Goal: Transaction & Acquisition: Purchase product/service

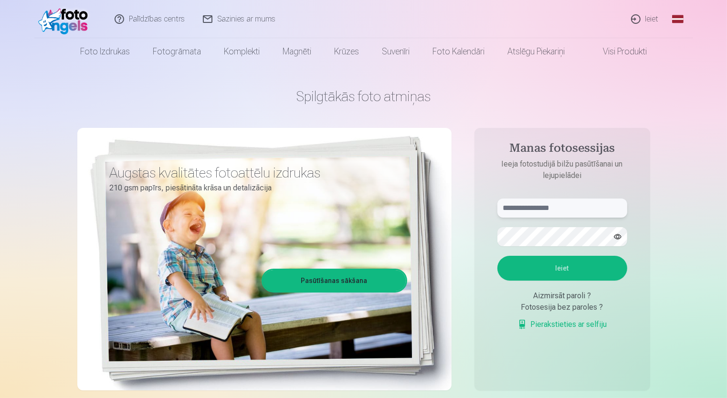
click at [516, 205] on input "text" at bounding box center [562, 208] width 130 height 19
type input "**********"
click at [555, 268] on button "Ieiet" at bounding box center [562, 268] width 130 height 25
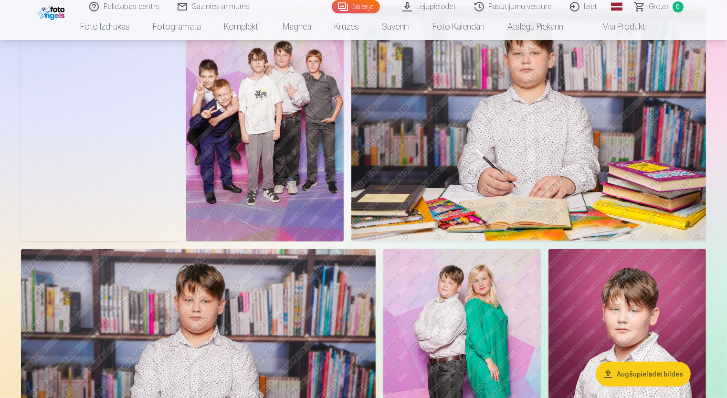
scroll to position [716, 0]
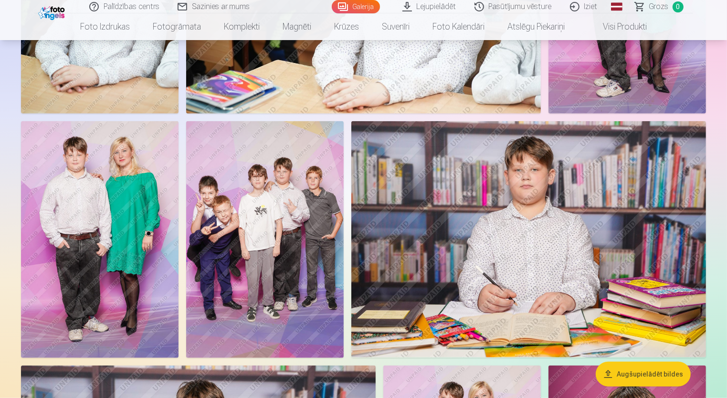
click at [254, 242] on img at bounding box center [264, 239] width 157 height 236
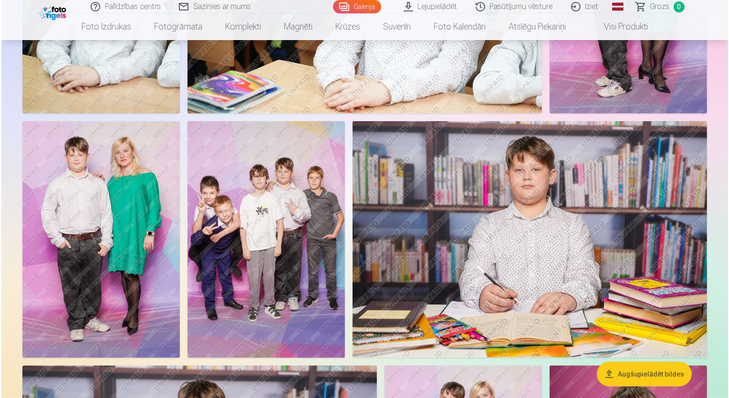
scroll to position [717, 0]
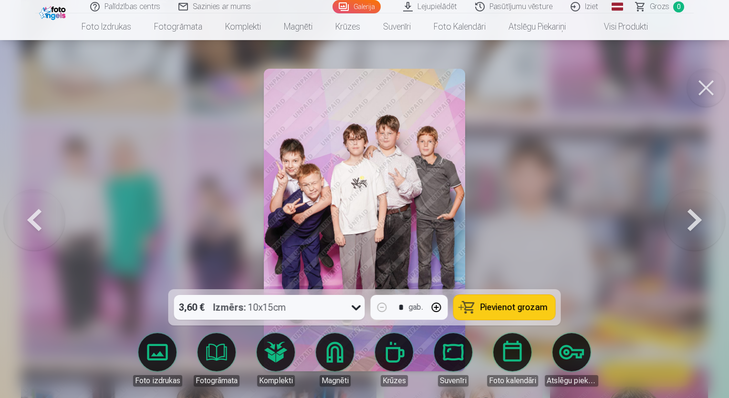
click at [701, 90] on button at bounding box center [706, 88] width 38 height 38
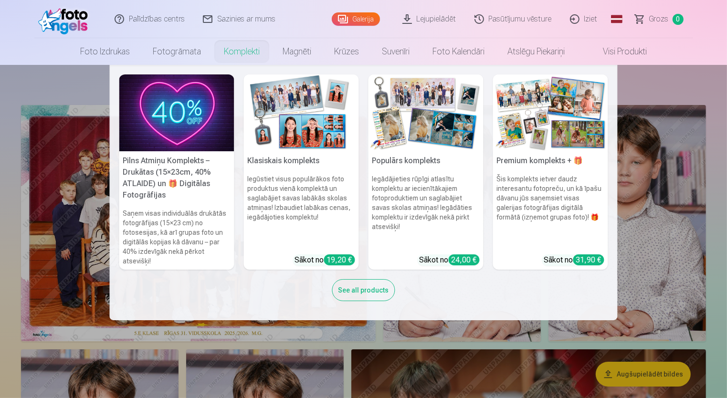
click at [237, 58] on link "Komplekti" at bounding box center [241, 51] width 59 height 27
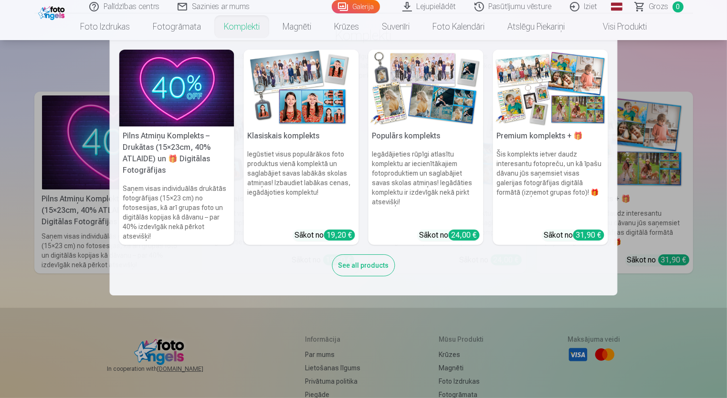
scroll to position [95, 0]
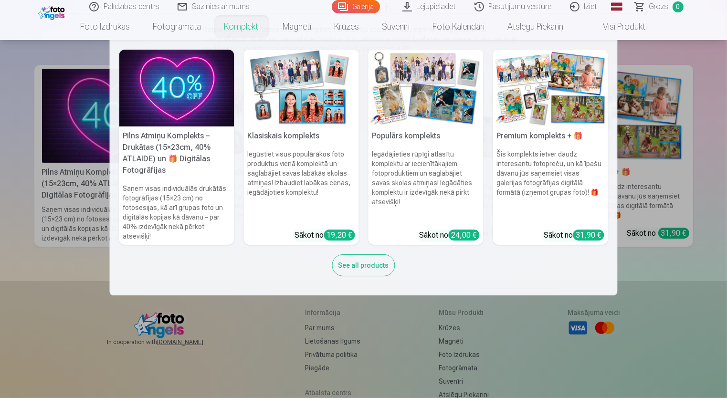
click at [239, 25] on link "Komplekti" at bounding box center [241, 26] width 59 height 27
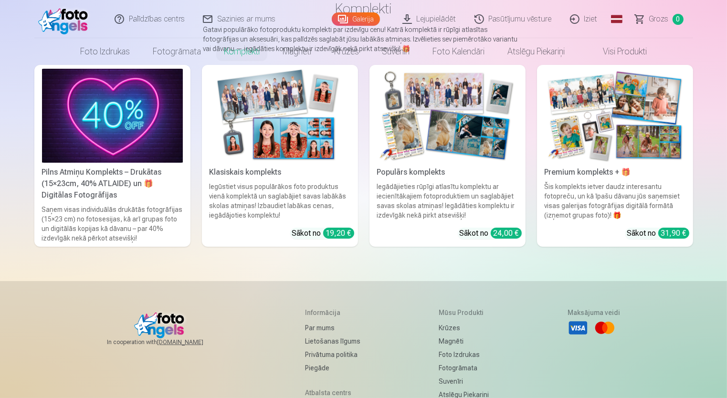
scroll to position [0, 0]
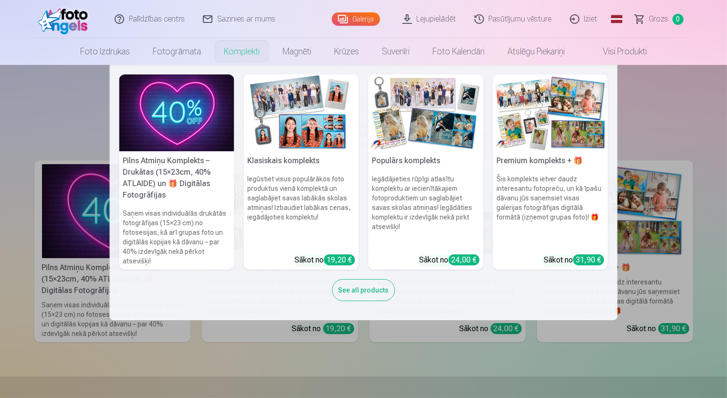
click at [364, 294] on div "See all products" at bounding box center [363, 290] width 63 height 22
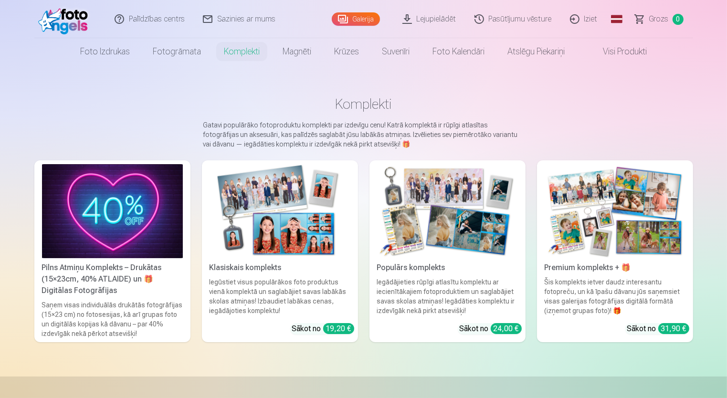
click at [427, 272] on div "Populārs komplekts" at bounding box center [447, 267] width 148 height 11
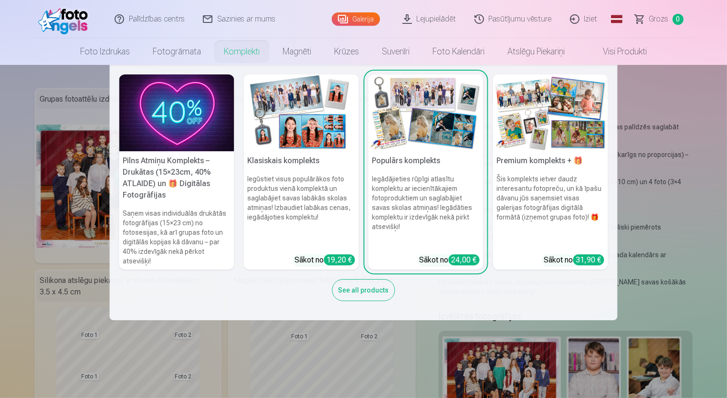
click at [229, 48] on link "Komplekti" at bounding box center [241, 51] width 59 height 27
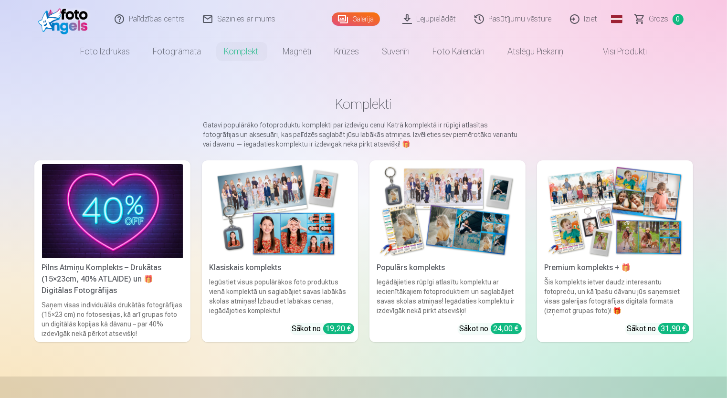
click at [278, 327] on link "Klasiskais komplekts Iegūstiet visus populārākos foto produktus vienā komplektā…" at bounding box center [280, 251] width 156 height 182
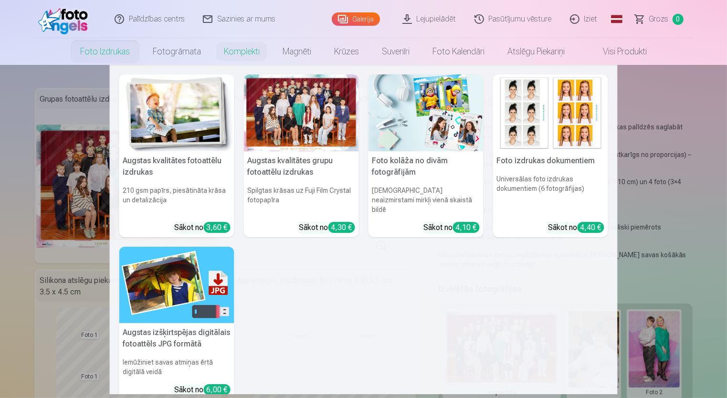
click at [96, 55] on link "Foto izdrukas" at bounding box center [105, 51] width 73 height 27
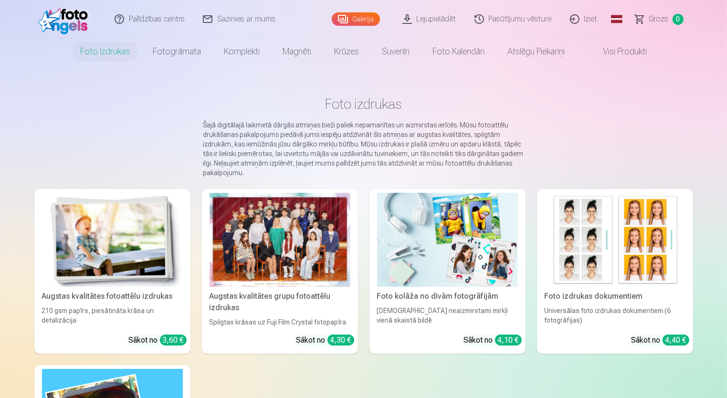
click at [357, 18] on link "Galerija" at bounding box center [356, 18] width 48 height 13
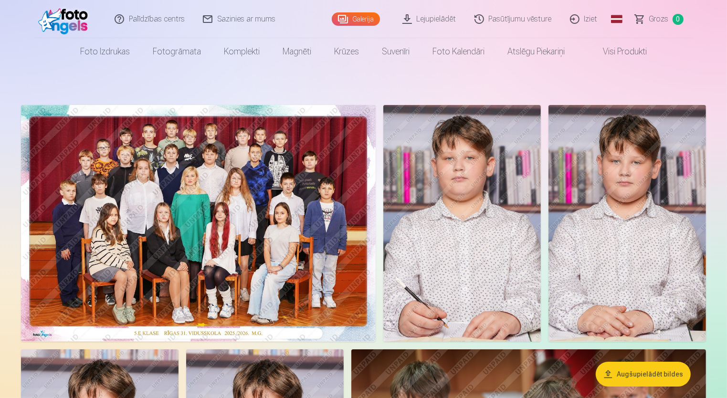
click at [632, 236] on img at bounding box center [626, 223] width 157 height 236
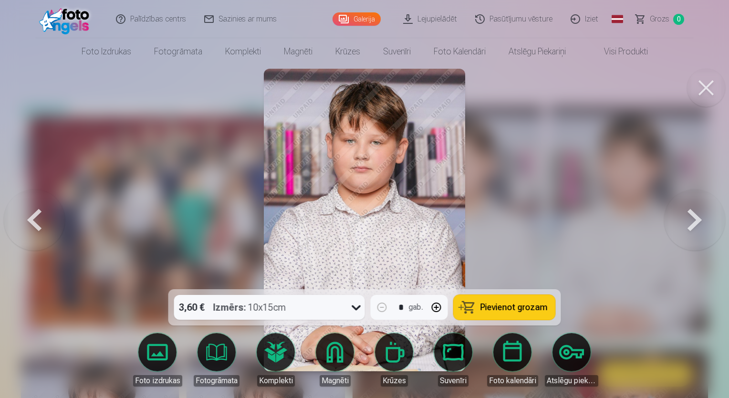
click at [706, 88] on button at bounding box center [706, 88] width 38 height 38
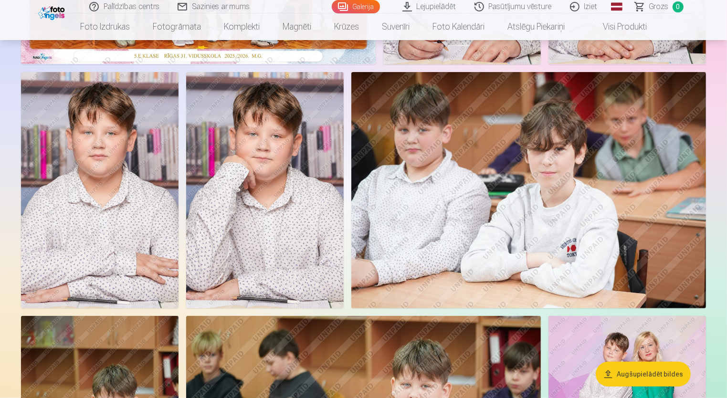
scroll to position [286, 0]
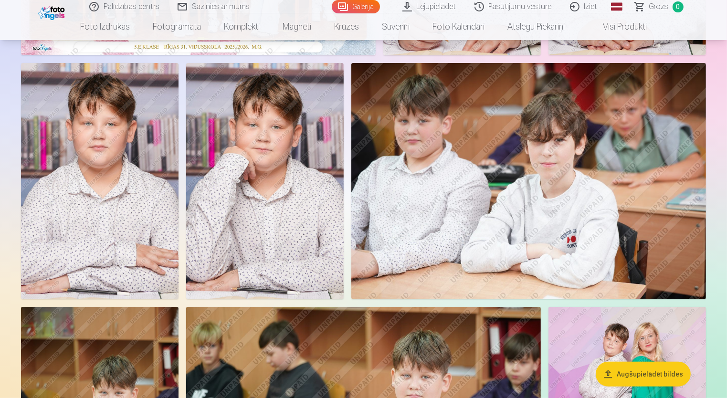
click at [257, 171] on img at bounding box center [264, 181] width 157 height 236
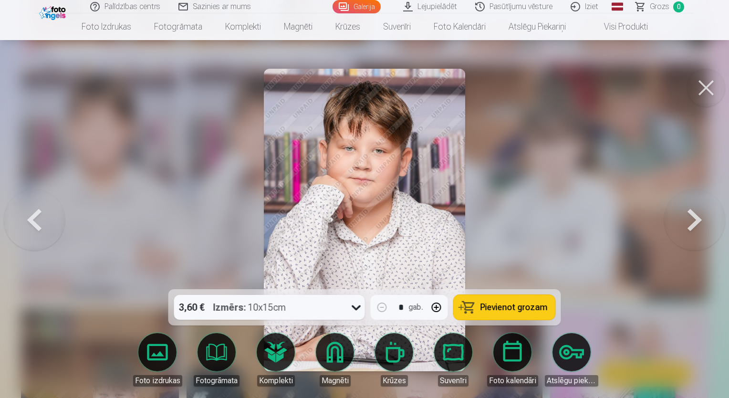
click at [499, 310] on span "Pievienot grozam" at bounding box center [514, 307] width 67 height 9
click at [700, 95] on button at bounding box center [706, 88] width 38 height 38
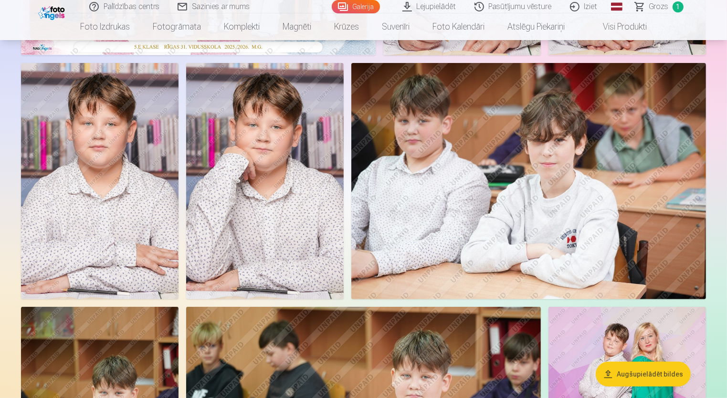
click at [597, 171] on img at bounding box center [528, 181] width 355 height 236
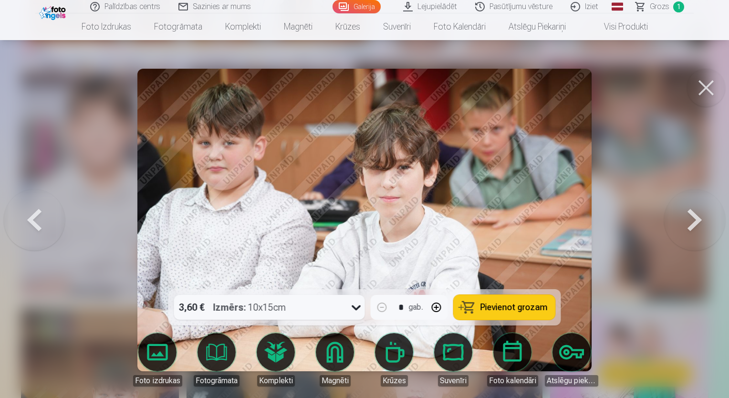
click at [498, 309] on span "Pievienot grozam" at bounding box center [514, 307] width 67 height 9
click at [706, 88] on button at bounding box center [706, 88] width 38 height 38
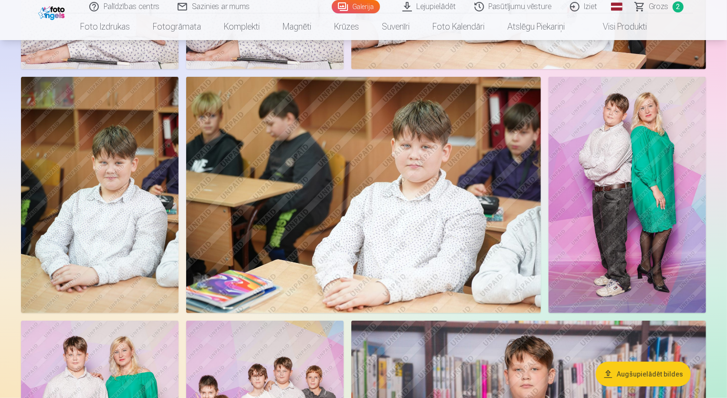
scroll to position [525, 0]
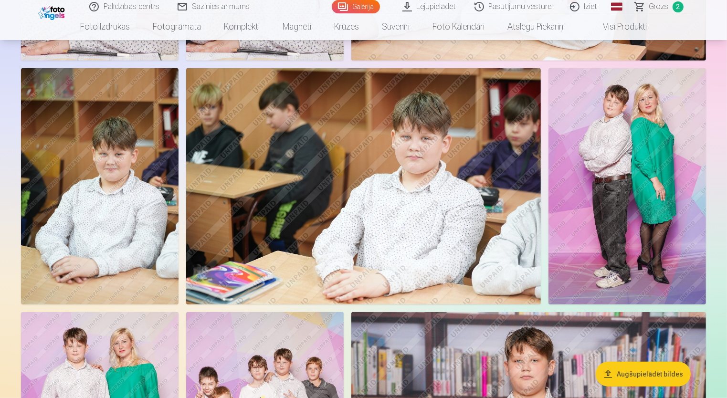
click at [127, 198] on img at bounding box center [99, 186] width 157 height 236
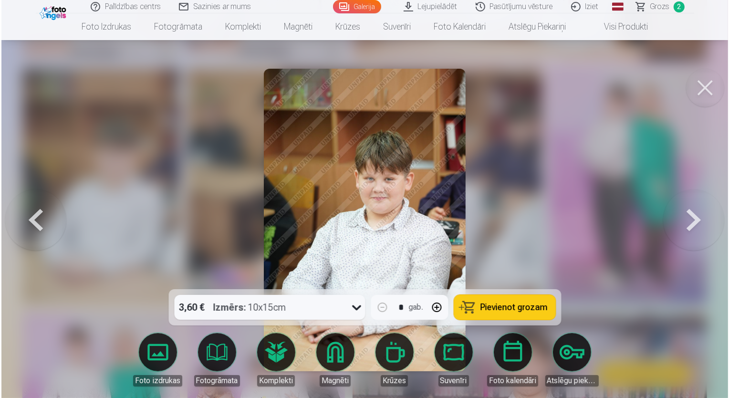
scroll to position [525, 0]
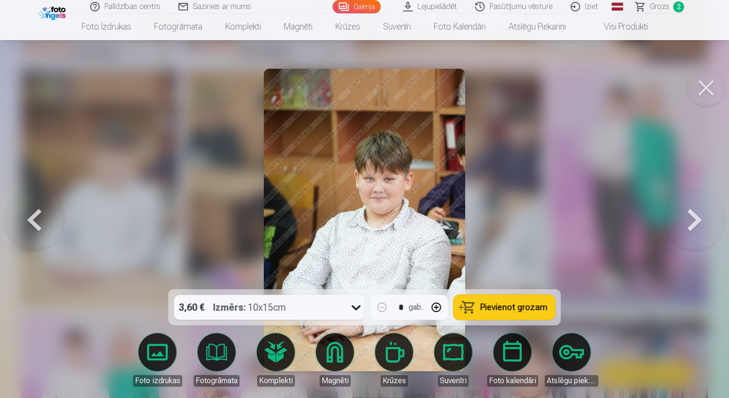
click at [519, 306] on span "Pievienot grozam" at bounding box center [514, 307] width 67 height 9
click at [709, 91] on button at bounding box center [706, 88] width 38 height 38
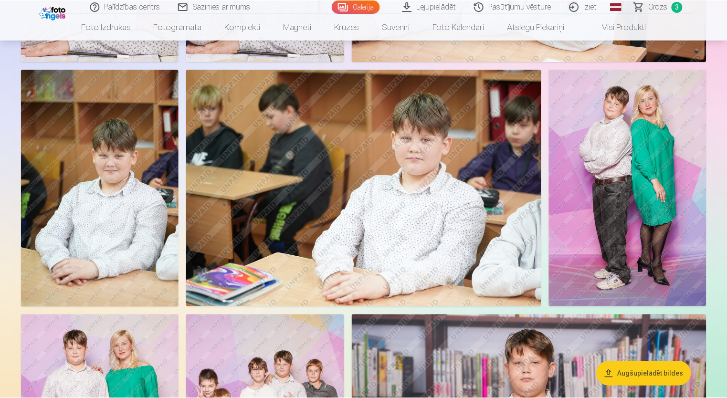
scroll to position [525, 0]
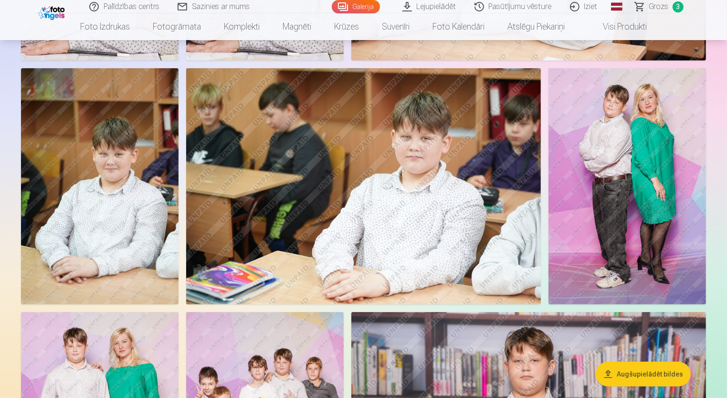
click at [616, 172] on img at bounding box center [626, 186] width 157 height 236
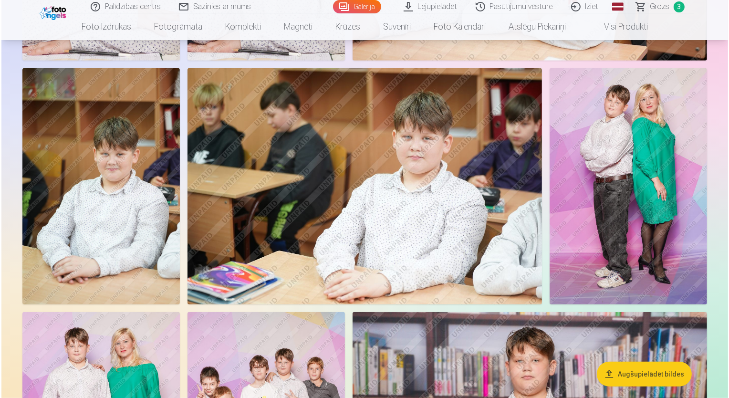
scroll to position [525, 0]
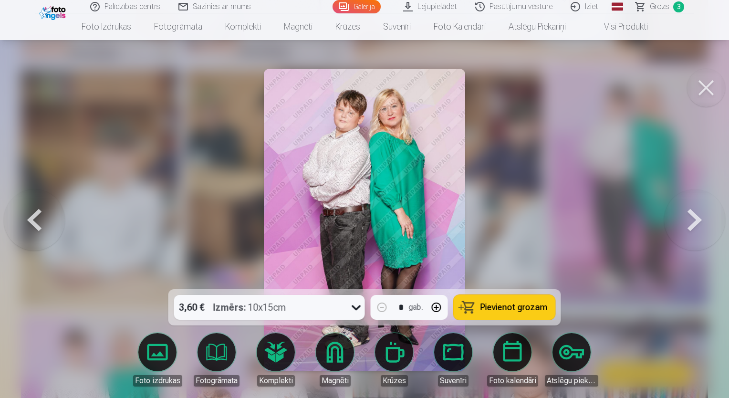
click at [531, 314] on button "Pievienot grozam" at bounding box center [505, 307] width 102 height 25
click at [707, 87] on button at bounding box center [706, 88] width 38 height 38
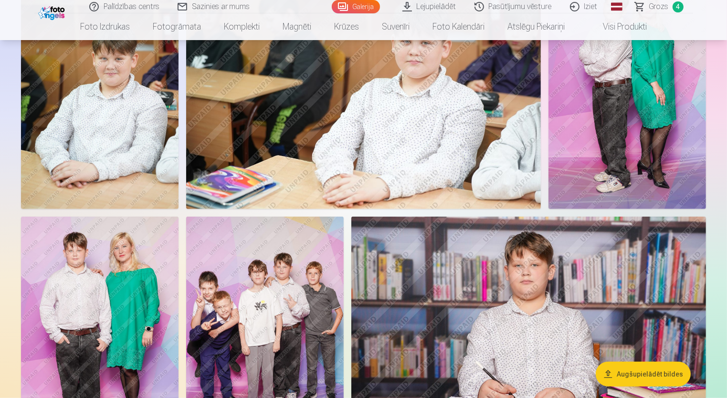
click at [128, 293] on img at bounding box center [99, 335] width 157 height 236
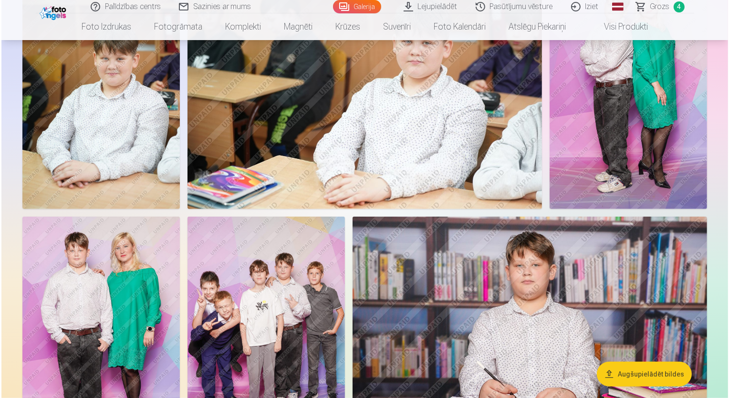
scroll to position [622, 0]
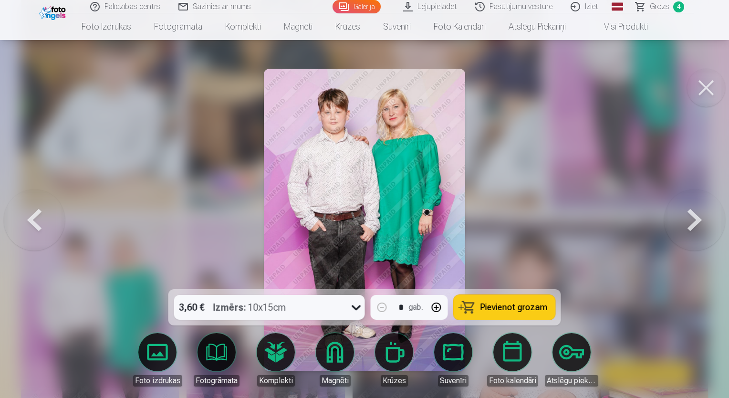
click at [699, 93] on button at bounding box center [706, 88] width 38 height 38
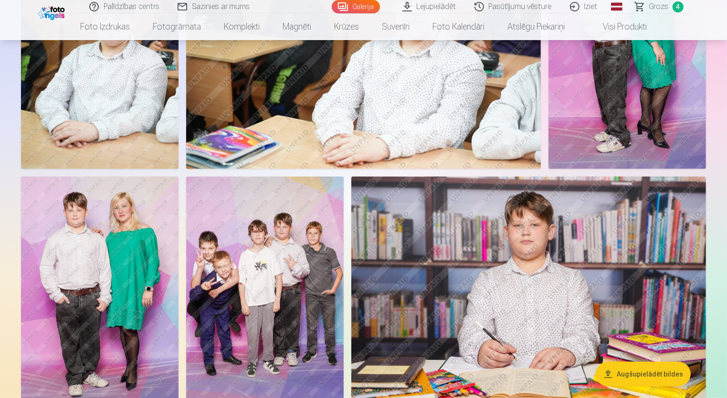
scroll to position [716, 0]
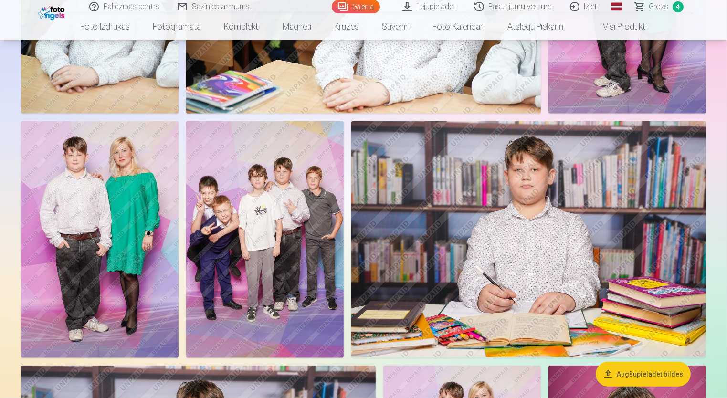
click at [277, 216] on img at bounding box center [264, 239] width 157 height 236
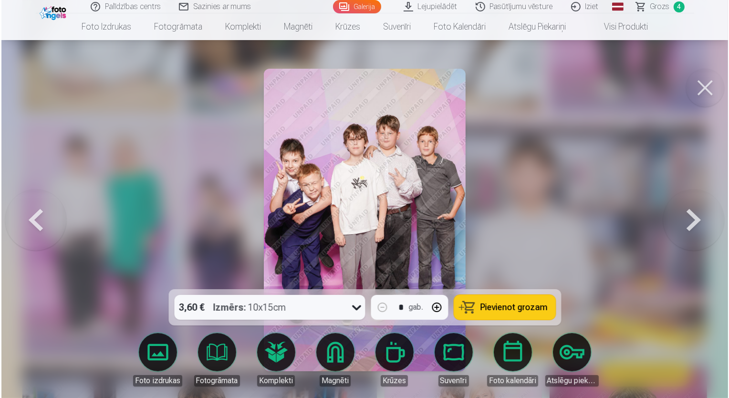
scroll to position [717, 0]
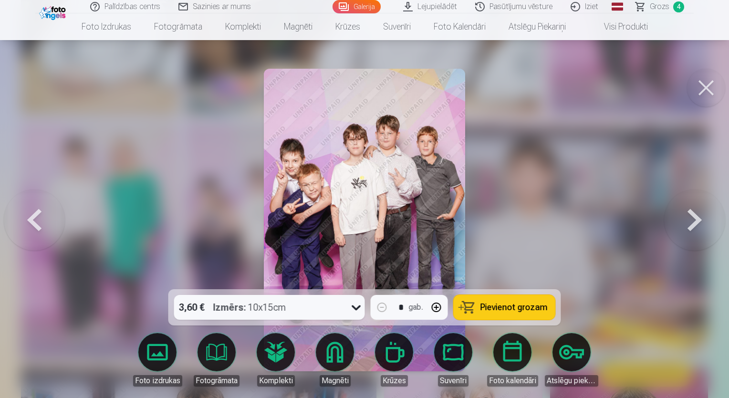
click at [487, 312] on span "Pievienot grozam" at bounding box center [514, 307] width 67 height 9
click at [711, 89] on button at bounding box center [706, 88] width 38 height 38
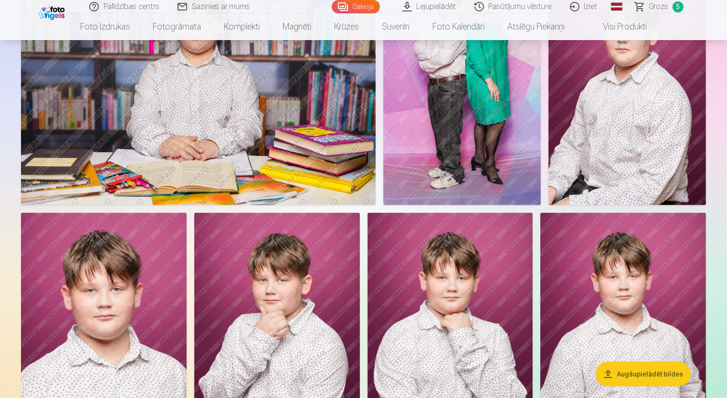
scroll to position [1050, 0]
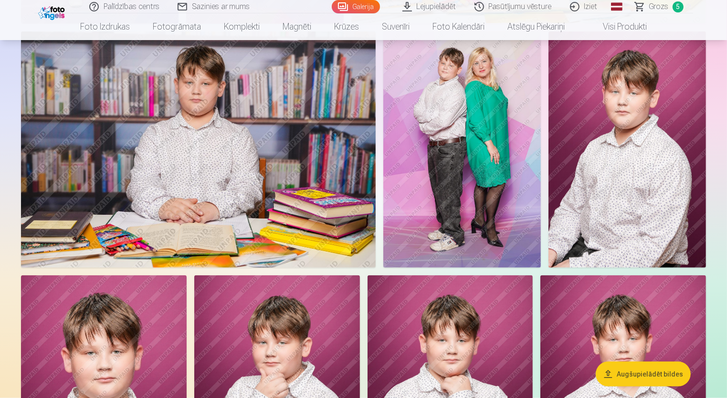
click at [632, 144] on img at bounding box center [626, 149] width 157 height 236
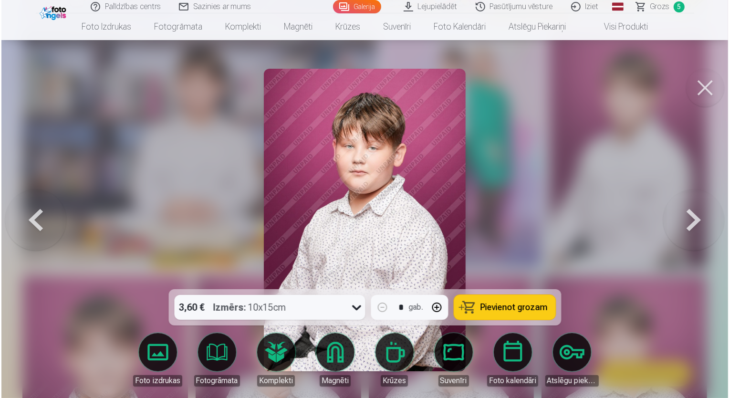
scroll to position [1052, 0]
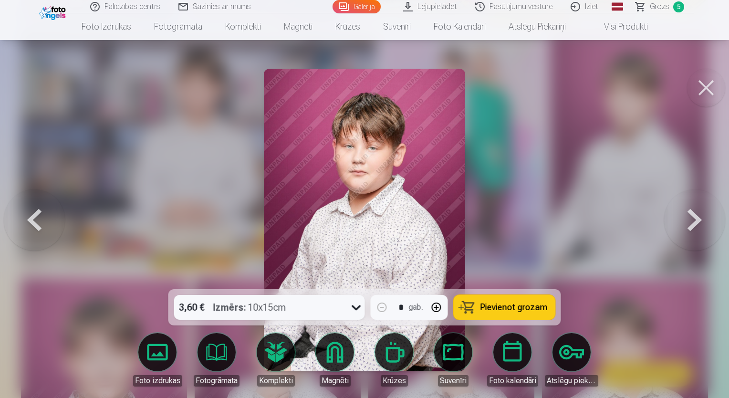
click at [708, 87] on button at bounding box center [706, 88] width 38 height 38
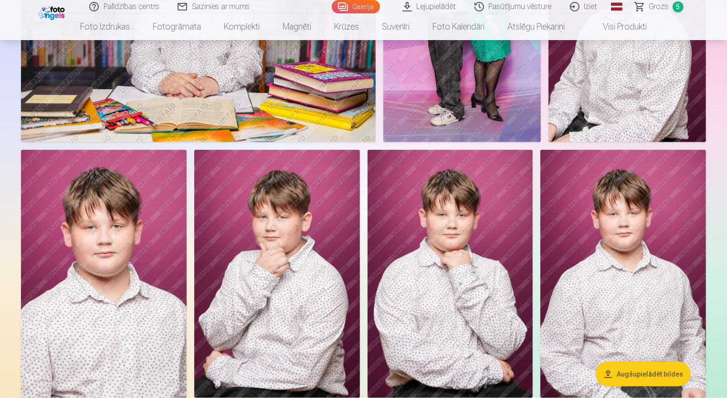
scroll to position [1193, 0]
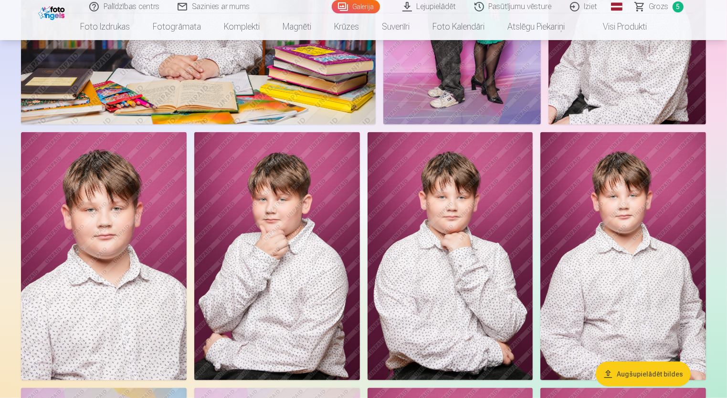
click at [641, 242] on img at bounding box center [623, 256] width 166 height 248
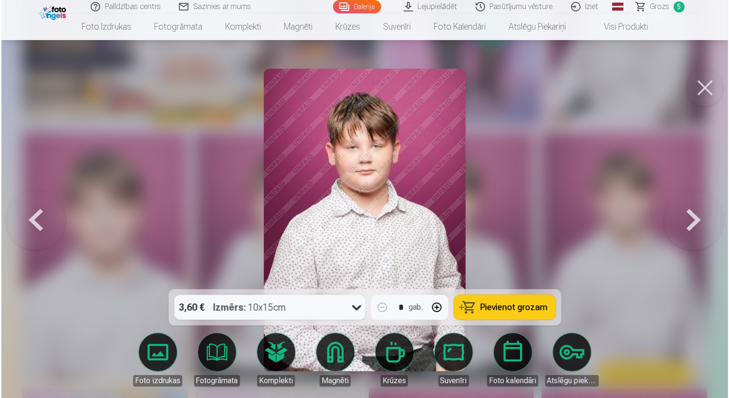
scroll to position [1196, 0]
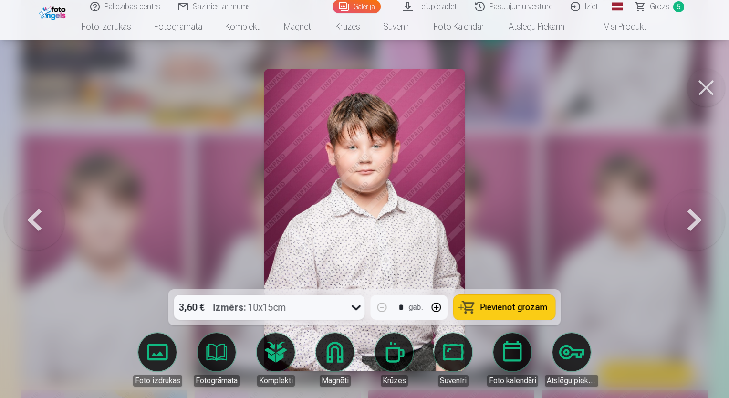
click at [703, 87] on button at bounding box center [706, 88] width 38 height 38
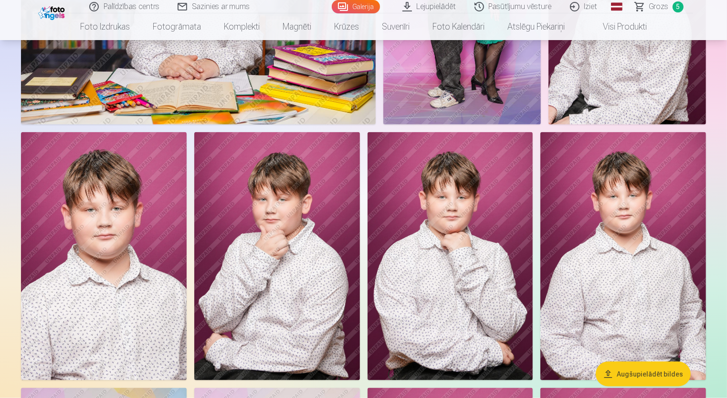
click at [486, 259] on img at bounding box center [450, 256] width 166 height 248
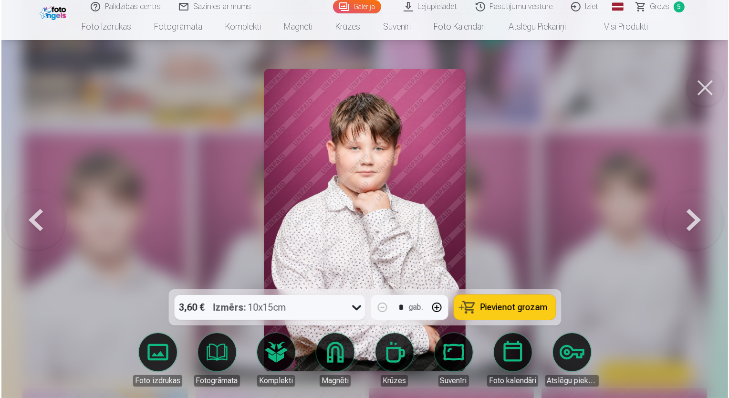
scroll to position [1196, 0]
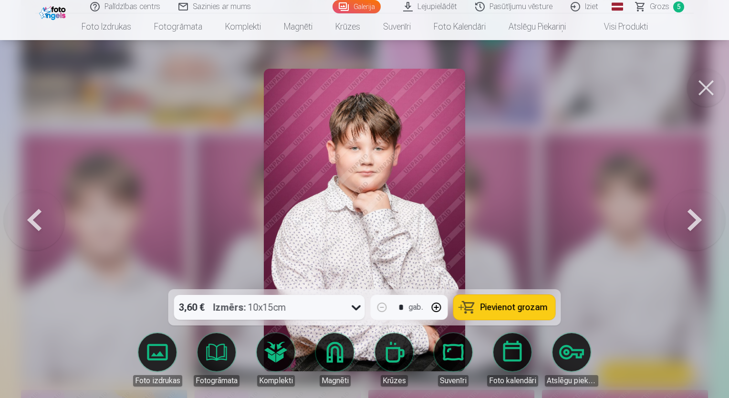
click at [514, 311] on span "Pievienot grozam" at bounding box center [514, 307] width 67 height 9
click at [709, 87] on button at bounding box center [706, 88] width 38 height 38
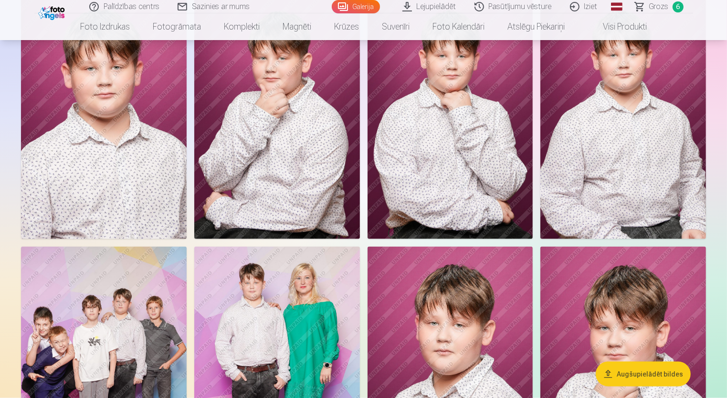
scroll to position [1336, 0]
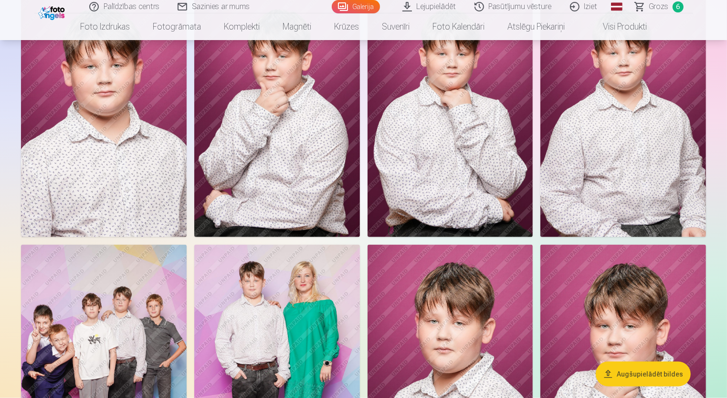
click at [629, 116] on img at bounding box center [623, 113] width 166 height 248
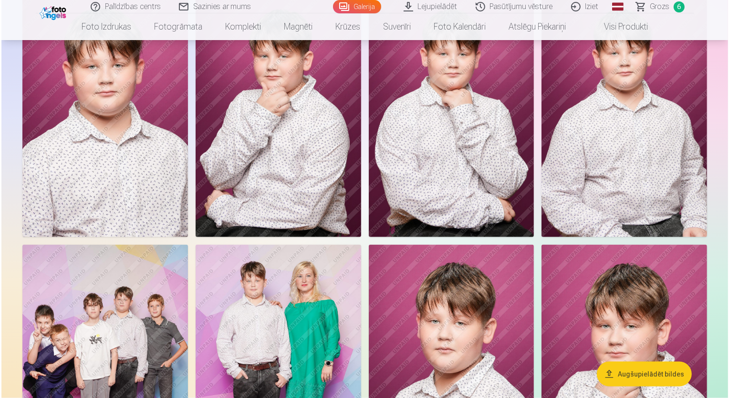
scroll to position [1340, 0]
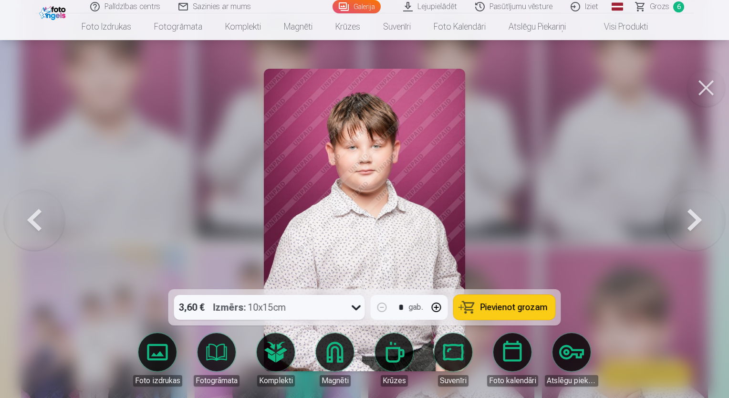
click at [490, 317] on button "Pievienot grozam" at bounding box center [505, 307] width 102 height 25
click at [706, 87] on button at bounding box center [706, 88] width 38 height 38
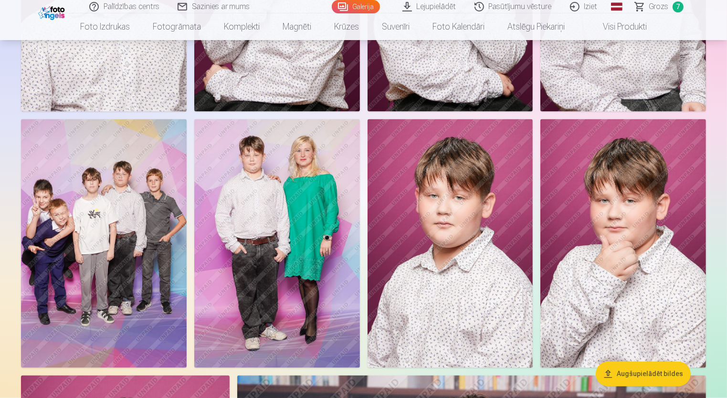
scroll to position [1479, 0]
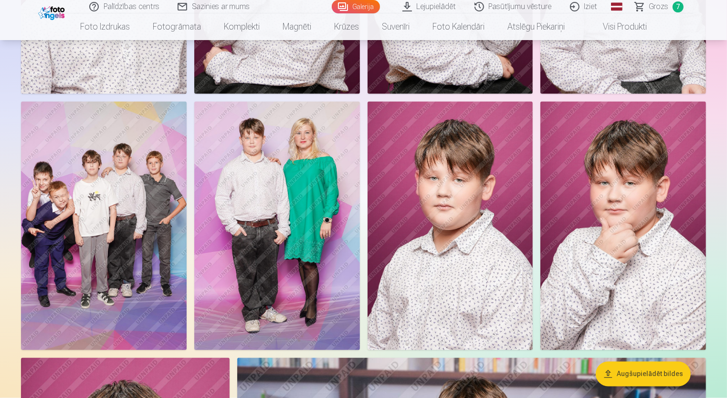
click at [452, 233] on img at bounding box center [450, 226] width 166 height 248
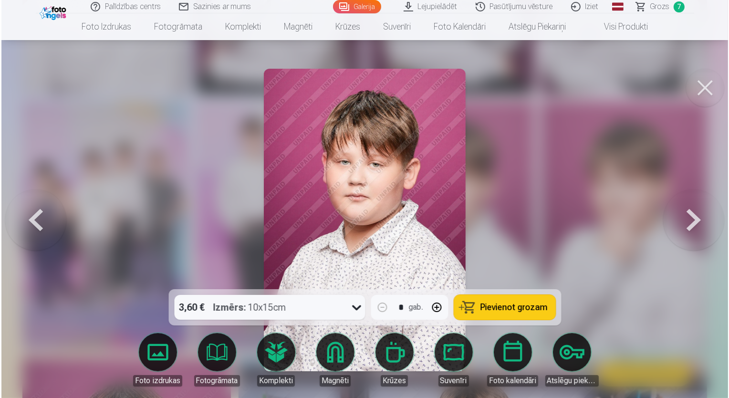
scroll to position [1483, 0]
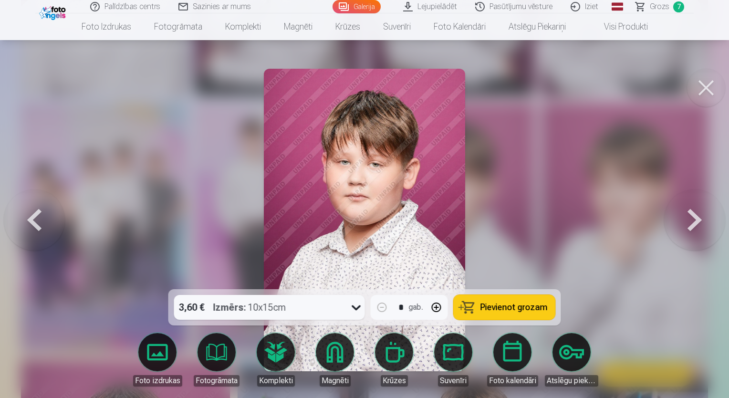
click at [520, 306] on span "Pievienot grozam" at bounding box center [514, 307] width 67 height 9
click at [707, 98] on button at bounding box center [706, 88] width 38 height 38
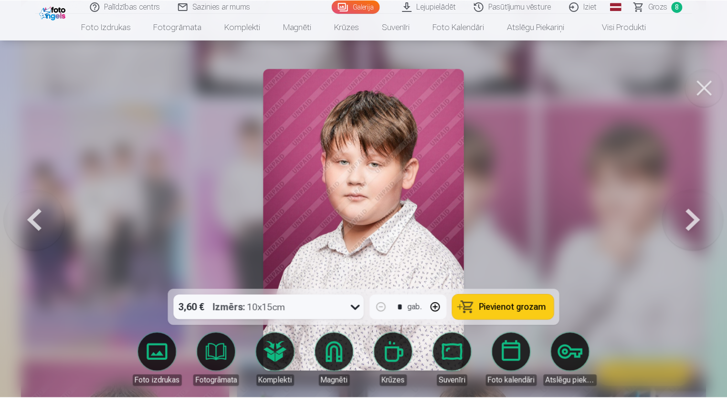
scroll to position [1479, 0]
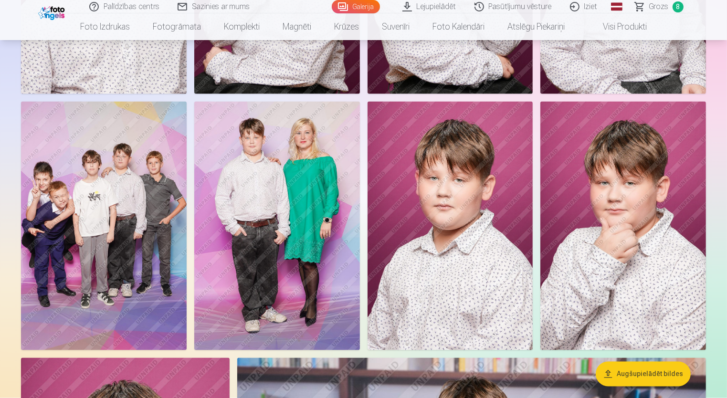
click at [628, 230] on img at bounding box center [623, 226] width 166 height 248
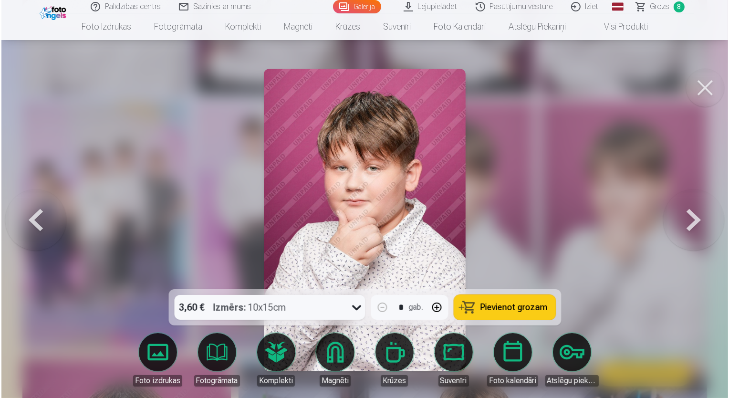
scroll to position [1483, 0]
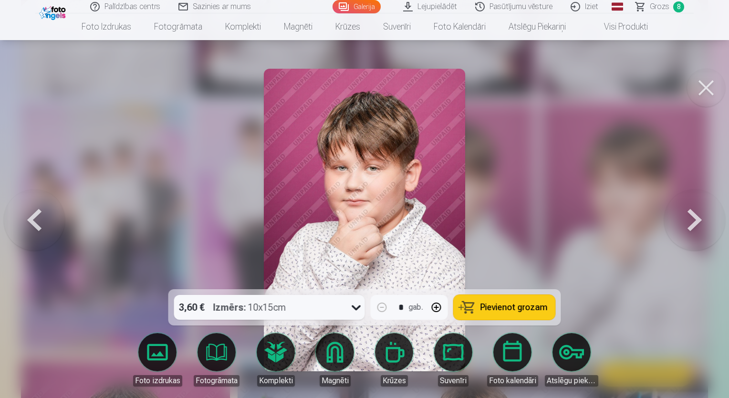
click at [499, 314] on button "Pievienot grozam" at bounding box center [505, 307] width 102 height 25
click at [710, 96] on button at bounding box center [706, 88] width 38 height 38
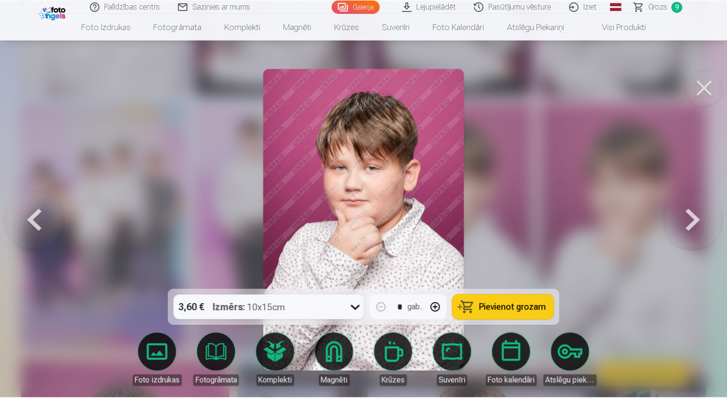
scroll to position [1479, 0]
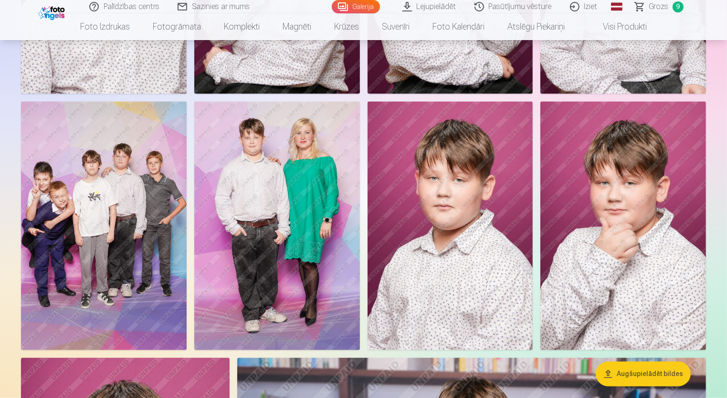
click at [295, 244] on img at bounding box center [277, 226] width 166 height 248
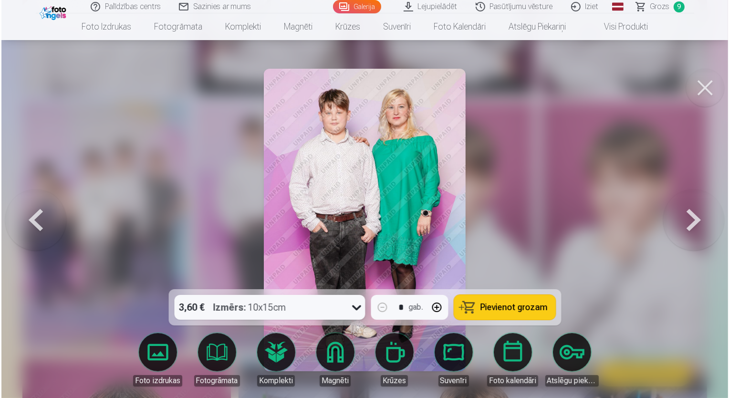
scroll to position [1483, 0]
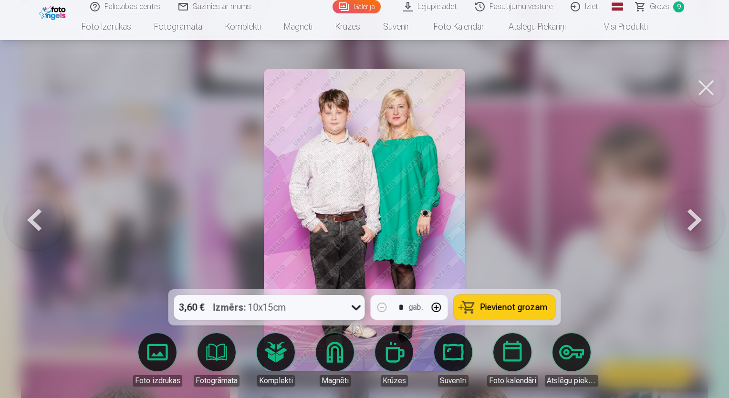
click at [701, 92] on button at bounding box center [706, 88] width 38 height 38
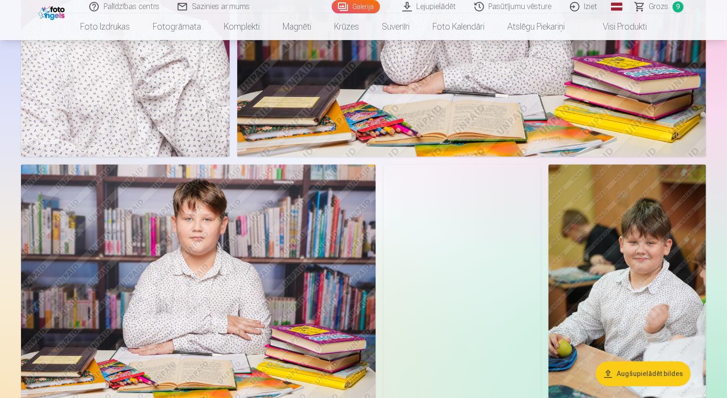
scroll to position [2052, 0]
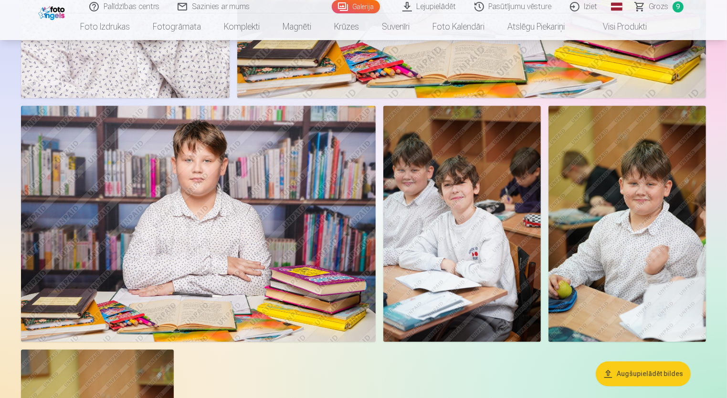
click at [224, 205] on img at bounding box center [198, 223] width 355 height 236
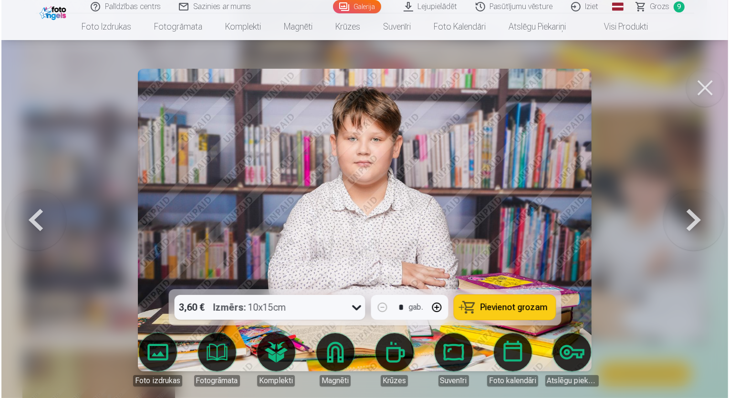
scroll to position [2058, 0]
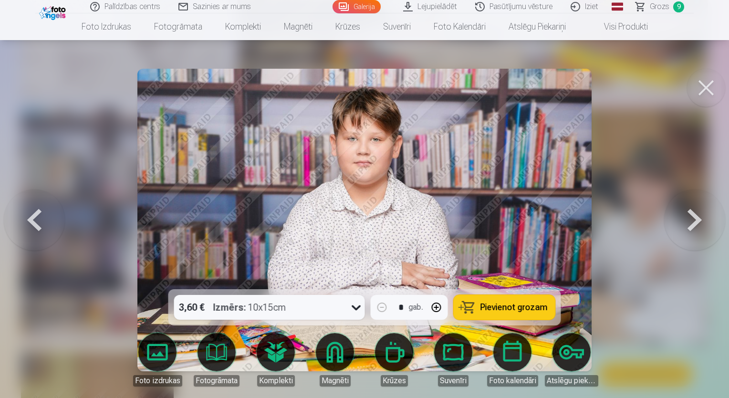
click at [706, 89] on button at bounding box center [706, 88] width 38 height 38
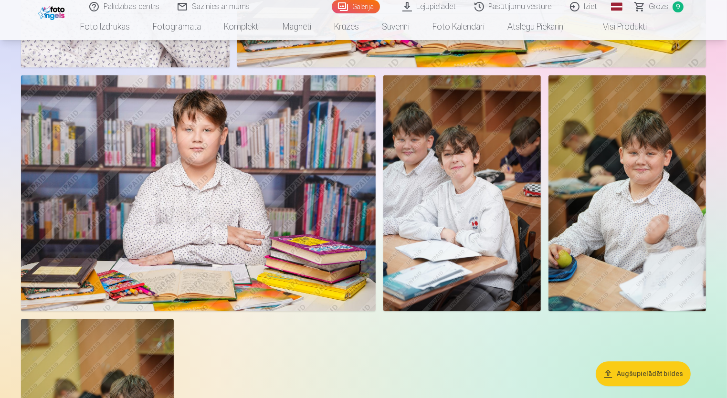
scroll to position [2004, 0]
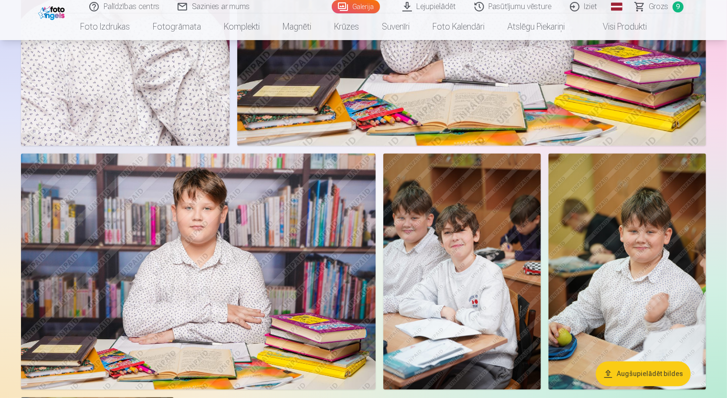
click at [430, 331] on img at bounding box center [461, 271] width 157 height 236
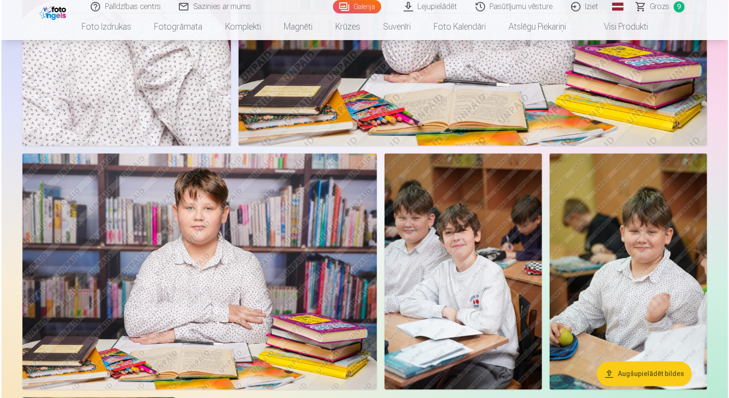
scroll to position [2010, 0]
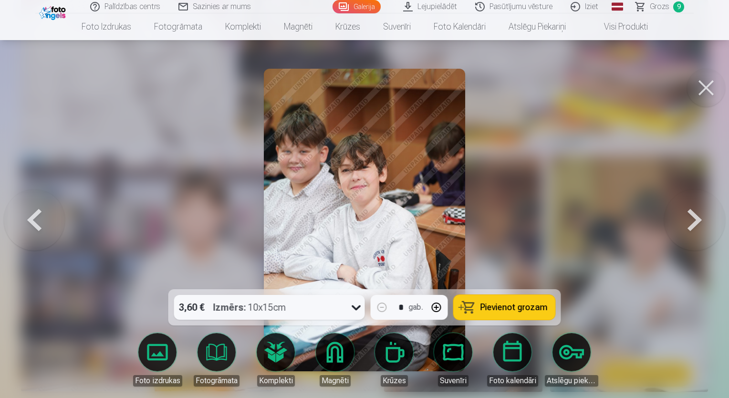
click at [708, 88] on button at bounding box center [706, 88] width 38 height 38
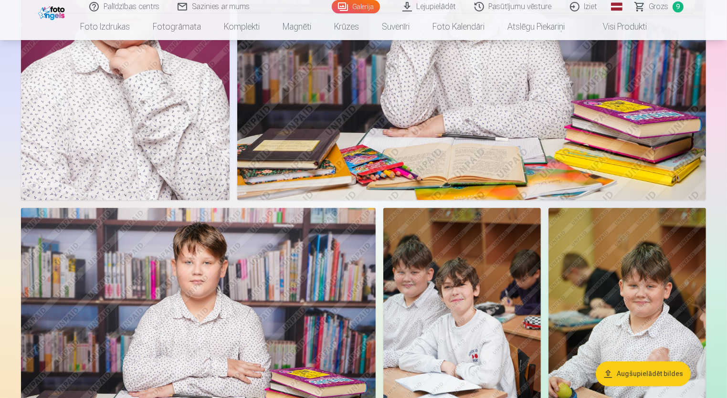
scroll to position [1909, 0]
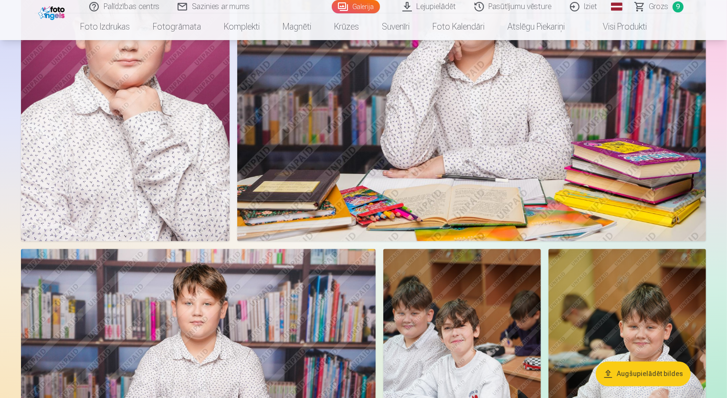
click at [193, 328] on img at bounding box center [198, 367] width 355 height 236
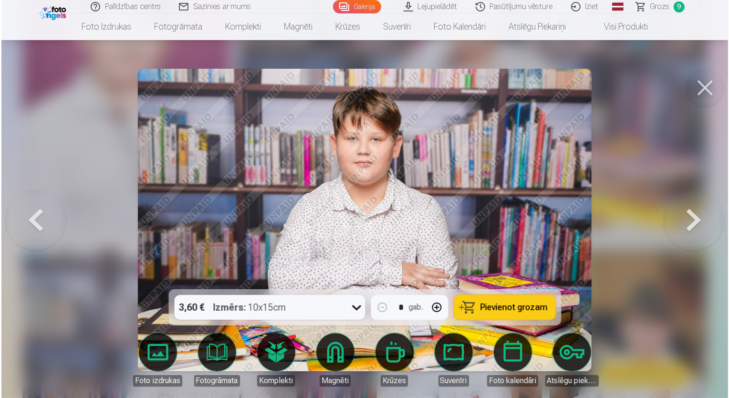
scroll to position [1915, 0]
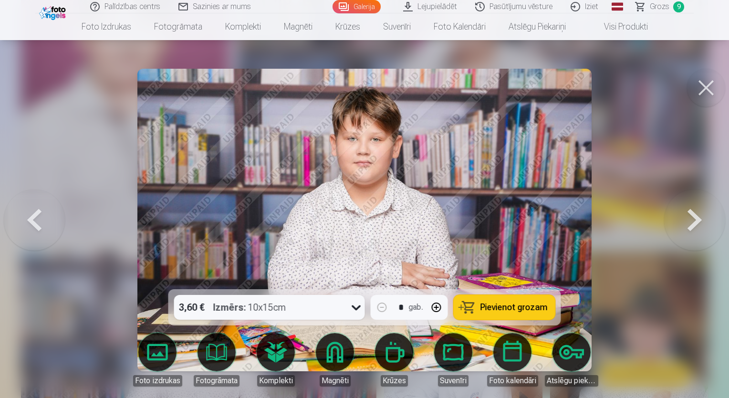
drag, startPoint x: 705, startPoint y: 86, endPoint x: 673, endPoint y: 116, distance: 44.2
click at [705, 87] on button at bounding box center [706, 88] width 38 height 38
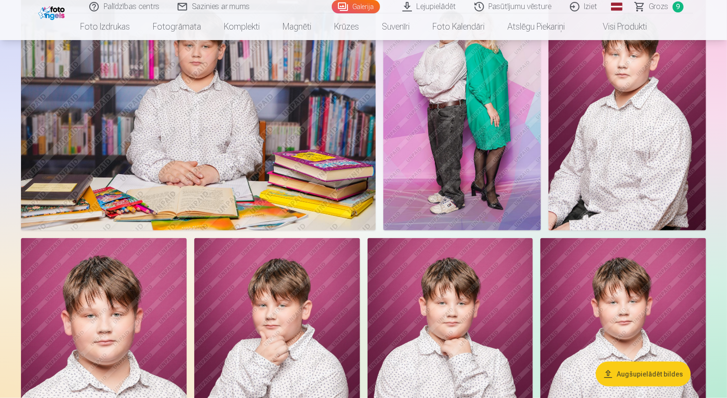
scroll to position [1050, 0]
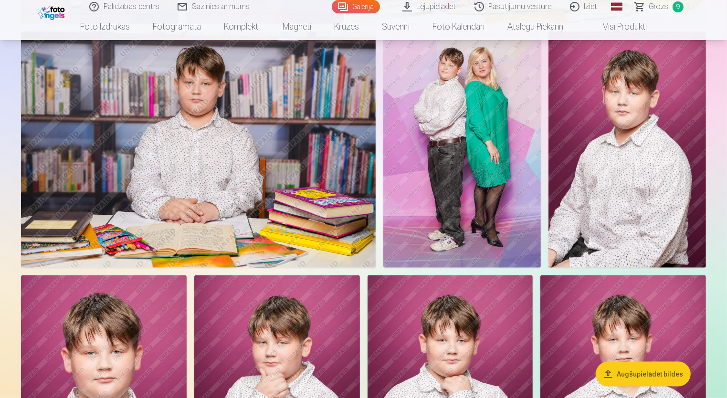
click at [664, 10] on span "Grozs" at bounding box center [659, 6] width 20 height 11
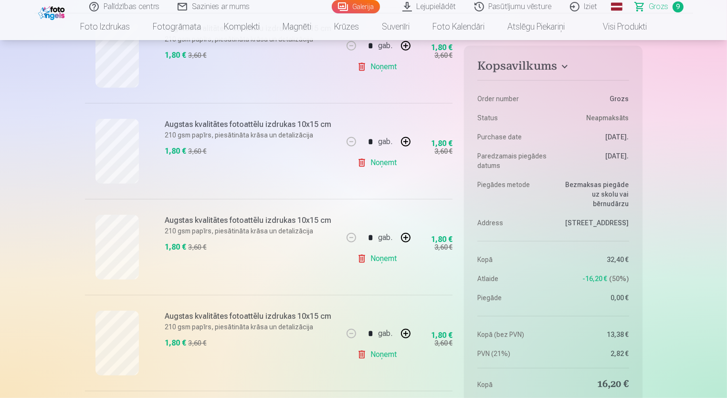
scroll to position [429, 0]
click at [404, 141] on button "button" at bounding box center [405, 141] width 23 height 23
type input "*"
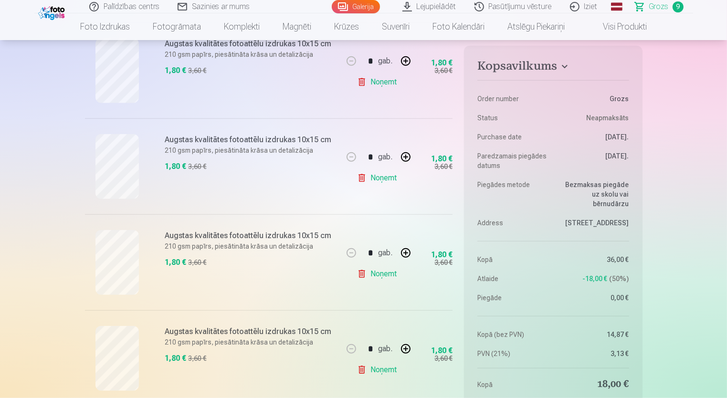
scroll to position [716, 0]
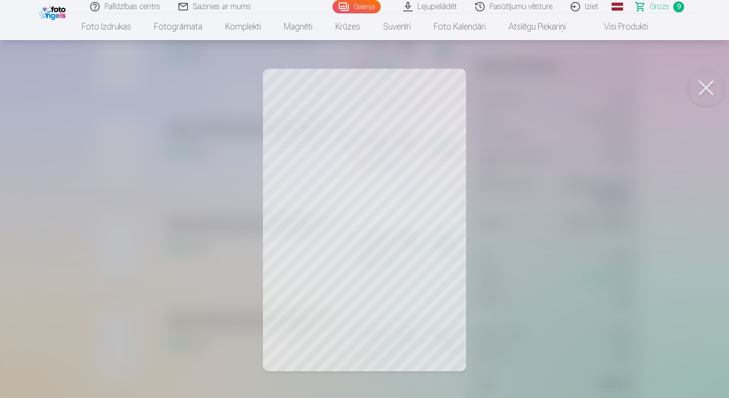
click at [698, 81] on button at bounding box center [706, 88] width 38 height 38
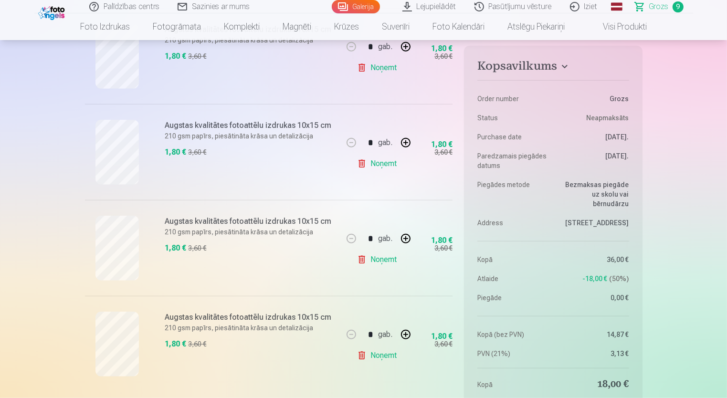
click at [380, 355] on link "Noņemt" at bounding box center [378, 355] width 43 height 19
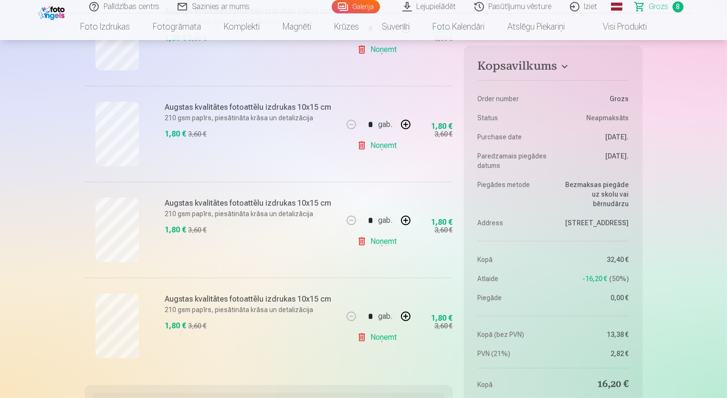
scroll to position [620, 0]
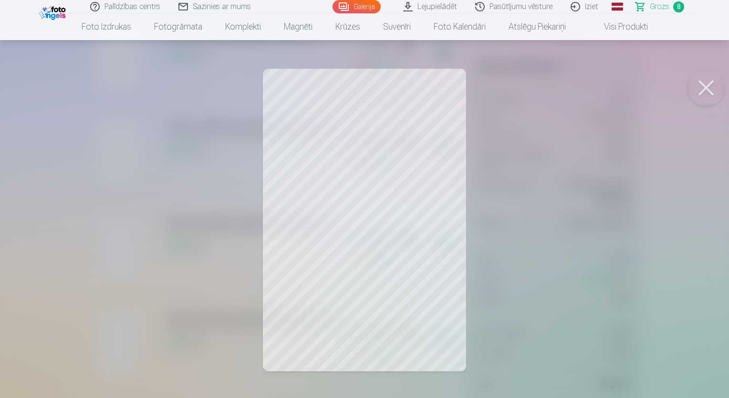
click at [709, 87] on button at bounding box center [706, 88] width 38 height 38
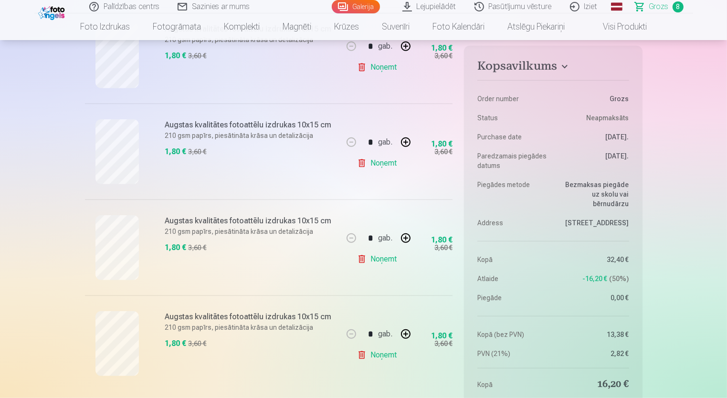
click at [386, 357] on link "Noņemt" at bounding box center [378, 355] width 43 height 19
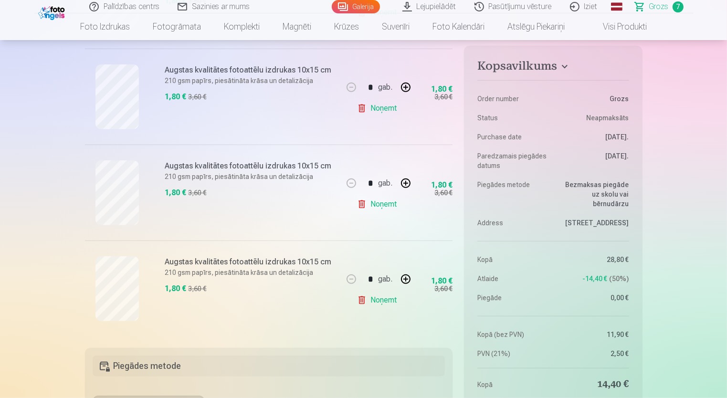
scroll to position [525, 0]
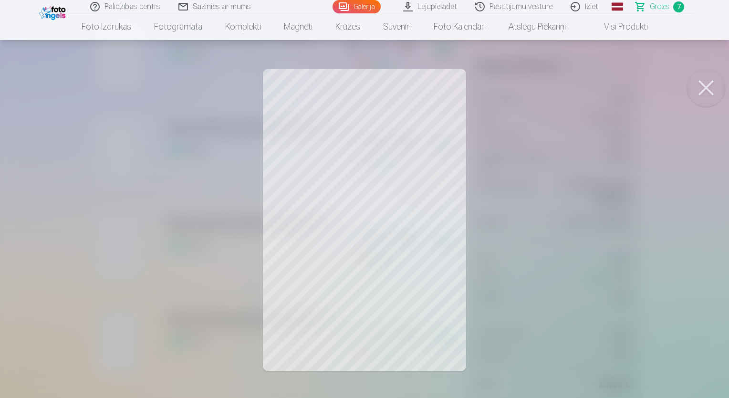
drag, startPoint x: 707, startPoint y: 83, endPoint x: 678, endPoint y: 98, distance: 33.3
click at [708, 83] on button at bounding box center [706, 88] width 38 height 38
click at [706, 91] on button at bounding box center [706, 88] width 38 height 38
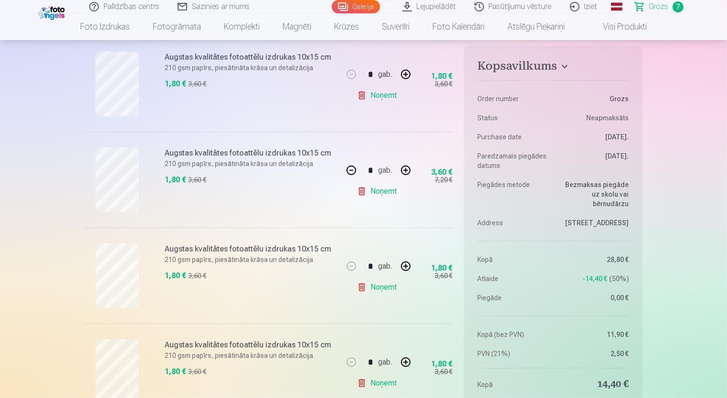
scroll to position [382, 0]
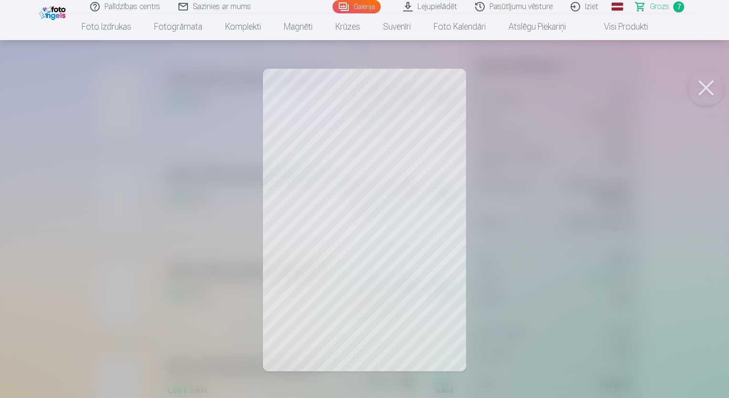
click at [711, 89] on button at bounding box center [706, 88] width 38 height 38
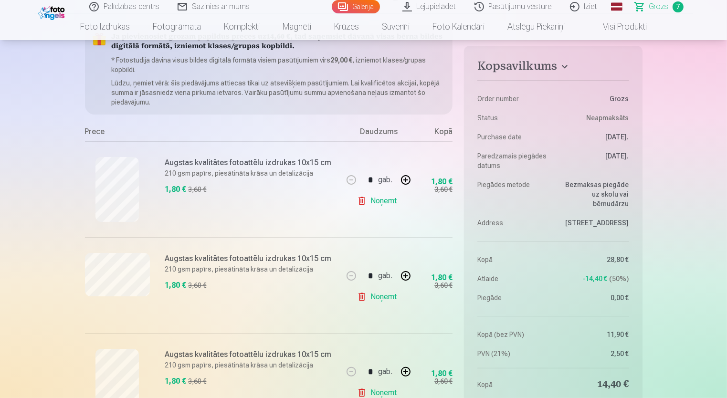
scroll to position [95, 0]
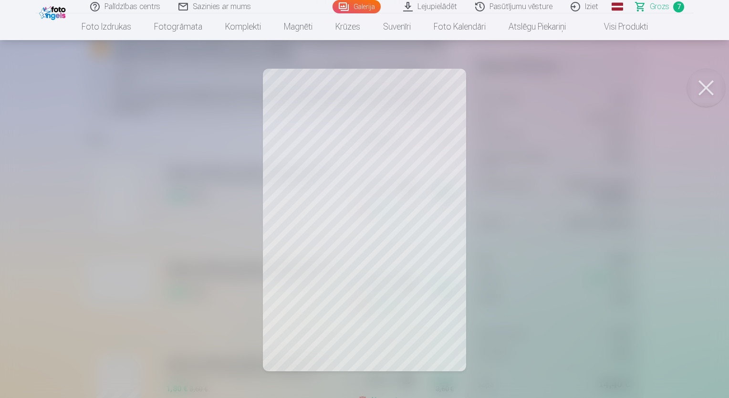
click at [710, 79] on button at bounding box center [706, 88] width 38 height 38
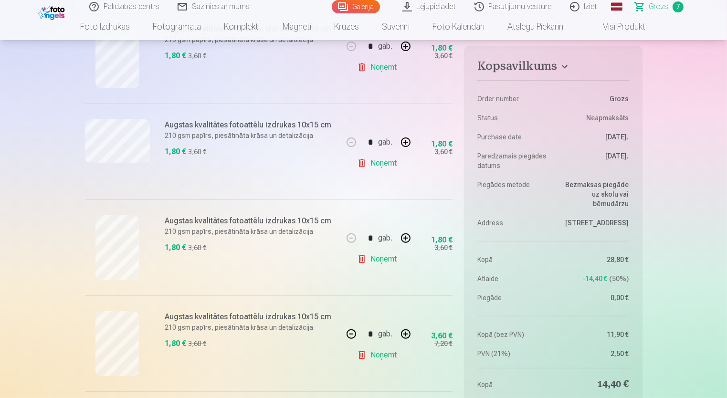
scroll to position [239, 0]
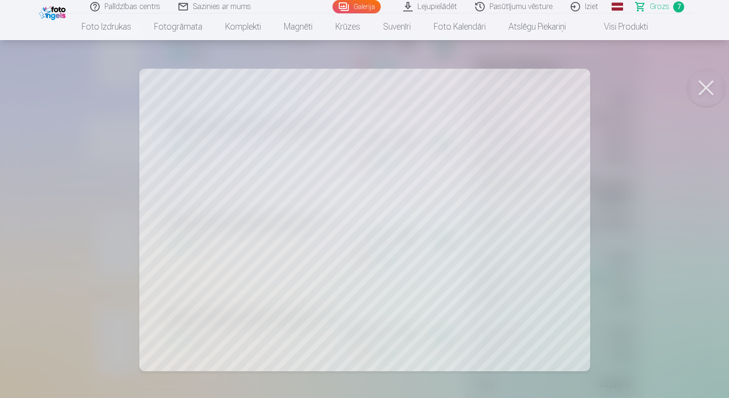
click at [709, 87] on button at bounding box center [706, 88] width 38 height 38
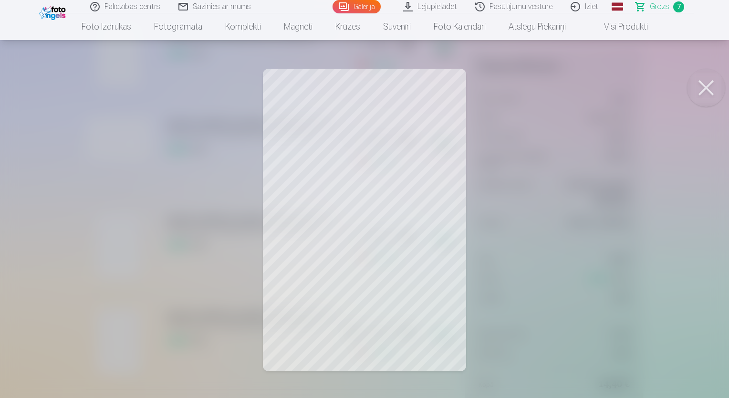
click at [708, 85] on button at bounding box center [706, 88] width 38 height 38
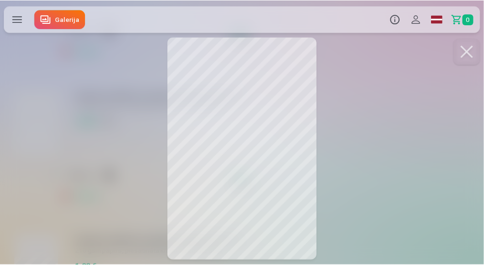
scroll to position [412, 0]
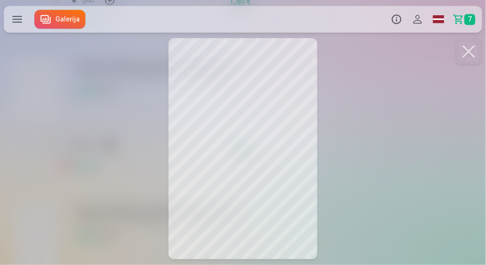
click at [471, 50] on button at bounding box center [468, 51] width 27 height 27
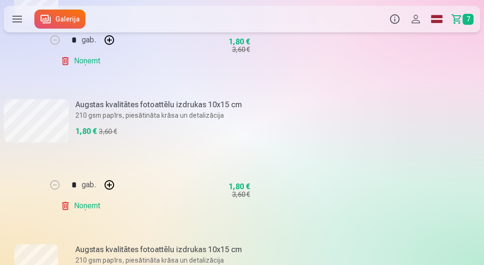
scroll to position [189, 0]
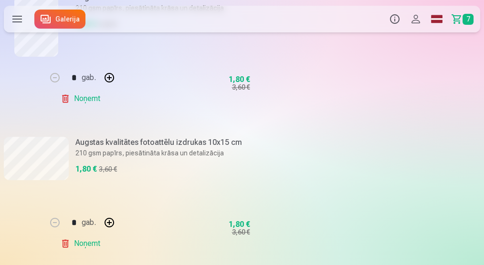
click at [55, 18] on link "Galerija" at bounding box center [59, 19] width 51 height 19
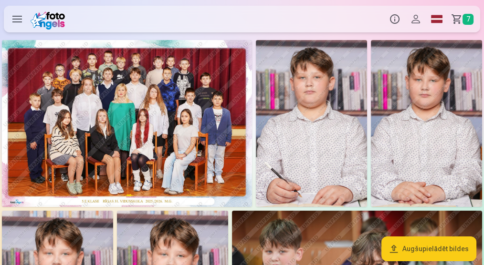
click at [137, 126] on img at bounding box center [127, 123] width 250 height 167
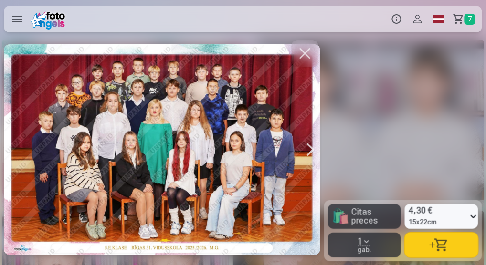
drag, startPoint x: 218, startPoint y: 146, endPoint x: 172, endPoint y: 154, distance: 47.1
click at [172, 154] on div at bounding box center [162, 149] width 316 height 223
click at [306, 149] on div at bounding box center [162, 149] width 316 height 223
drag, startPoint x: 219, startPoint y: 142, endPoint x: 134, endPoint y: 157, distance: 86.8
click at [134, 157] on div at bounding box center [162, 149] width 316 height 223
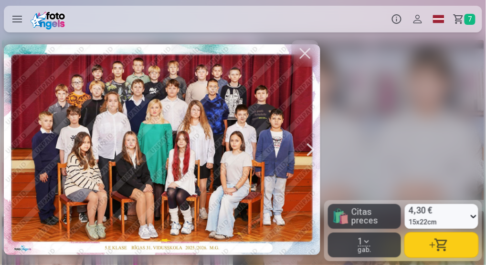
click at [310, 152] on div at bounding box center [310, 149] width 19 height 223
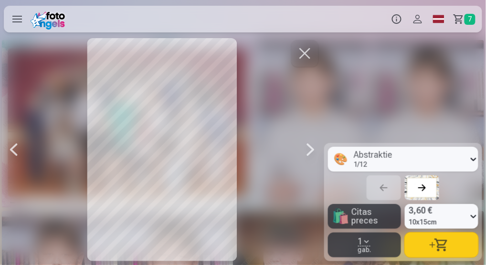
scroll to position [0, 324]
click at [307, 152] on div at bounding box center [310, 149] width 19 height 223
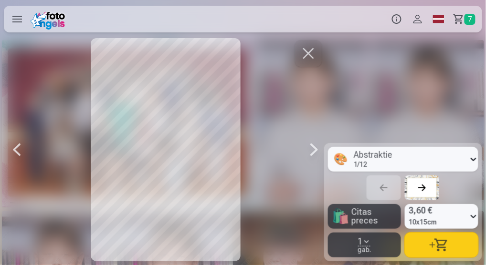
scroll to position [0, 648]
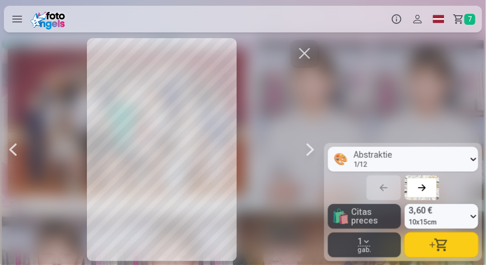
click at [307, 152] on div at bounding box center [310, 149] width 19 height 223
click at [13, 151] on div at bounding box center [12, 149] width 19 height 223
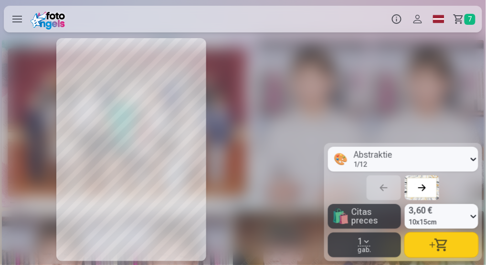
scroll to position [0, 648]
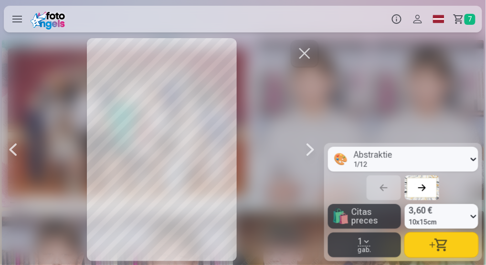
click at [306, 154] on div at bounding box center [310, 149] width 19 height 223
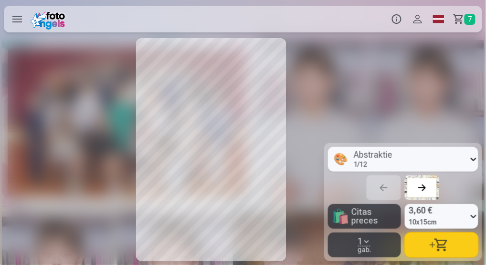
scroll to position [0, 972]
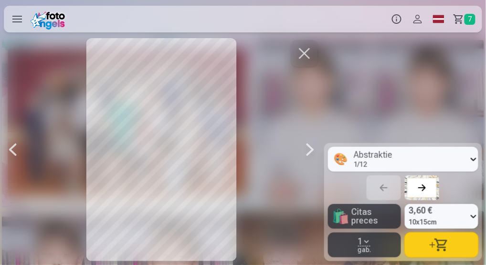
click at [438, 246] on button "button" at bounding box center [441, 245] width 73 height 25
click at [307, 151] on div at bounding box center [310, 149] width 19 height 223
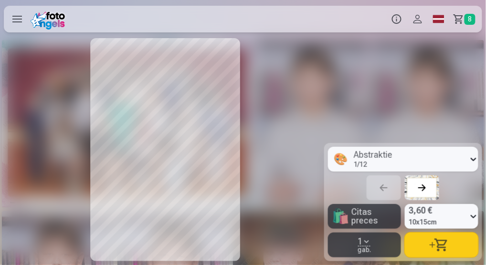
scroll to position [0, 1296]
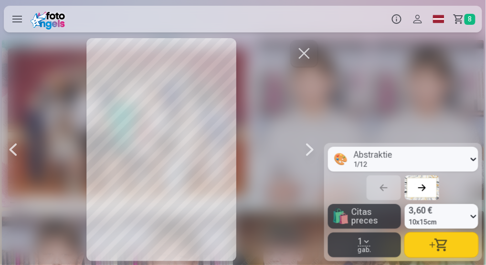
click at [307, 151] on div at bounding box center [309, 149] width 19 height 223
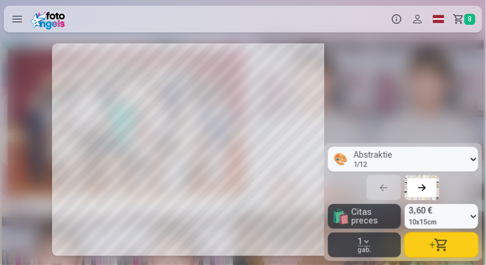
scroll to position [0, 1620]
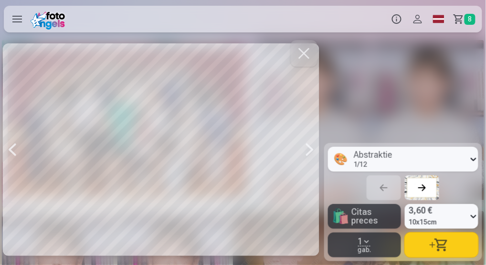
click at [307, 151] on div at bounding box center [309, 149] width 19 height 223
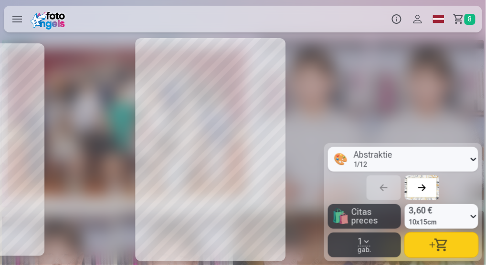
scroll to position [0, 1944]
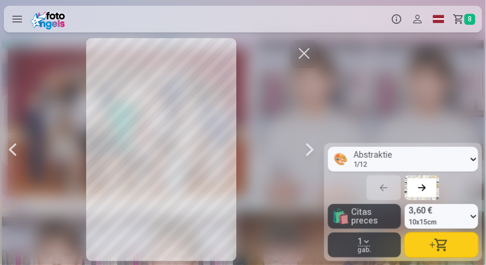
click at [307, 151] on div at bounding box center [309, 149] width 19 height 223
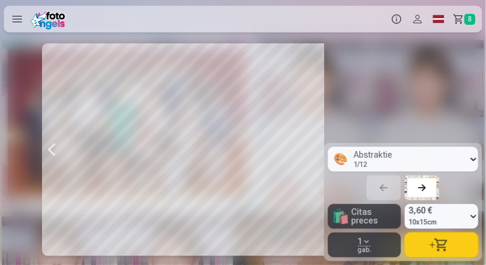
scroll to position [0, 2268]
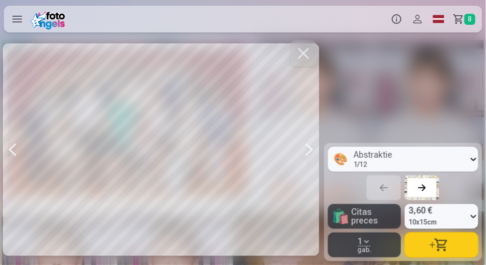
click at [307, 151] on div at bounding box center [309, 149] width 19 height 223
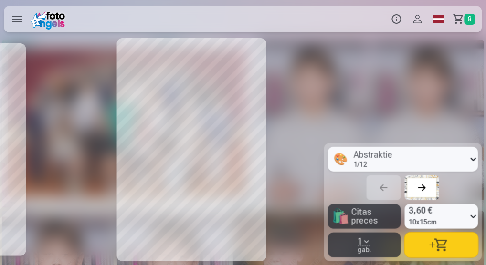
scroll to position [0, 2593]
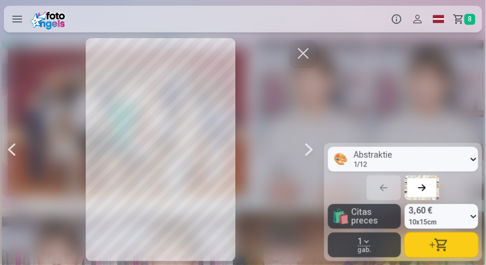
click at [10, 149] on div at bounding box center [11, 149] width 19 height 223
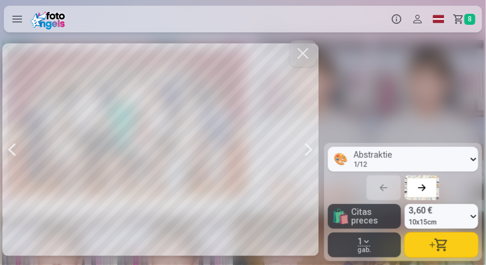
scroll to position [0, 2268]
click at [310, 149] on div at bounding box center [309, 149] width 19 height 223
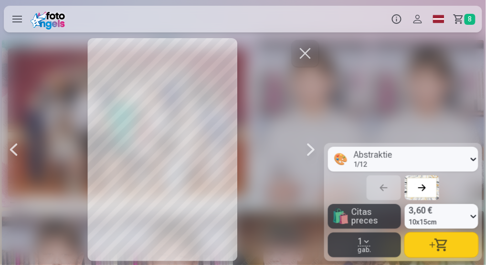
scroll to position [0, 2593]
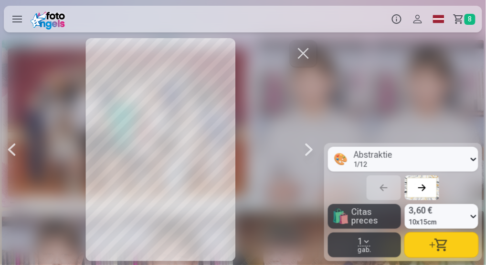
click at [309, 149] on div at bounding box center [308, 149] width 19 height 223
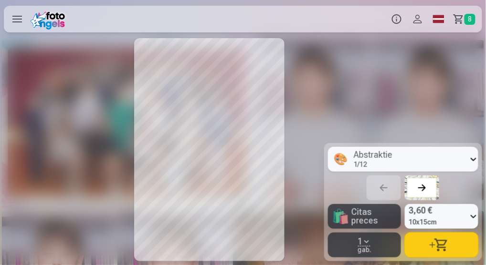
scroll to position [0, 2917]
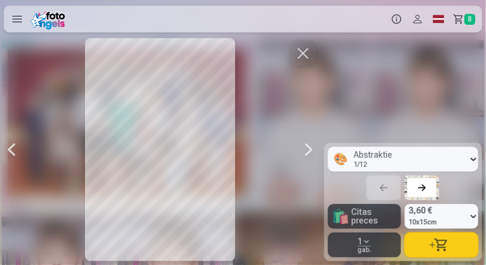
click at [451, 247] on button "button" at bounding box center [441, 245] width 73 height 25
click at [305, 151] on div at bounding box center [308, 149] width 19 height 223
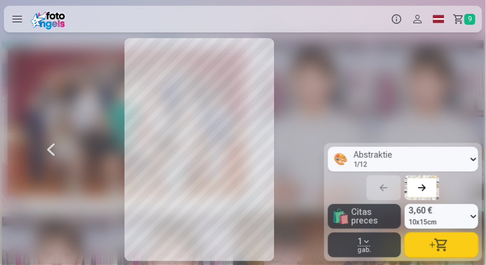
scroll to position [0, 3240]
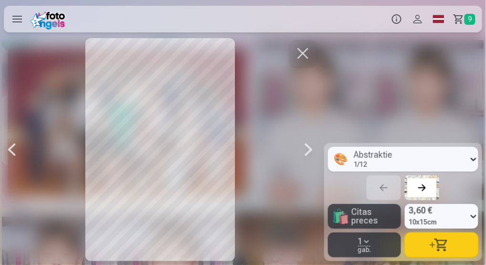
click at [308, 151] on div at bounding box center [308, 149] width 19 height 223
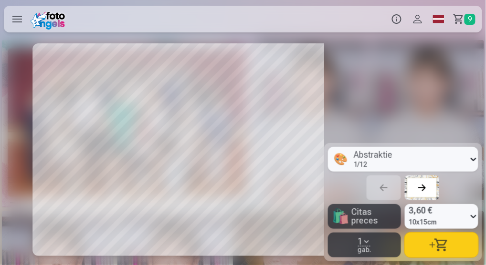
scroll to position [0, 3565]
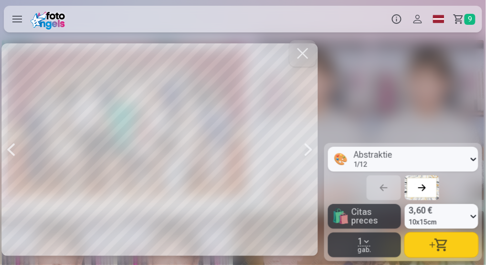
click at [308, 151] on div at bounding box center [308, 149] width 19 height 223
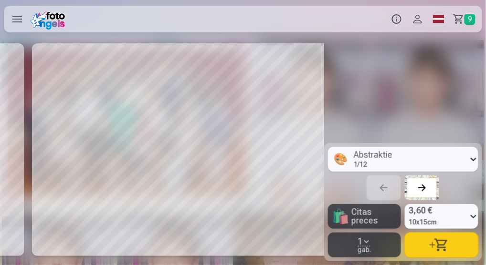
scroll to position [0, 3889]
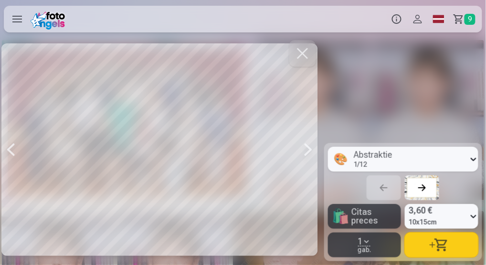
click at [311, 153] on div at bounding box center [308, 149] width 19 height 223
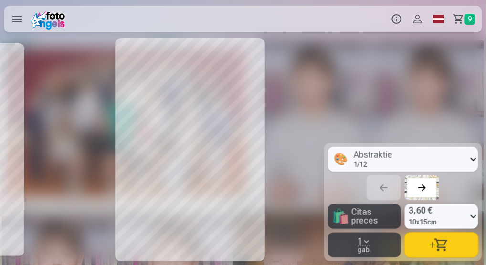
scroll to position [0, 4213]
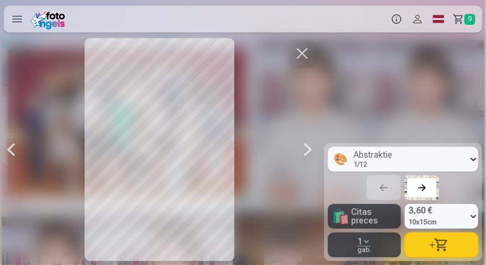
click at [310, 153] on div at bounding box center [307, 149] width 19 height 223
click at [308, 151] on div at bounding box center [307, 149] width 19 height 223
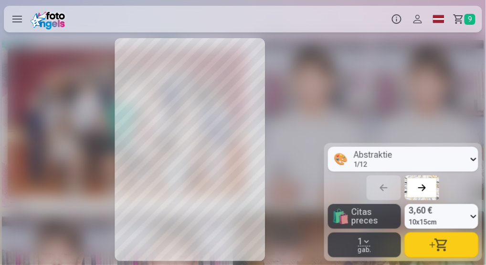
scroll to position [0, 4861]
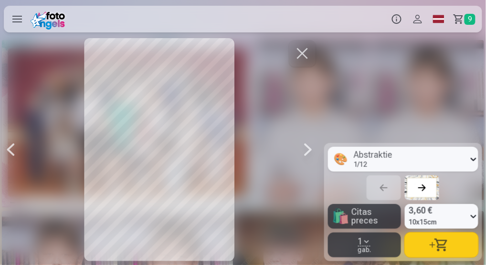
click at [308, 151] on div at bounding box center [307, 149] width 19 height 223
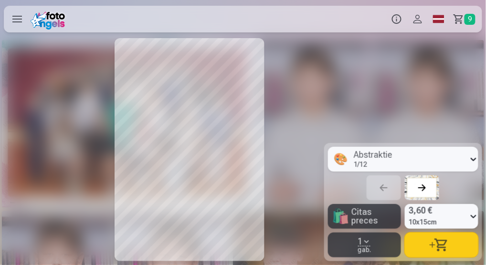
scroll to position [0, 5185]
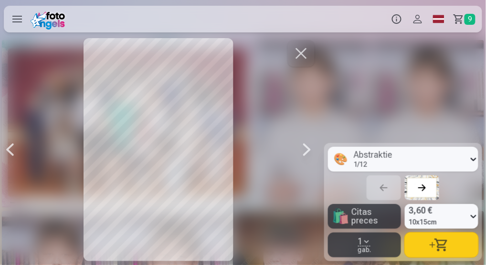
click at [10, 152] on div at bounding box center [9, 149] width 19 height 223
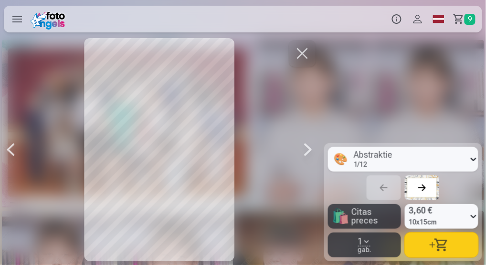
click at [439, 251] on button "button" at bounding box center [441, 245] width 73 height 25
click at [307, 153] on div at bounding box center [307, 149] width 19 height 223
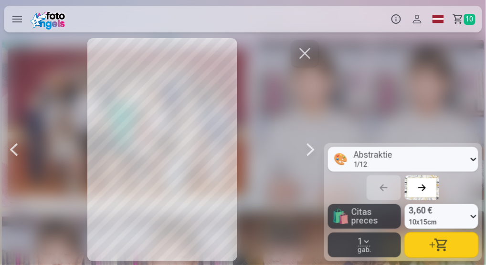
scroll to position [0, 5185]
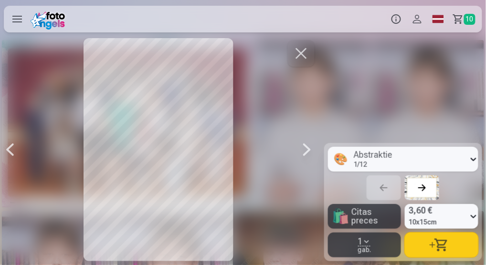
click at [12, 153] on div at bounding box center [9, 149] width 19 height 223
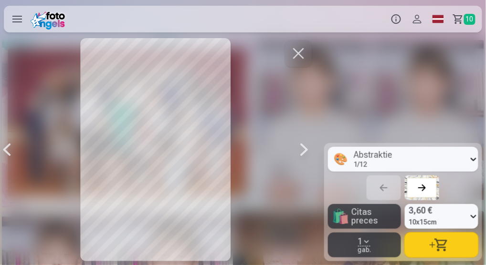
scroll to position [0, 4861]
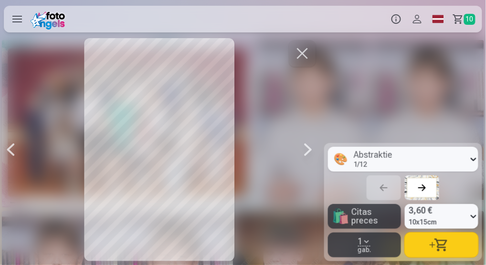
click at [16, 156] on div at bounding box center [10, 149] width 19 height 223
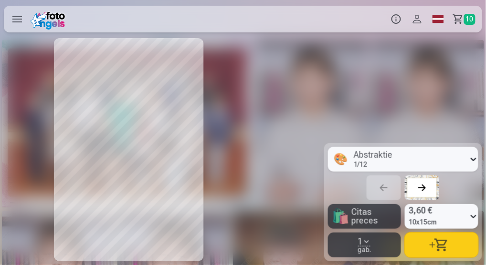
scroll to position [0, 4537]
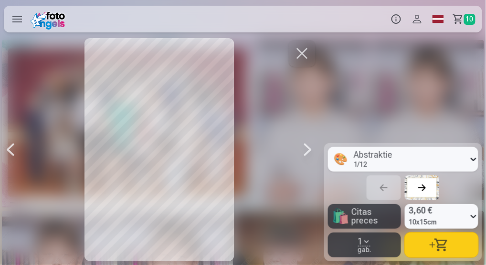
click at [311, 152] on div at bounding box center [307, 149] width 19 height 223
click at [309, 154] on div at bounding box center [307, 149] width 19 height 223
click at [309, 154] on div at bounding box center [306, 149] width 19 height 223
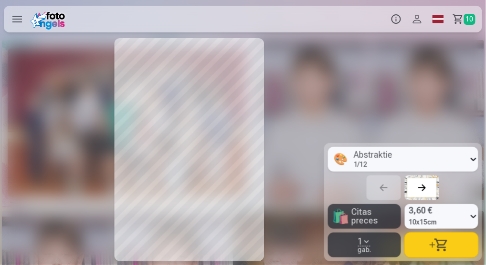
scroll to position [0, 5509]
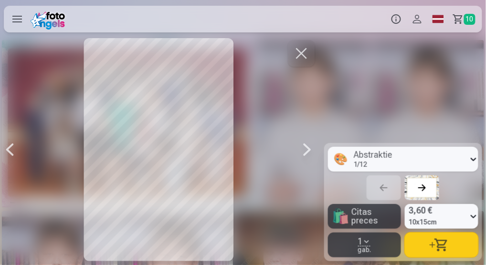
click at [309, 154] on div at bounding box center [306, 149] width 19 height 223
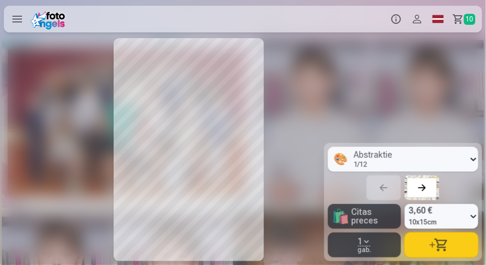
scroll to position [0, 5834]
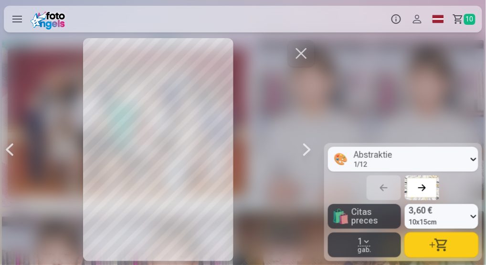
click at [309, 154] on div at bounding box center [306, 149] width 19 height 223
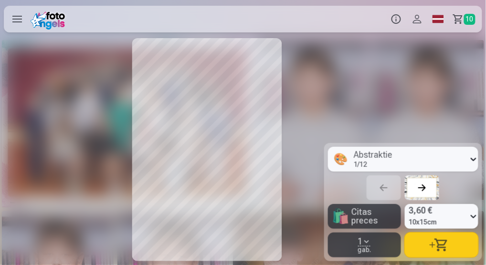
scroll to position [0, 6158]
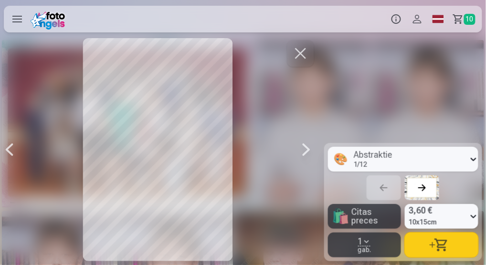
click at [309, 154] on div at bounding box center [306, 149] width 19 height 223
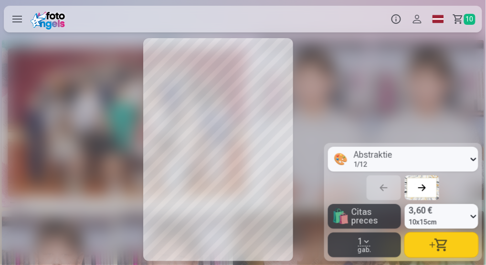
scroll to position [0, 6482]
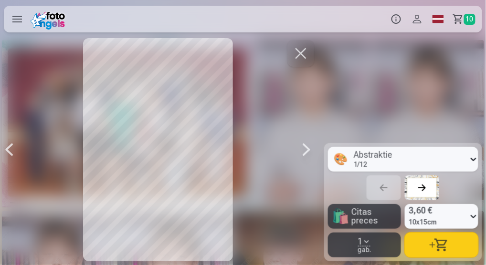
click at [309, 154] on div at bounding box center [306, 149] width 19 height 223
click at [309, 154] on div at bounding box center [305, 149] width 19 height 223
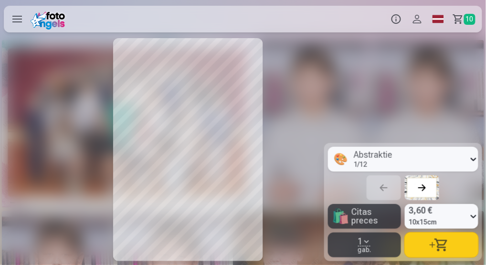
scroll to position [0, 7454]
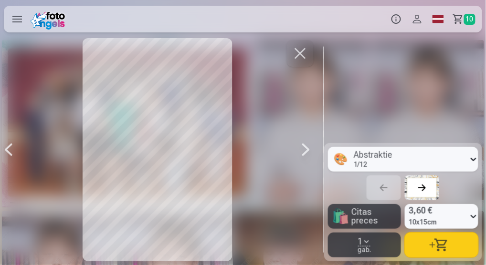
click at [309, 154] on div at bounding box center [305, 149] width 19 height 223
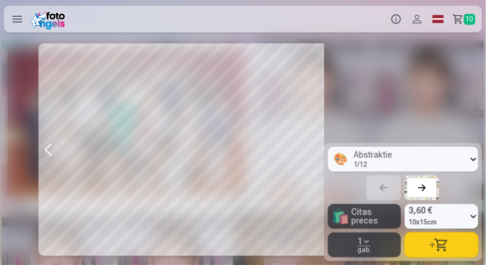
scroll to position [0, 7778]
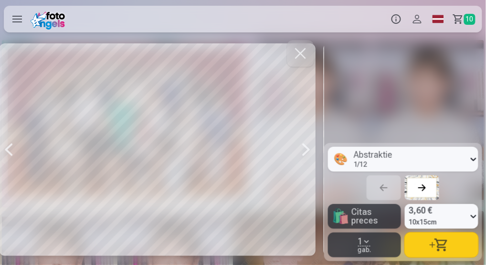
click at [309, 154] on div at bounding box center [305, 149] width 19 height 223
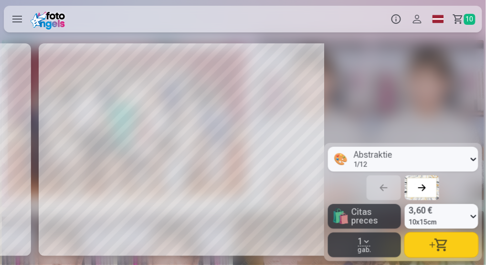
scroll to position [0, 8102]
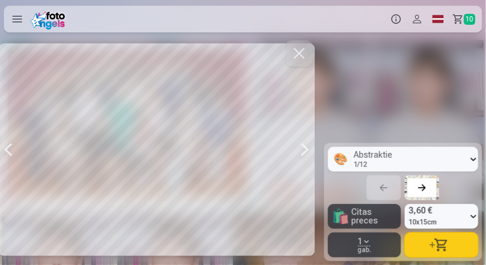
click at [436, 244] on button "button" at bounding box center [441, 245] width 73 height 25
click at [311, 151] on div at bounding box center [304, 149] width 19 height 223
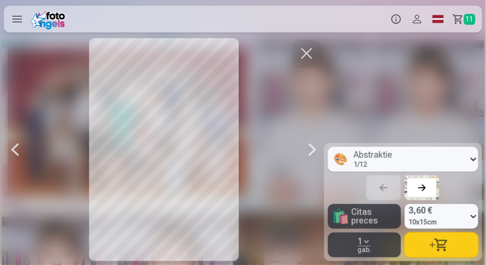
scroll to position [0, 8426]
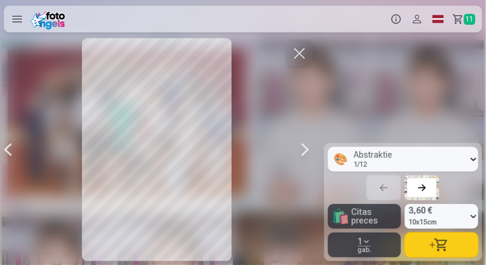
click at [311, 151] on div at bounding box center [304, 149] width 19 height 223
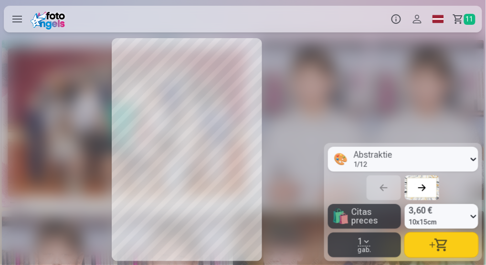
scroll to position [0, 8750]
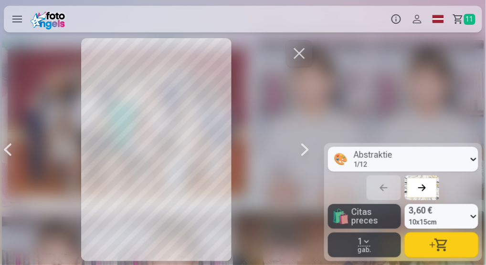
click at [311, 151] on div at bounding box center [304, 149] width 19 height 223
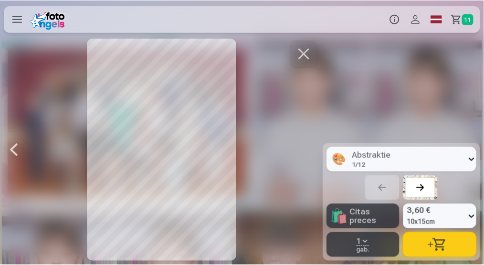
scroll to position [0, 9074]
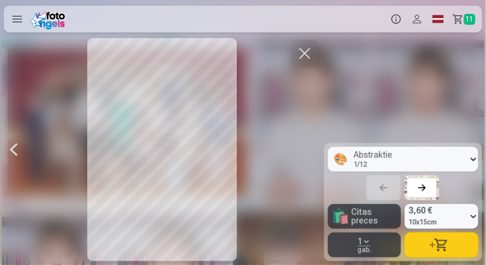
click at [311, 151] on div at bounding box center [162, 149] width 316 height 223
click at [471, 16] on span "11" at bounding box center [469, 19] width 11 height 11
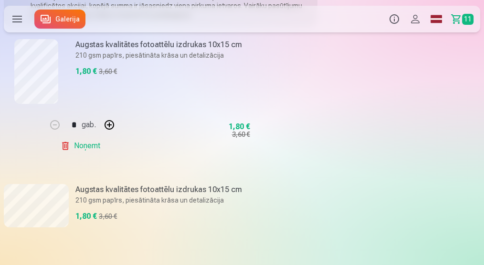
scroll to position [127, 0]
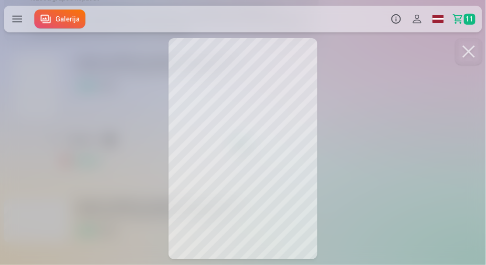
click at [465, 49] on button at bounding box center [468, 51] width 27 height 27
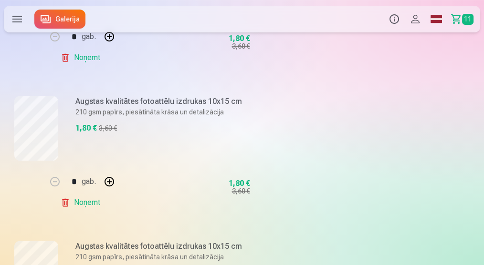
scroll to position [382, 0]
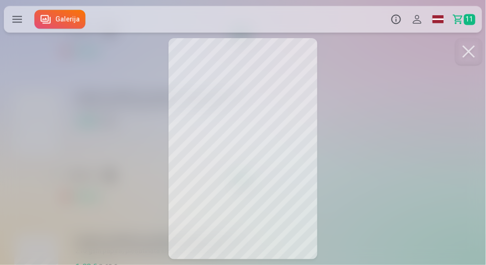
click at [473, 50] on button at bounding box center [468, 51] width 27 height 27
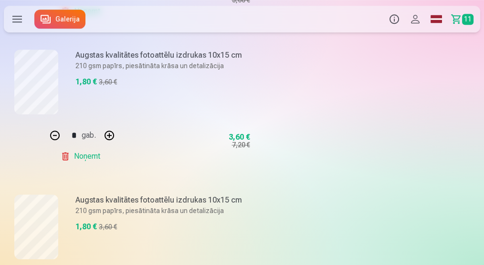
scroll to position [573, 0]
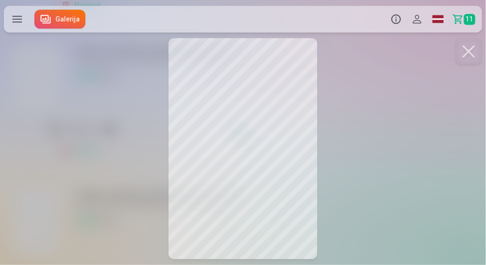
click at [468, 53] on button at bounding box center [468, 51] width 27 height 27
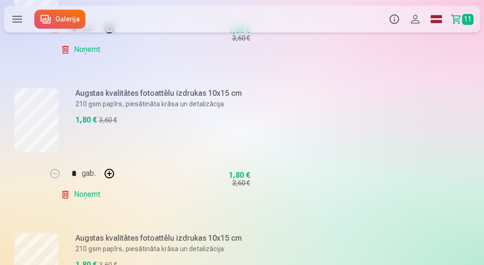
scroll to position [827, 0]
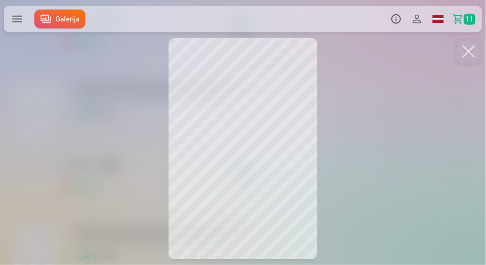
drag, startPoint x: 465, startPoint y: 50, endPoint x: 460, endPoint y: 50, distance: 5.3
click at [464, 50] on button at bounding box center [468, 51] width 27 height 27
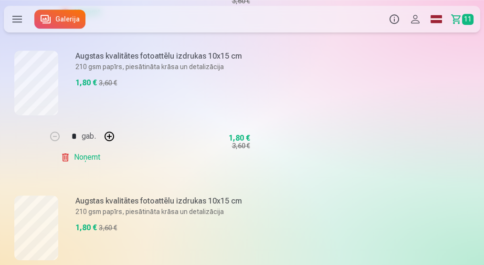
scroll to position [890, 0]
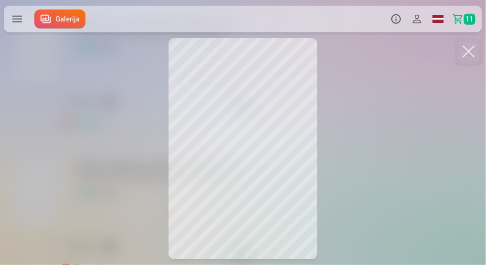
click at [472, 50] on button at bounding box center [468, 51] width 27 height 27
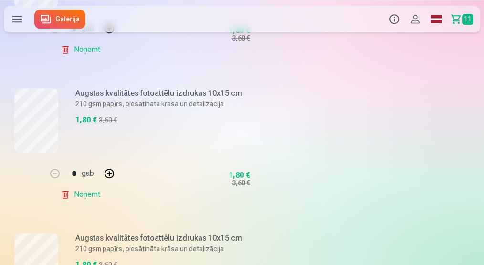
scroll to position [1113, 0]
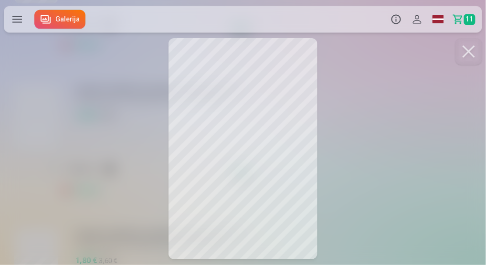
click at [466, 52] on button at bounding box center [468, 51] width 27 height 27
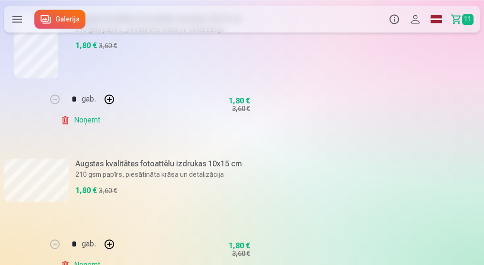
scroll to position [1527, 0]
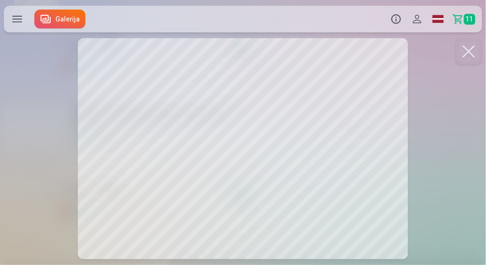
click at [465, 57] on button at bounding box center [468, 51] width 27 height 27
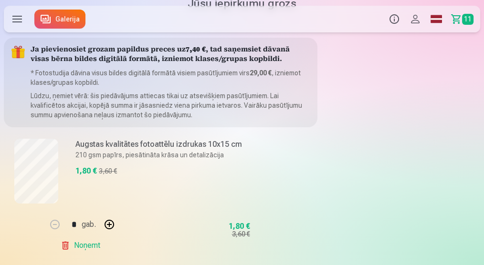
scroll to position [0, 0]
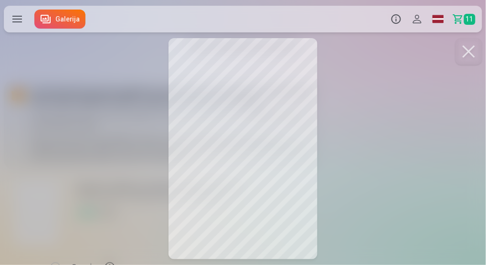
click at [469, 56] on button at bounding box center [468, 51] width 27 height 27
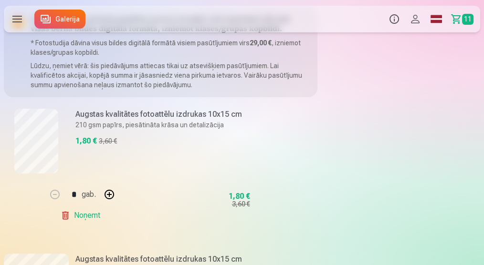
scroll to position [95, 0]
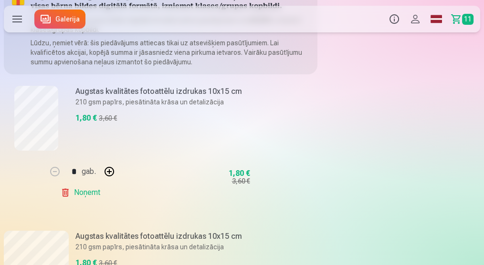
click at [80, 194] on link "Noņemt" at bounding box center [82, 192] width 43 height 19
type input "*"
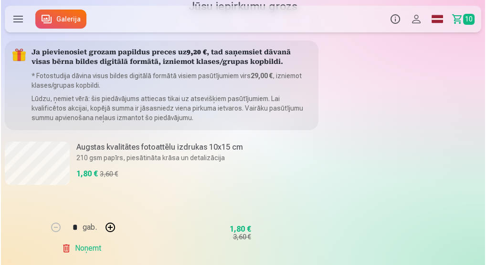
scroll to position [0, 0]
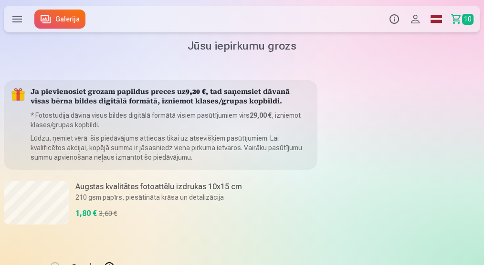
click at [53, 20] on link "Galerija" at bounding box center [59, 19] width 51 height 19
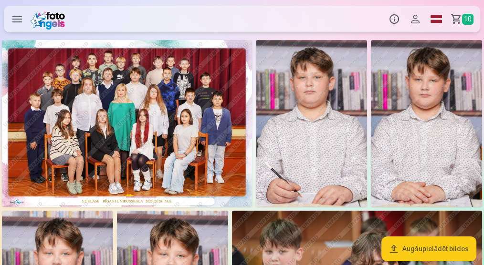
click at [16, 22] on label at bounding box center [17, 19] width 27 height 27
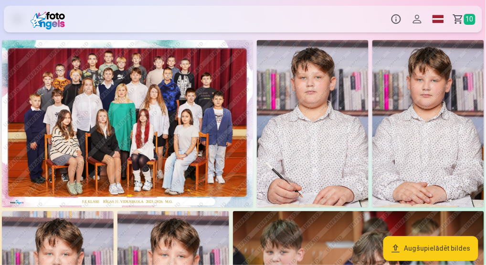
scroll to position [63, 0]
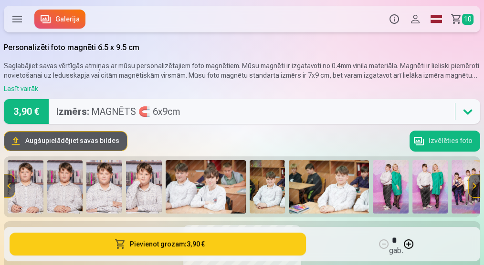
click at [477, 186] on button at bounding box center [474, 186] width 11 height 23
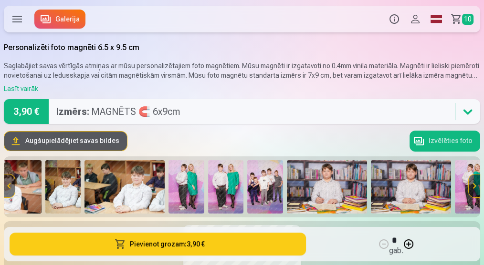
click at [477, 186] on button at bounding box center [474, 186] width 11 height 23
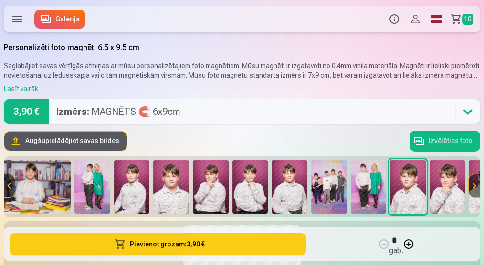
scroll to position [0, 695]
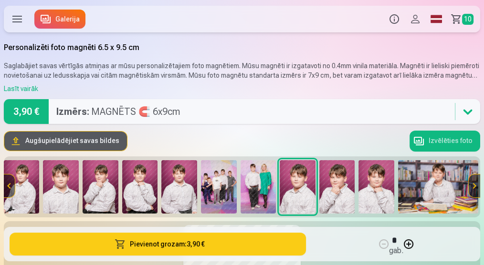
click at [477, 186] on button at bounding box center [474, 186] width 11 height 23
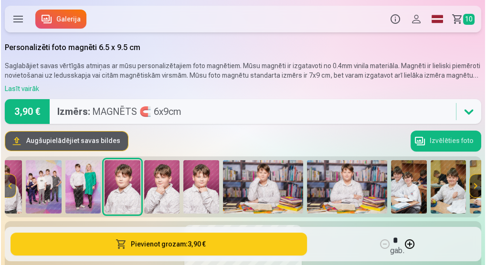
scroll to position [0, 899]
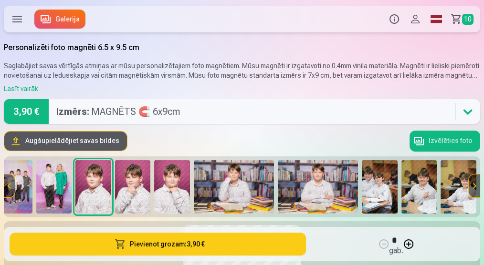
click at [17, 19] on label at bounding box center [17, 19] width 27 height 27
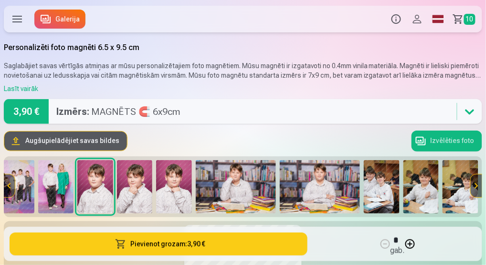
scroll to position [0, 897]
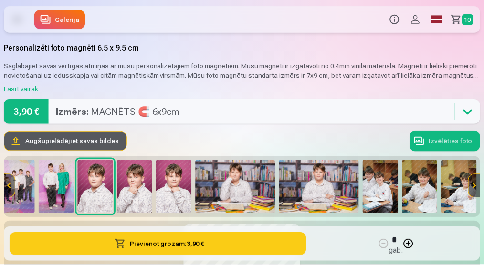
scroll to position [5, 0]
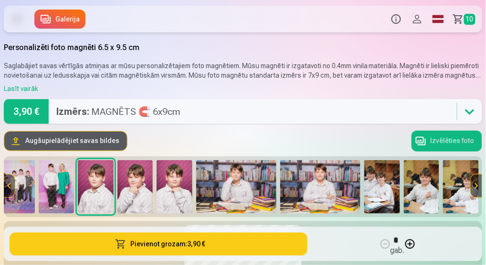
click at [462, 19] on link "Grozs 10" at bounding box center [465, 19] width 33 height 27
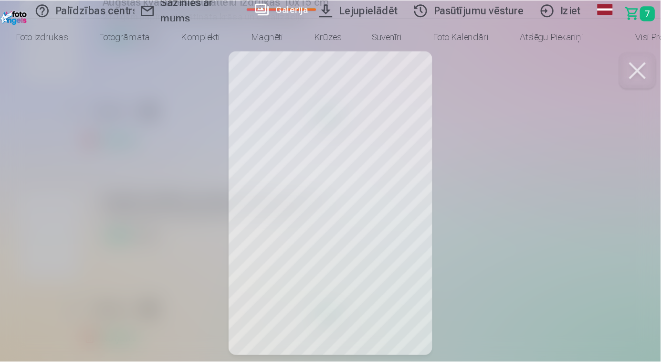
scroll to position [735, 0]
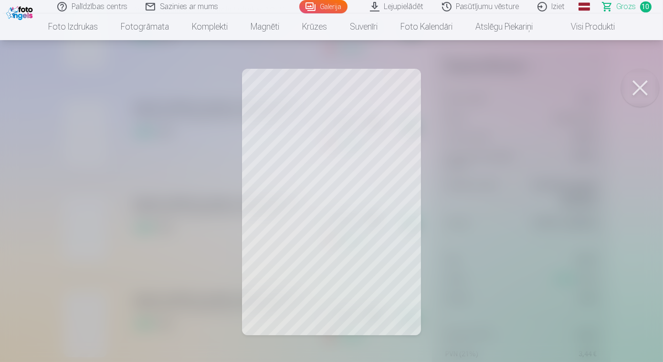
click at [330, 191] on div at bounding box center [331, 181] width 663 height 362
click at [627, 89] on button at bounding box center [640, 88] width 38 height 38
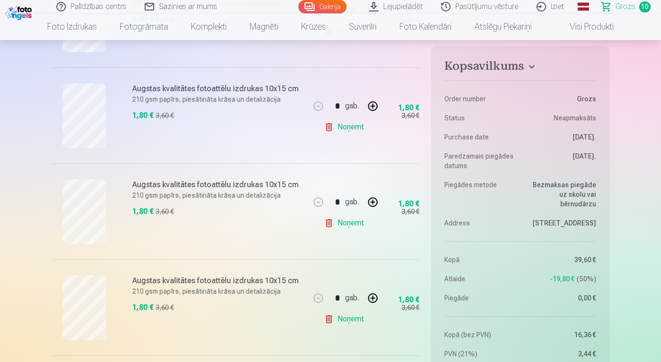
scroll to position [388, 0]
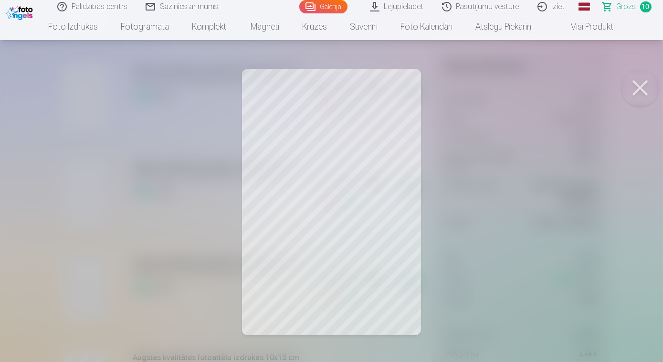
click at [639, 92] on button at bounding box center [640, 88] width 38 height 38
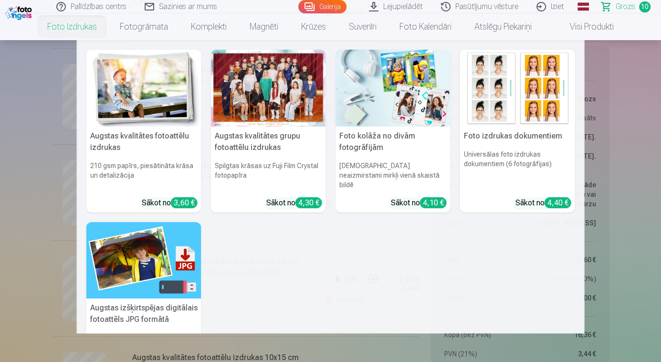
click at [78, 23] on link "Foto izdrukas" at bounding box center [72, 26] width 73 height 27
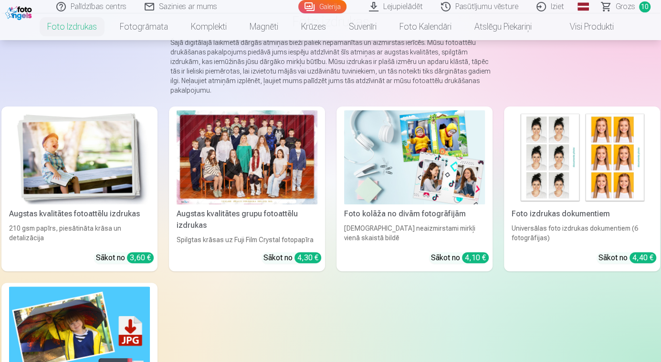
scroll to position [86, 0]
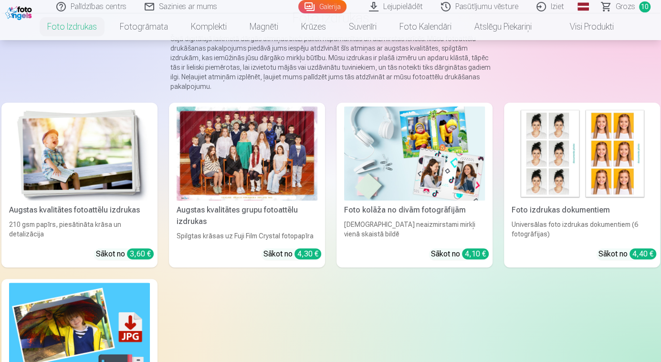
click at [396, 212] on div "Foto kolāža no divām fotogrāfijām" at bounding box center [414, 209] width 148 height 11
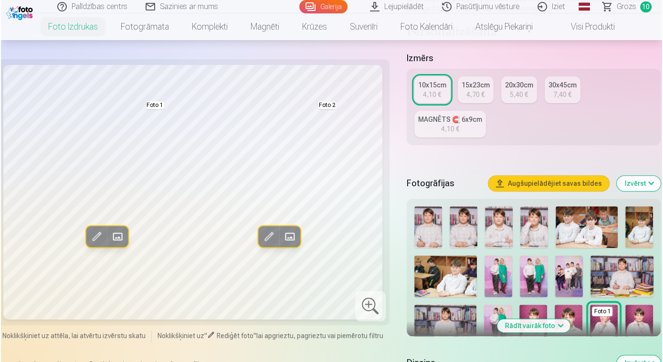
scroll to position [217, 0]
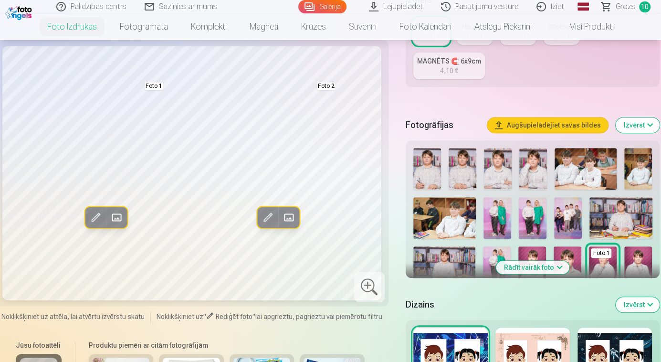
click at [503, 217] on img at bounding box center [497, 218] width 28 height 42
click at [97, 217] on span at bounding box center [95, 216] width 15 height 15
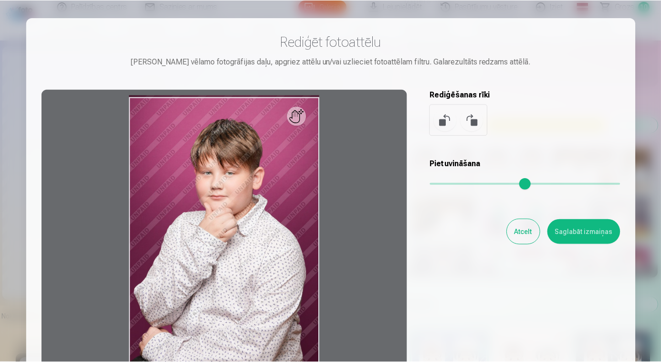
scroll to position [0, 0]
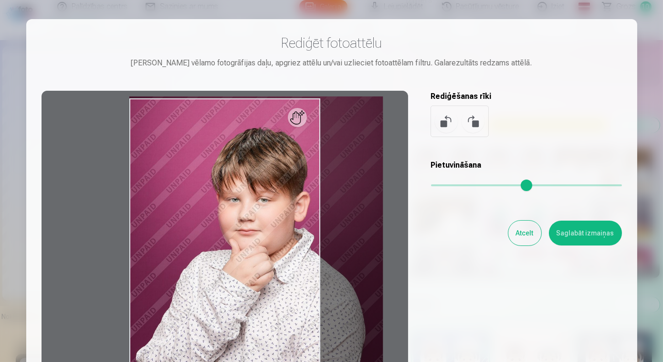
type input "*"
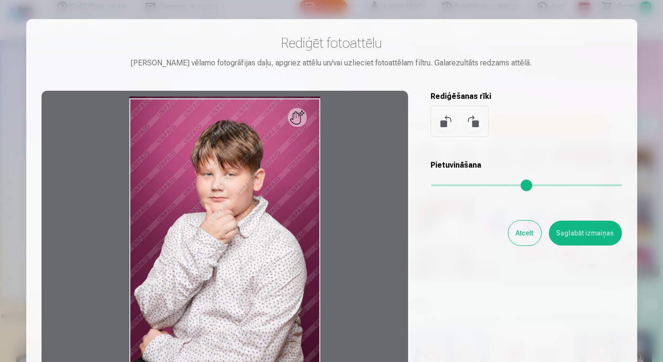
drag, startPoint x: 437, startPoint y: 188, endPoint x: 377, endPoint y: 189, distance: 60.6
click at [431, 186] on input "range" at bounding box center [526, 185] width 191 height 2
click at [520, 234] on button "Atcelt" at bounding box center [524, 232] width 33 height 25
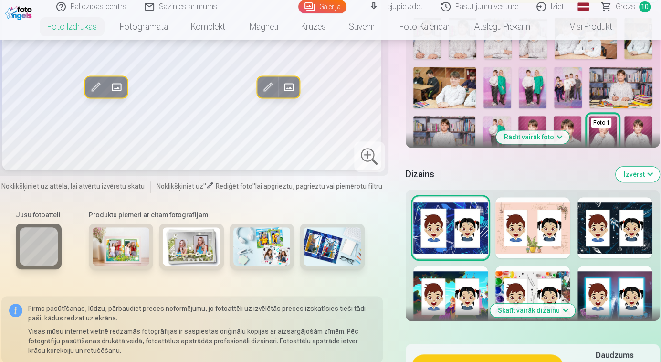
scroll to position [260, 0]
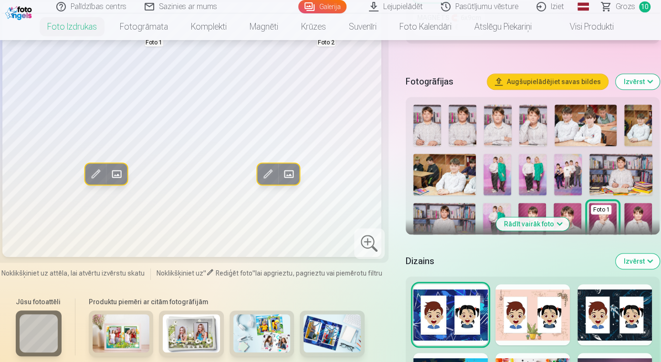
click at [115, 174] on span at bounding box center [116, 173] width 15 height 15
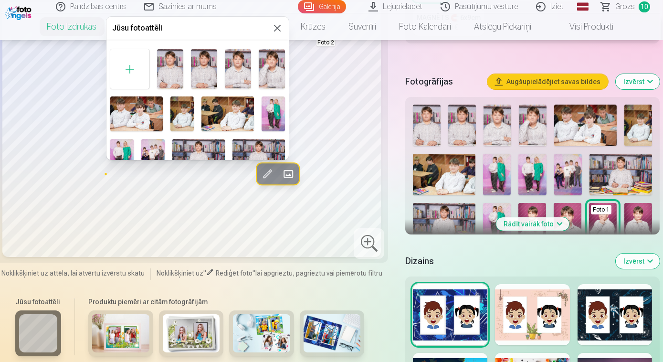
click at [270, 108] on img at bounding box center [273, 113] width 23 height 35
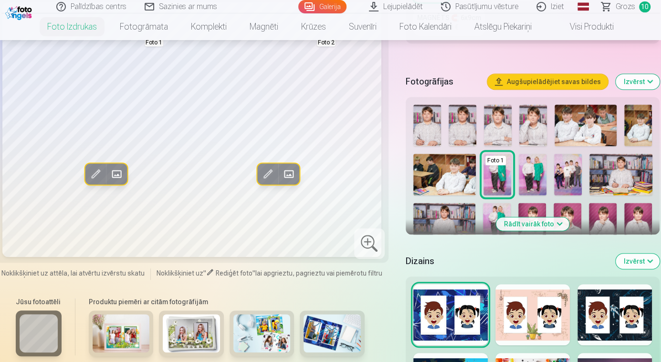
click at [288, 170] on span at bounding box center [288, 173] width 15 height 15
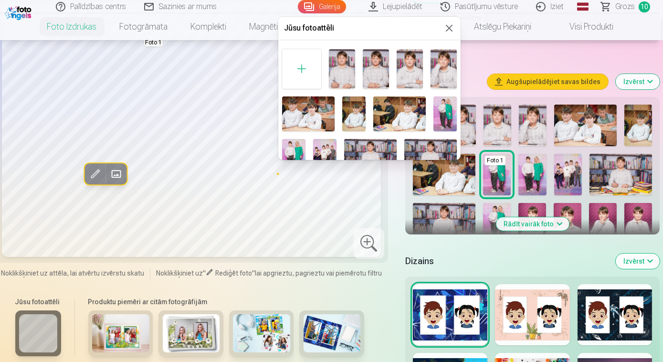
click at [289, 153] on img at bounding box center [293, 156] width 23 height 35
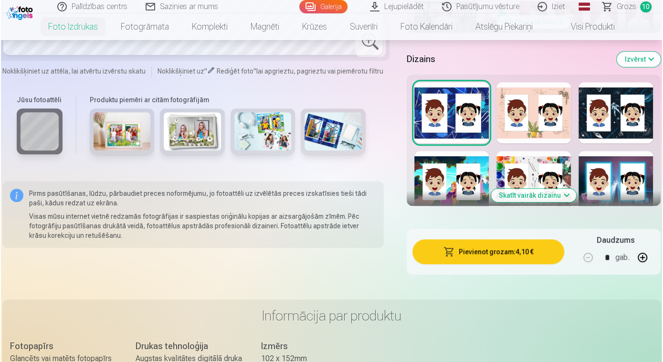
scroll to position [477, 0]
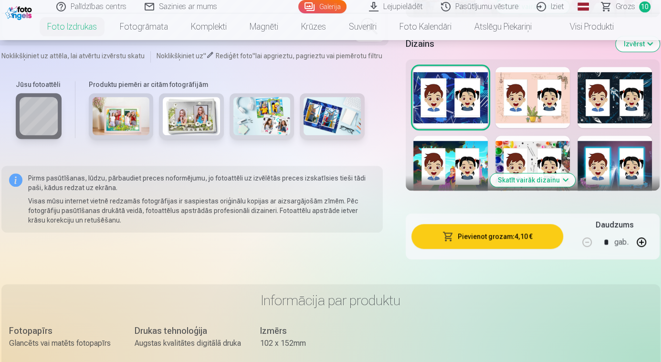
click at [503, 236] on button "Pievienot grozam : 4,10 €" at bounding box center [487, 236] width 152 height 25
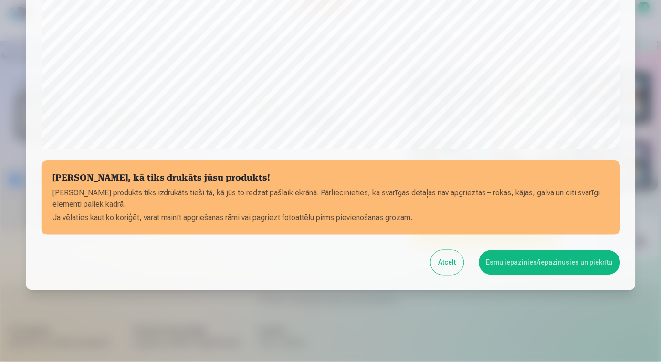
scroll to position [325, 0]
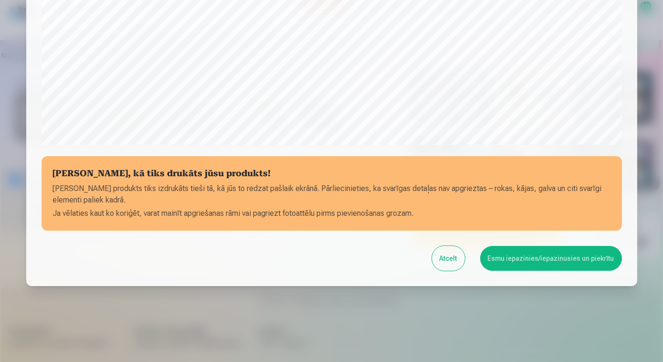
click at [541, 262] on button "Esmu iepazinies/iepazinusies un piekrītu" at bounding box center [551, 258] width 142 height 25
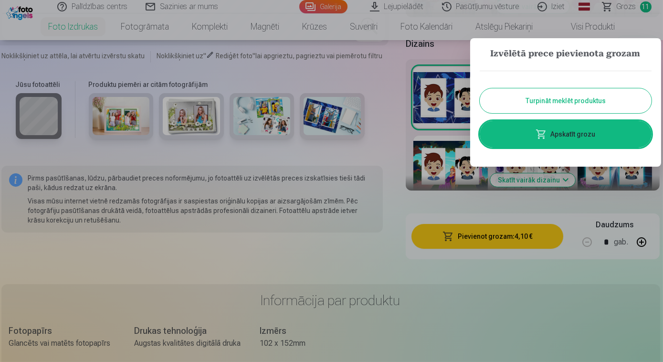
click at [554, 103] on button "Turpināt meklēt produktus" at bounding box center [566, 100] width 172 height 25
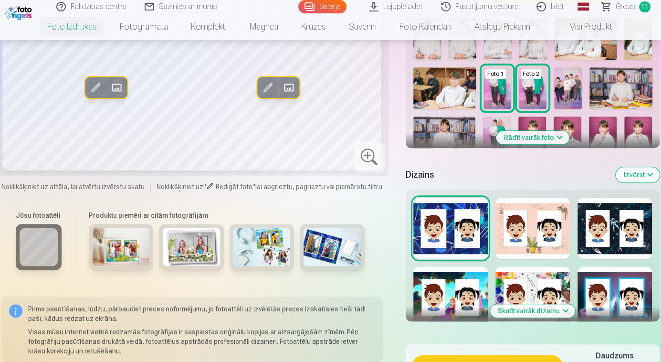
scroll to position [347, 0]
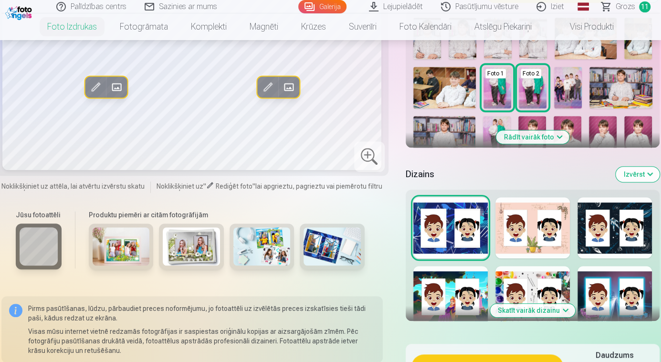
click at [122, 246] on img at bounding box center [121, 246] width 57 height 38
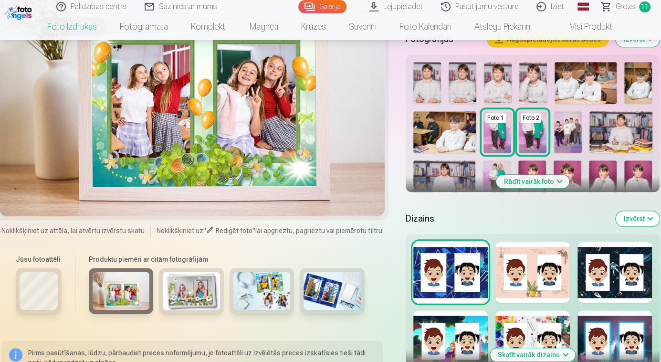
scroll to position [260, 0]
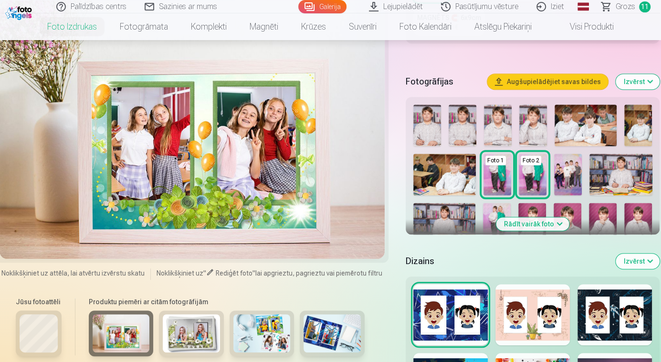
click at [179, 337] on img at bounding box center [191, 333] width 57 height 38
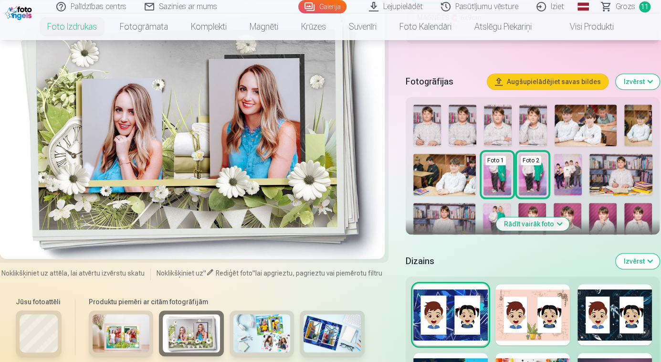
click at [254, 344] on img at bounding box center [261, 333] width 57 height 38
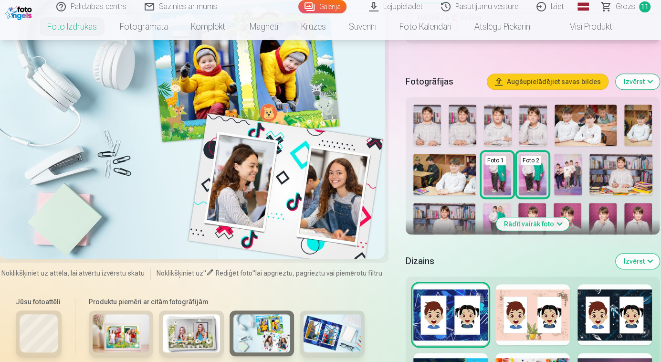
click at [338, 337] on img at bounding box center [332, 333] width 57 height 38
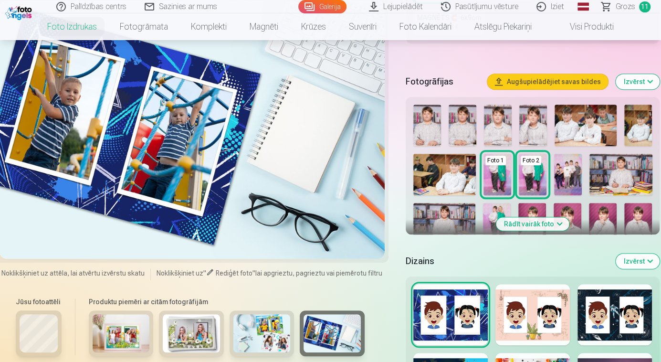
click at [280, 332] on img at bounding box center [261, 333] width 57 height 38
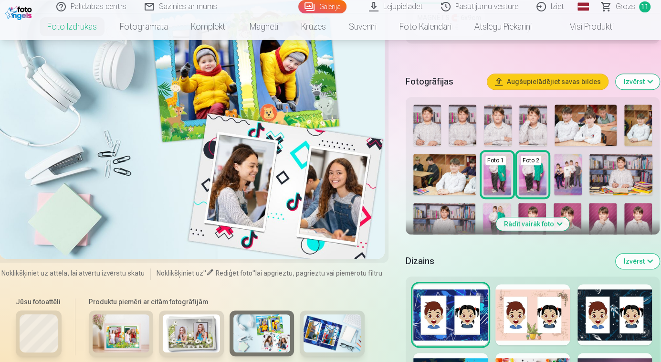
click at [251, 187] on div at bounding box center [192, 129] width 385 height 258
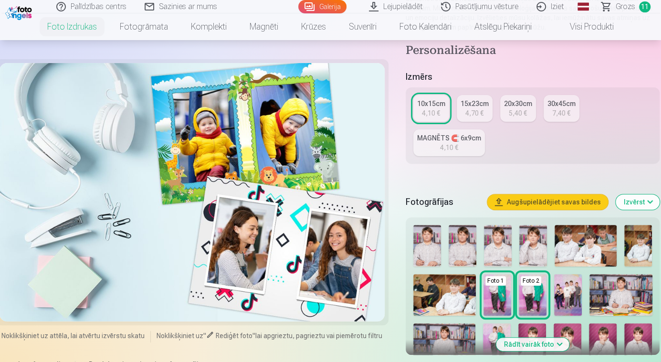
scroll to position [130, 0]
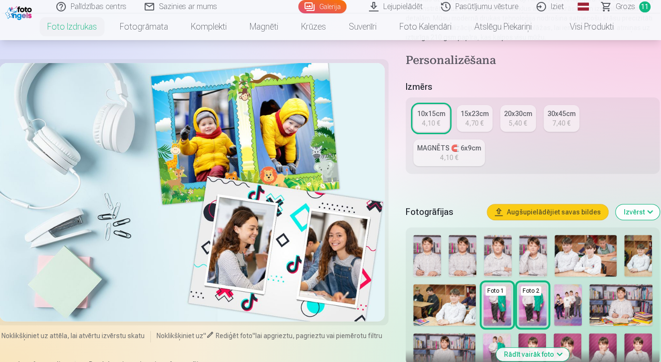
click at [226, 170] on div at bounding box center [192, 192] width 385 height 258
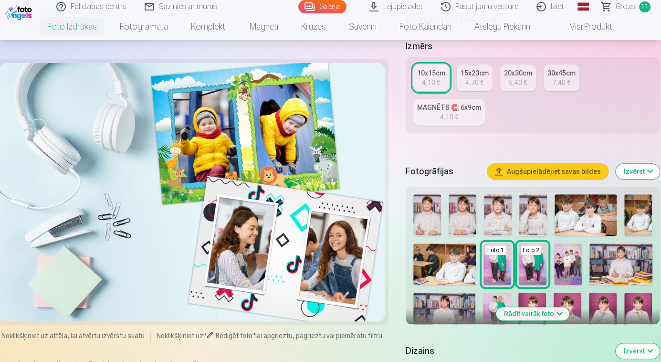
scroll to position [260, 0]
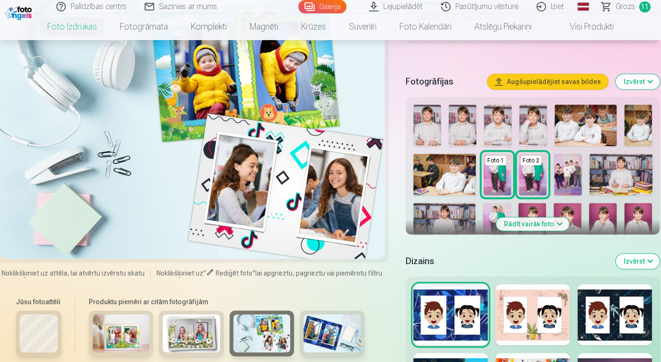
drag, startPoint x: 195, startPoint y: 272, endPoint x: 212, endPoint y: 273, distance: 17.8
click at [195, 272] on span "Noklikšķiniet uz" at bounding box center [180, 273] width 47 height 8
drag, startPoint x: 212, startPoint y: 273, endPoint x: 237, endPoint y: 273, distance: 24.3
click at [214, 273] on div "Noklikšķiniet uz attēla, lai atvērtu izvērstu skatu Noklikšķiniet uz " Rediģēt …" at bounding box center [191, 273] width 381 height 11
drag, startPoint x: 247, startPoint y: 273, endPoint x: 259, endPoint y: 273, distance: 11.9
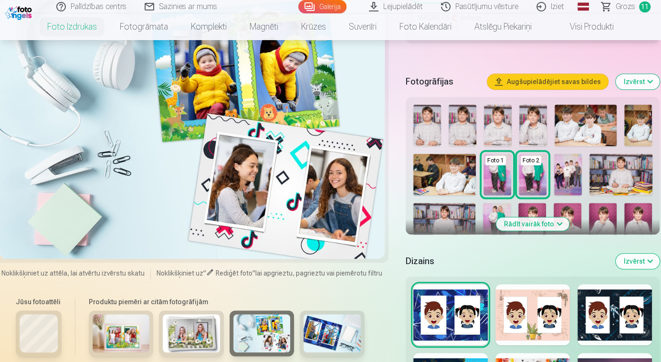
click at [259, 273] on div "Noklikšķiniet uz attēla, lai atvērtu izvērstu skatu Noklikšķiniet uz " Rediģēt …" at bounding box center [191, 273] width 381 height 11
drag, startPoint x: 259, startPoint y: 273, endPoint x: 370, endPoint y: 205, distance: 130.6
click at [370, 205] on div at bounding box center [192, 129] width 385 height 258
click at [355, 196] on div at bounding box center [192, 129] width 385 height 258
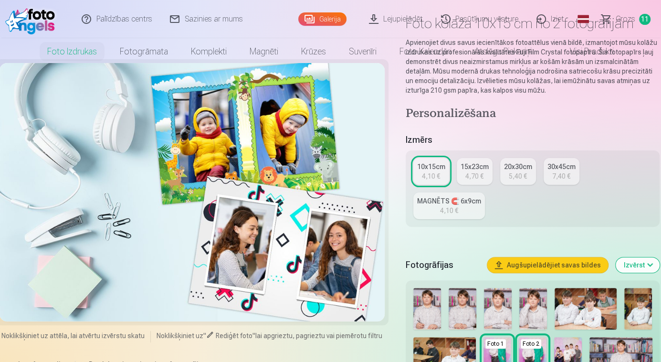
scroll to position [0, 0]
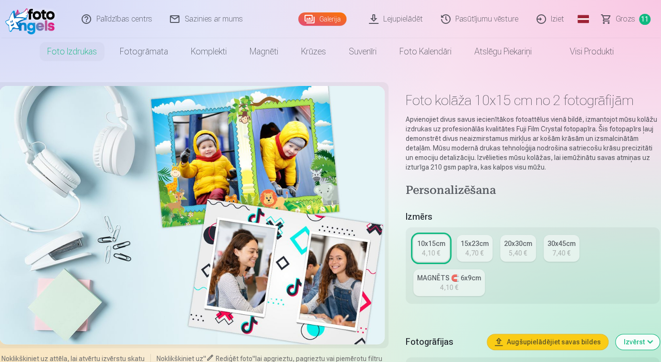
drag, startPoint x: 226, startPoint y: 179, endPoint x: 209, endPoint y: 178, distance: 17.7
click at [226, 178] on div at bounding box center [192, 215] width 385 height 258
click at [192, 181] on div at bounding box center [192, 215] width 385 height 258
drag, startPoint x: 232, startPoint y: 216, endPoint x: 311, endPoint y: 230, distance: 80.0
click at [233, 216] on div at bounding box center [192, 215] width 385 height 258
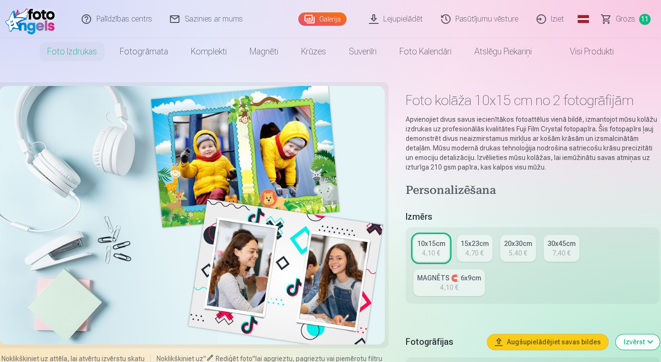
click at [471, 247] on div "15x23cm" at bounding box center [475, 244] width 28 height 10
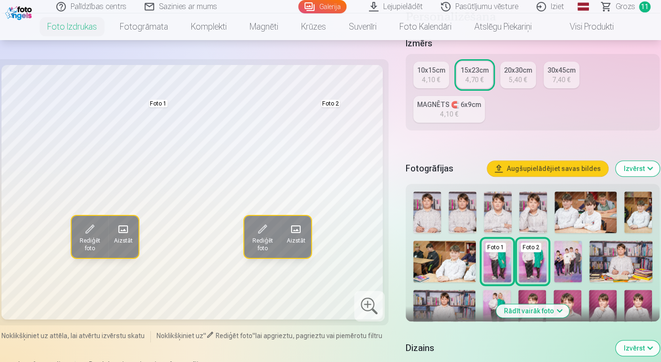
scroll to position [304, 0]
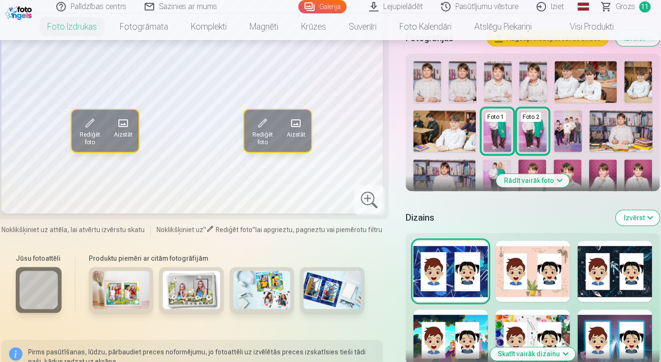
click at [103, 289] on img at bounding box center [121, 290] width 57 height 38
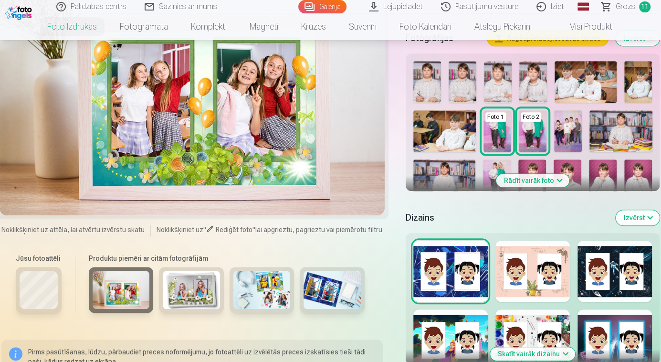
click at [445, 265] on div at bounding box center [450, 271] width 74 height 61
click at [529, 265] on div at bounding box center [532, 271] width 74 height 61
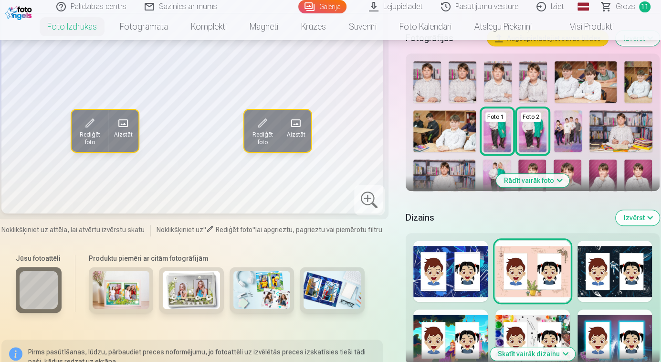
click at [613, 272] on div at bounding box center [614, 271] width 74 height 61
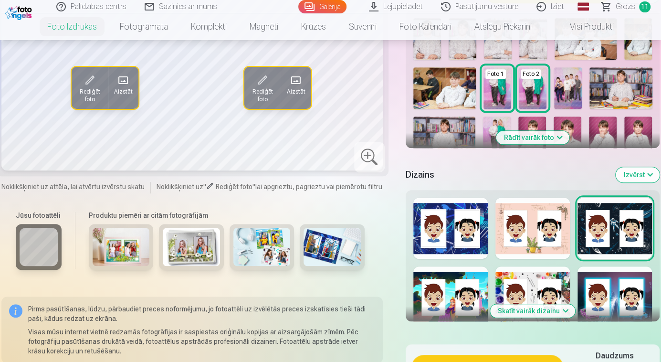
scroll to position [390, 0]
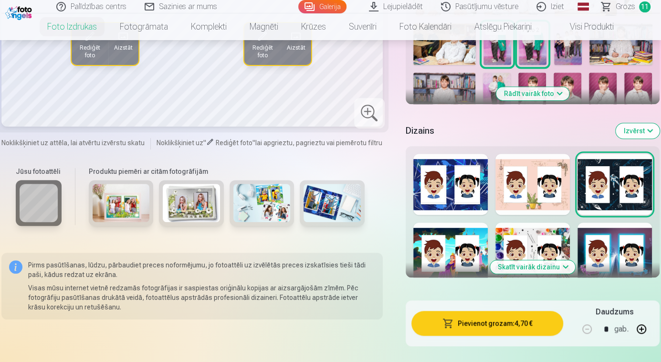
click at [425, 264] on div at bounding box center [450, 252] width 74 height 61
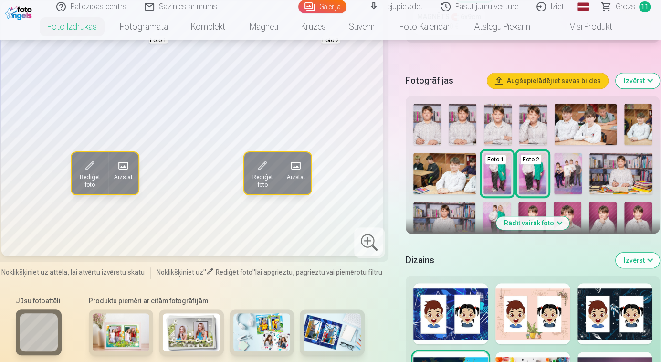
scroll to position [347, 0]
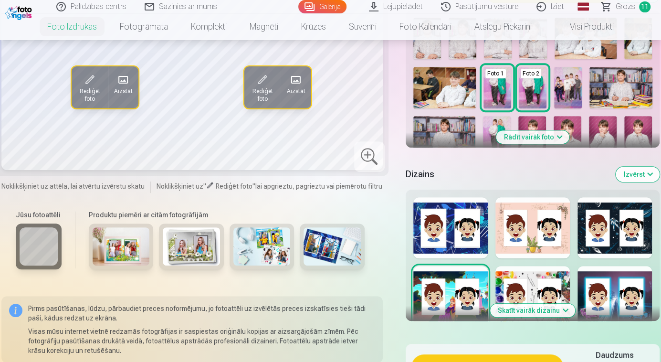
click at [536, 294] on div at bounding box center [532, 296] width 74 height 61
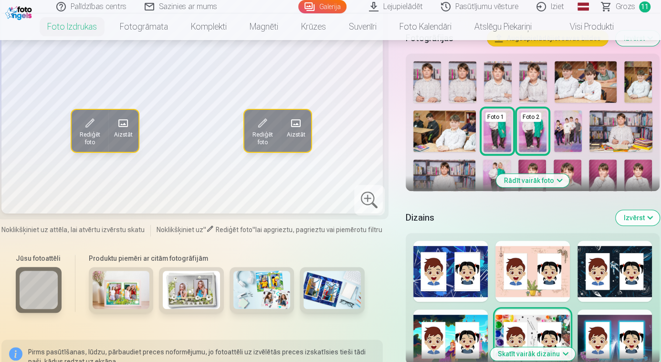
scroll to position [390, 0]
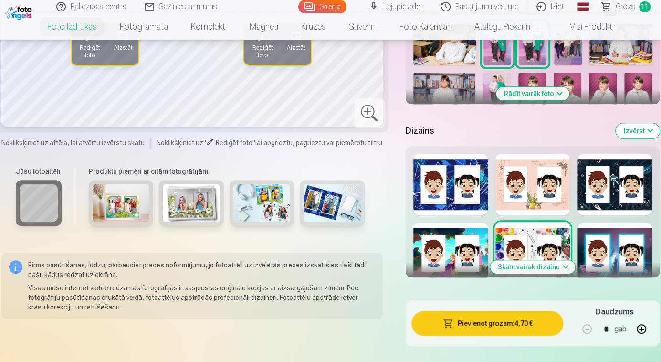
click at [618, 244] on div at bounding box center [614, 252] width 74 height 61
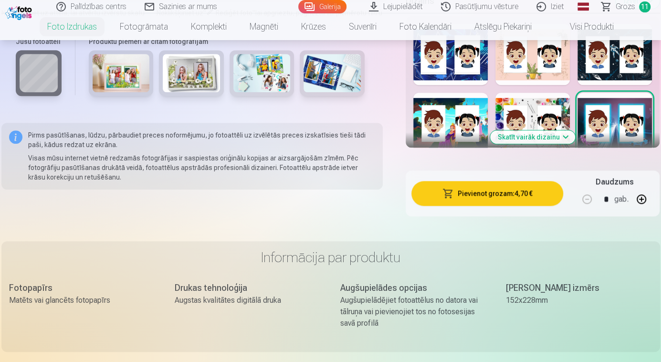
scroll to position [520, 0]
click at [553, 137] on button "Skatīt vairāk dizainu" at bounding box center [532, 136] width 85 height 13
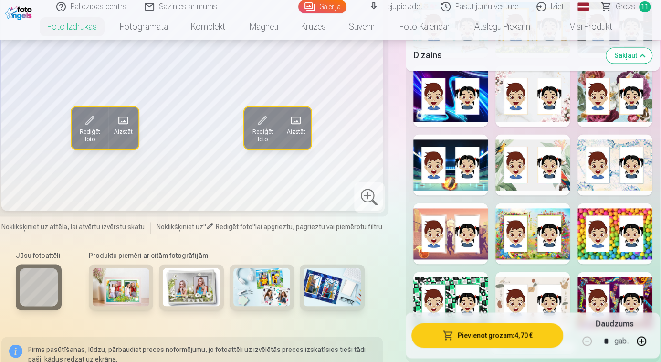
scroll to position [911, 0]
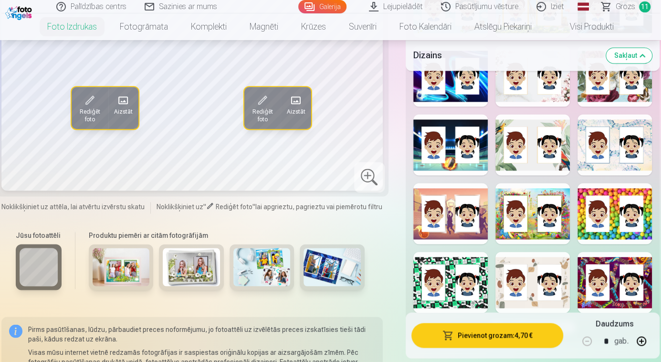
click at [476, 143] on div at bounding box center [450, 144] width 74 height 61
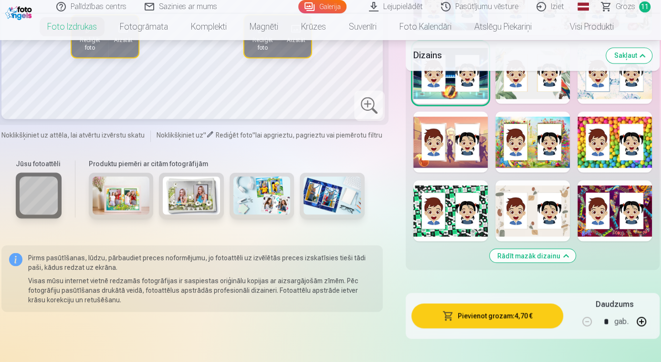
scroll to position [997, 0]
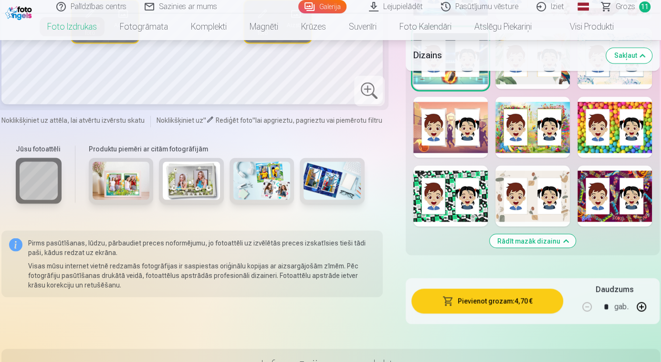
click at [472, 197] on div at bounding box center [450, 195] width 74 height 61
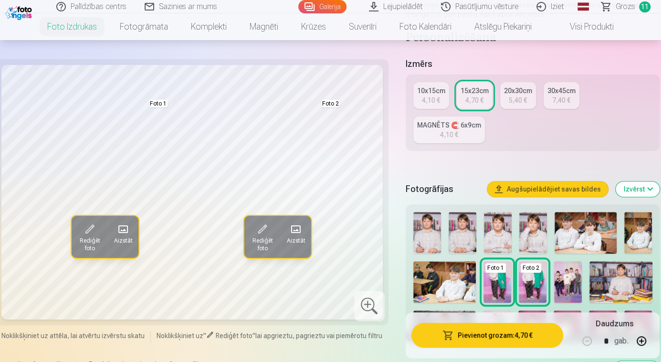
scroll to position [86, 0]
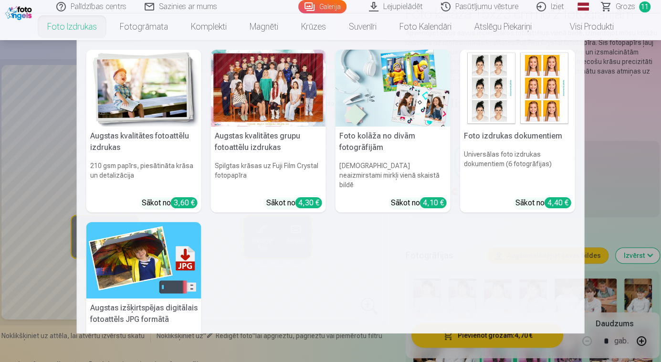
click at [77, 26] on link "Foto izdrukas" at bounding box center [72, 26] width 73 height 27
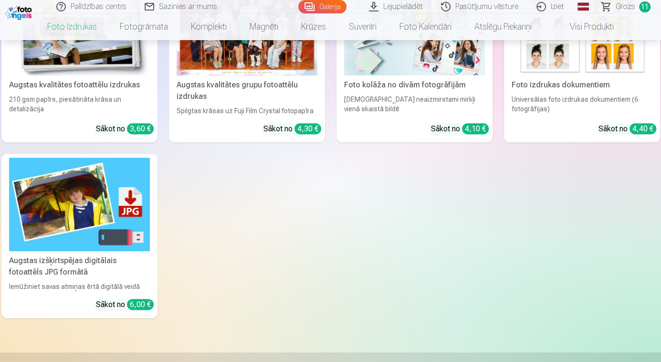
scroll to position [217, 0]
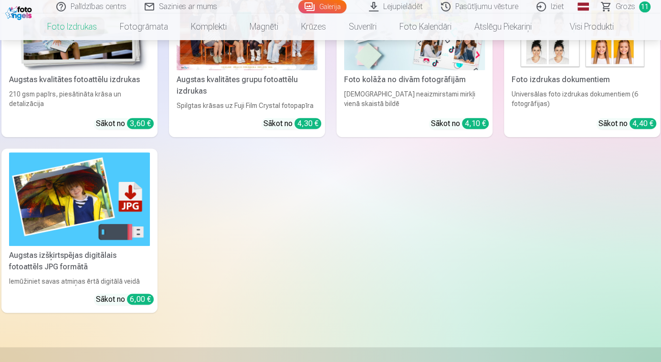
click at [94, 254] on div "Augstas izšķirtspējas digitālais fotoattēls JPG formātā" at bounding box center [79, 261] width 148 height 23
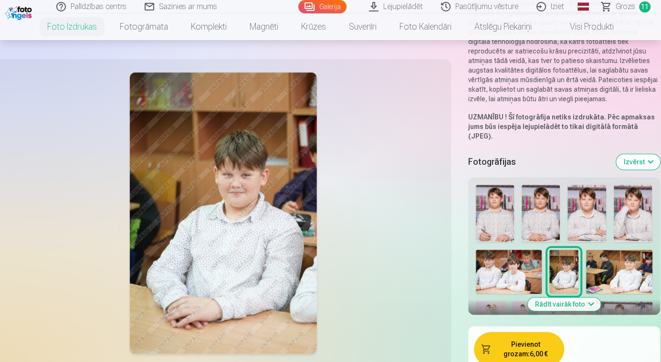
scroll to position [173, 0]
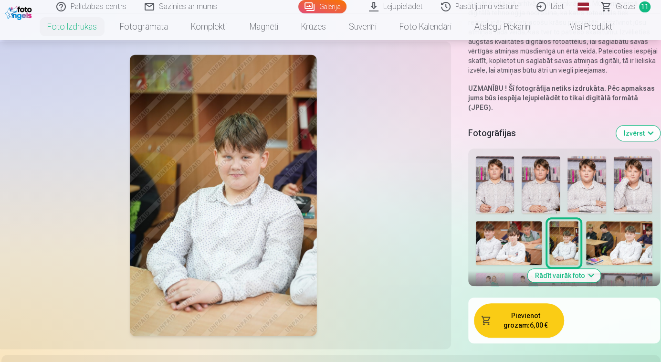
click at [583, 269] on button "Rādīt vairāk foto" at bounding box center [563, 275] width 73 height 13
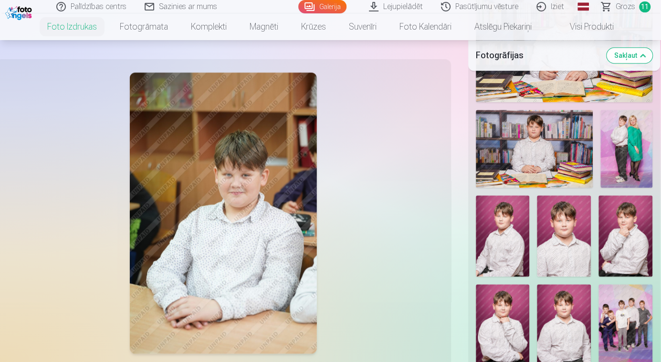
scroll to position [694, 0]
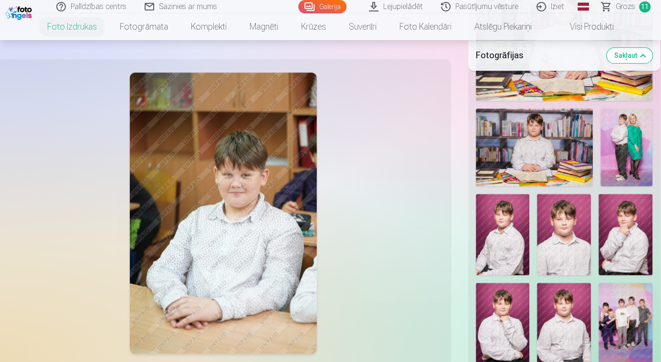
click at [637, 224] on img at bounding box center [625, 234] width 54 height 81
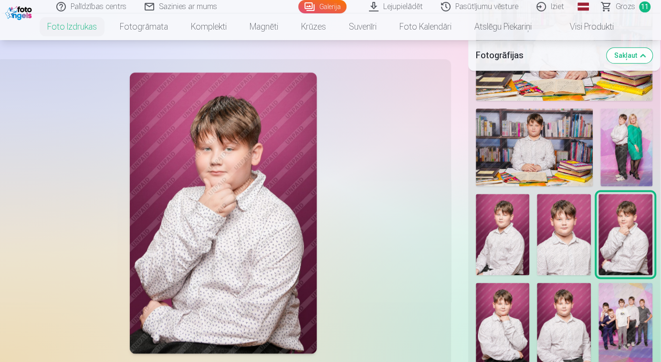
click at [511, 313] on img at bounding box center [503, 323] width 54 height 81
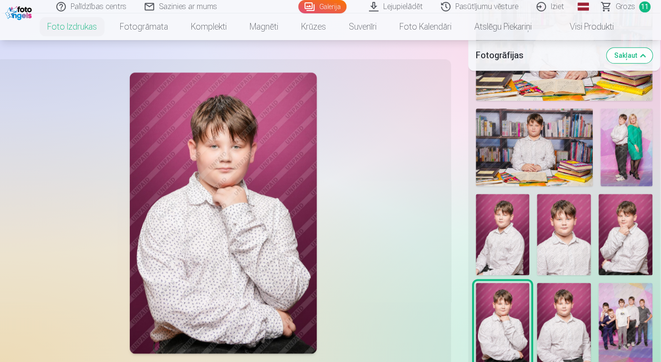
click at [640, 228] on img at bounding box center [625, 234] width 54 height 81
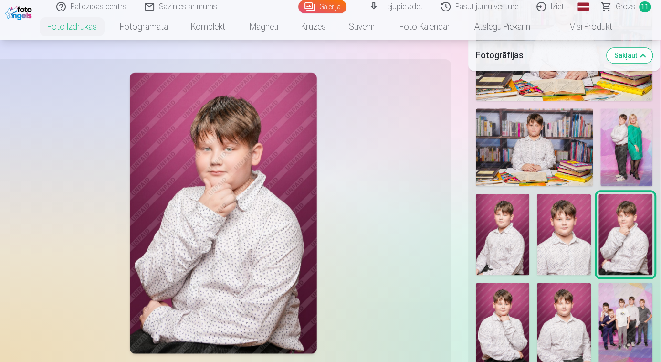
click at [501, 318] on img at bounding box center [503, 323] width 54 height 81
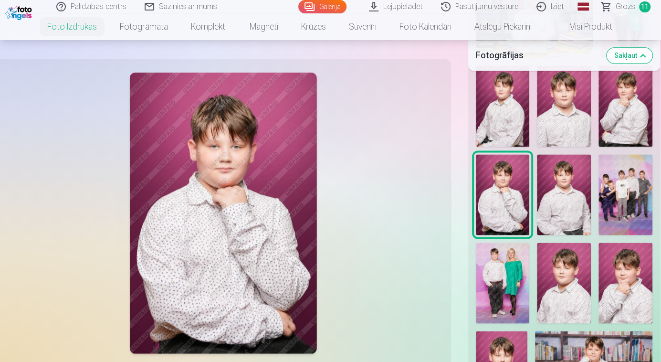
scroll to position [824, 0]
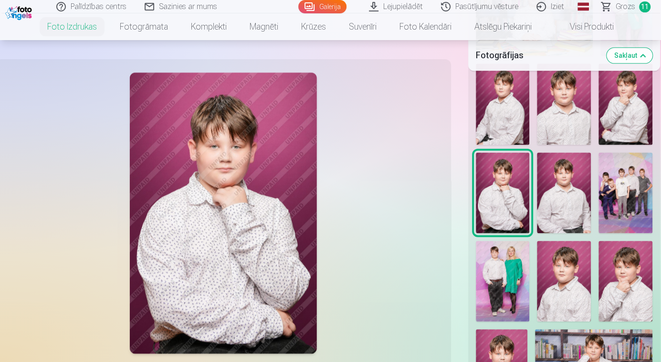
click at [623, 271] on img at bounding box center [625, 281] width 54 height 81
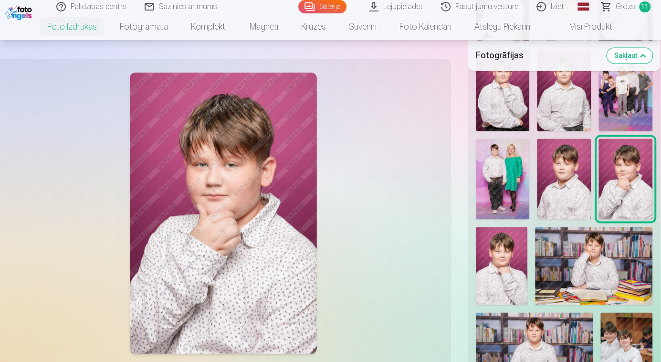
scroll to position [954, 0]
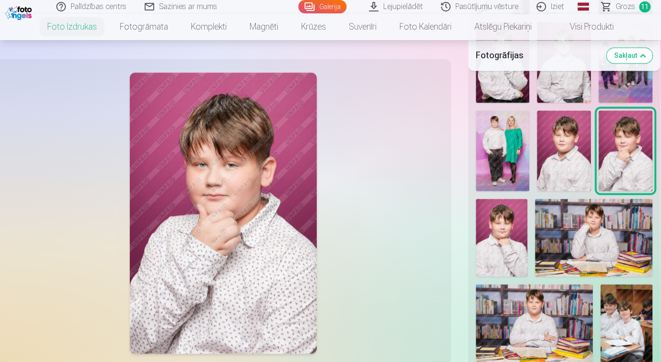
click at [506, 247] on img at bounding box center [502, 238] width 52 height 78
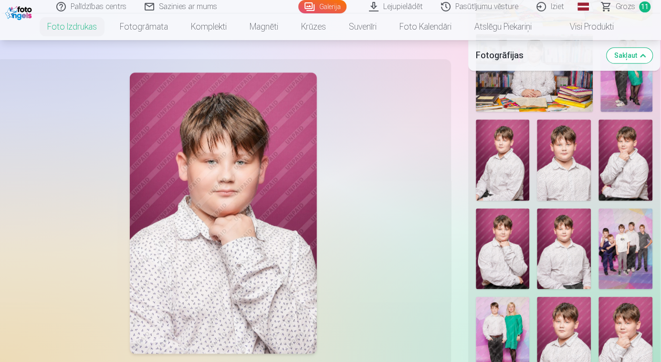
scroll to position [737, 0]
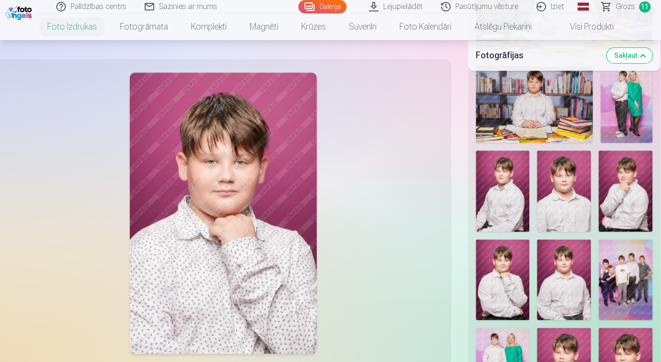
click at [508, 251] on img at bounding box center [503, 279] width 54 height 81
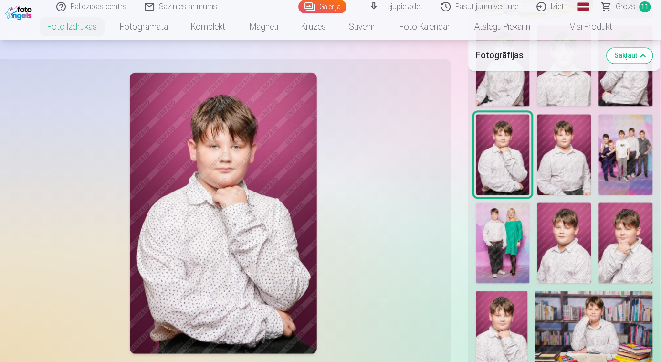
scroll to position [868, 0]
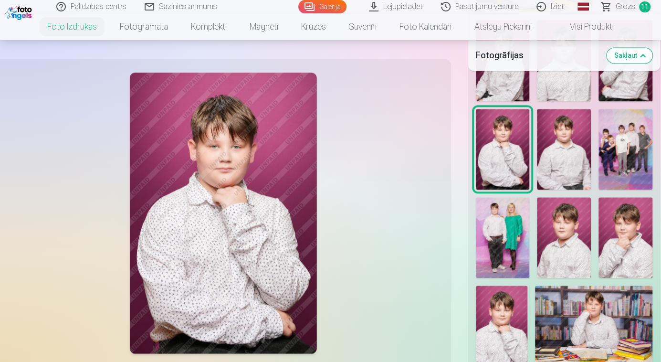
click at [91, 259] on div at bounding box center [223, 213] width 444 height 296
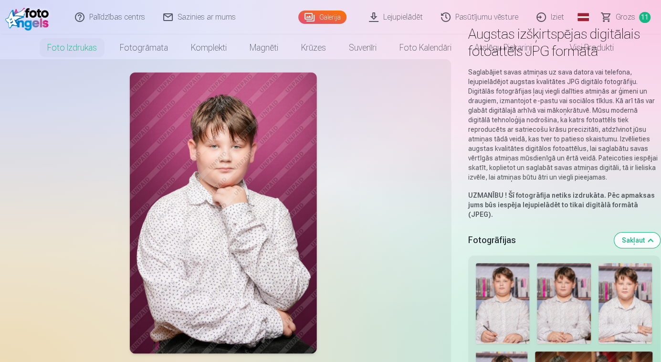
scroll to position [0, 0]
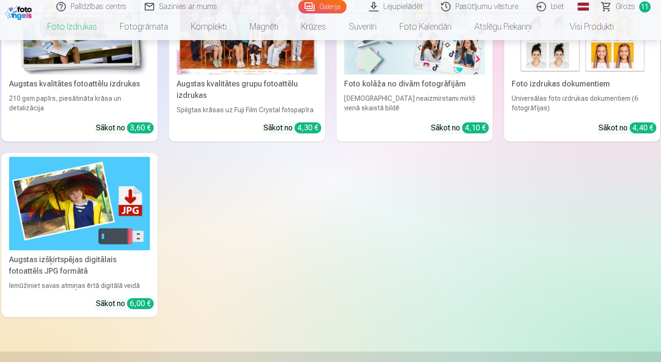
scroll to position [217, 0]
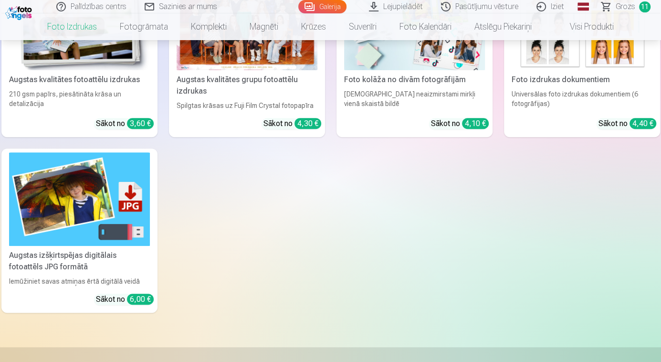
click at [118, 254] on div "Augstas izšķirtspējas digitālais fotoattēls JPG formātā" at bounding box center [79, 261] width 148 height 23
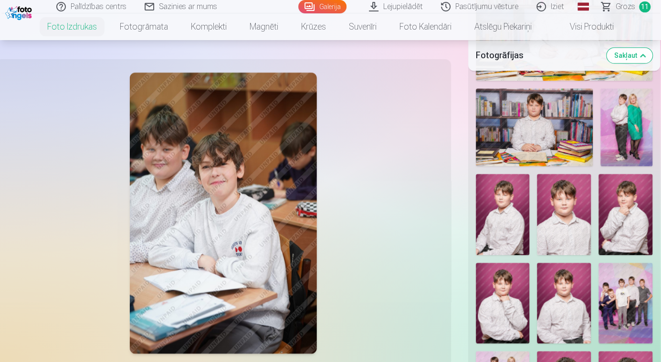
scroll to position [737, 0]
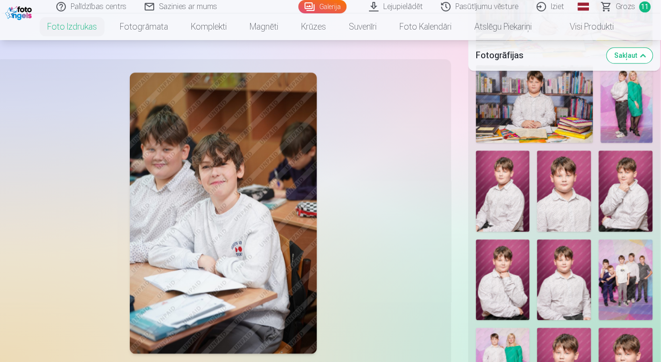
click at [516, 256] on img at bounding box center [503, 279] width 54 height 81
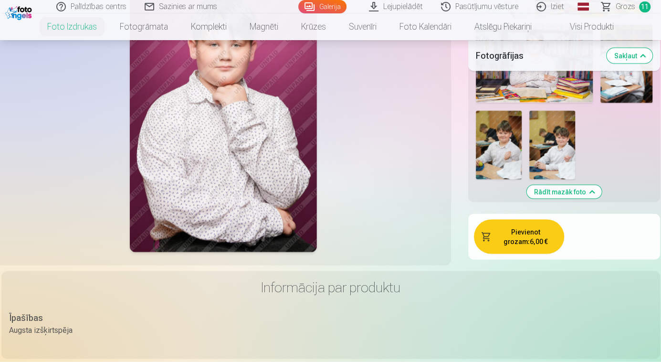
scroll to position [1215, 0]
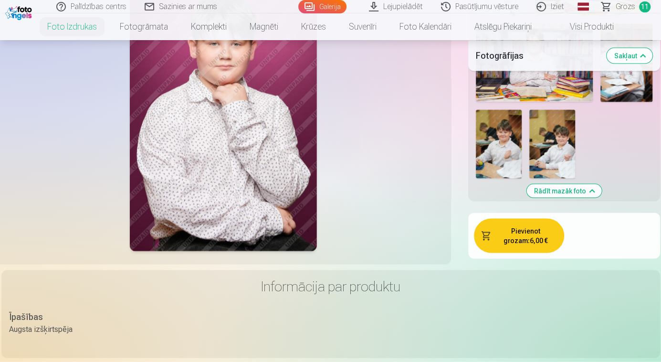
click at [496, 230] on button "Pievienot grozam : 6,00 €" at bounding box center [519, 236] width 90 height 34
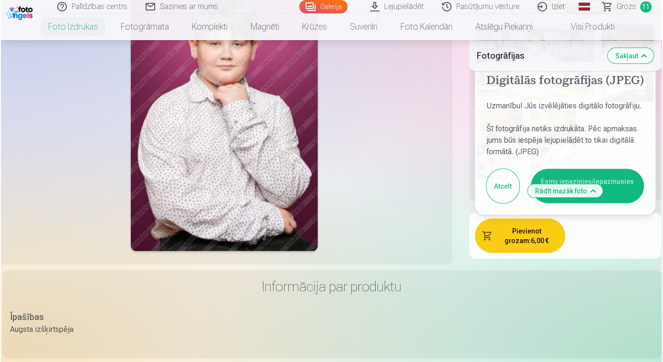
scroll to position [1171, 0]
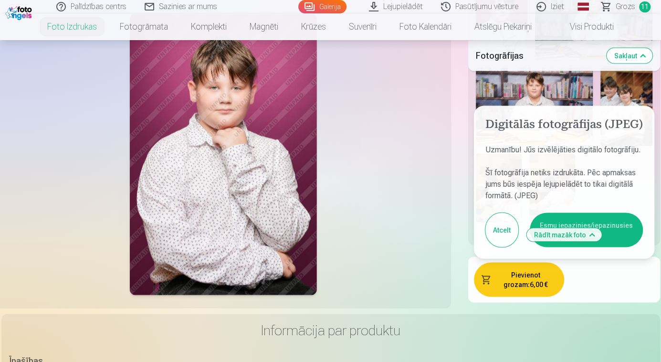
click at [616, 216] on button "Esmu iepazinies/iepazinusies un piekrītu" at bounding box center [586, 229] width 113 height 34
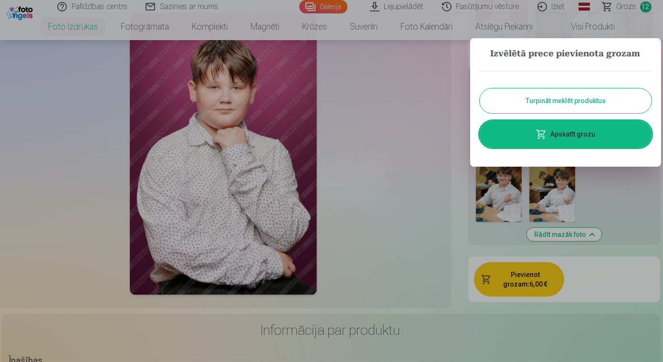
click at [578, 139] on link "Apskatīt grozu" at bounding box center [566, 134] width 172 height 27
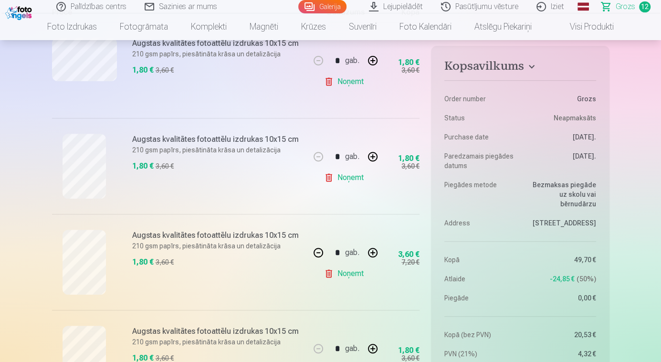
scroll to position [260, 0]
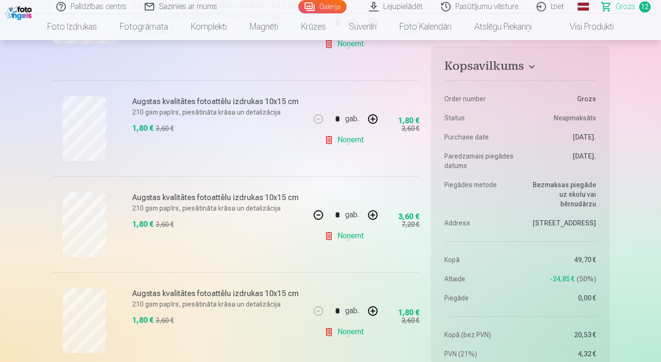
click at [315, 216] on button "button" at bounding box center [318, 214] width 23 height 23
type input "*"
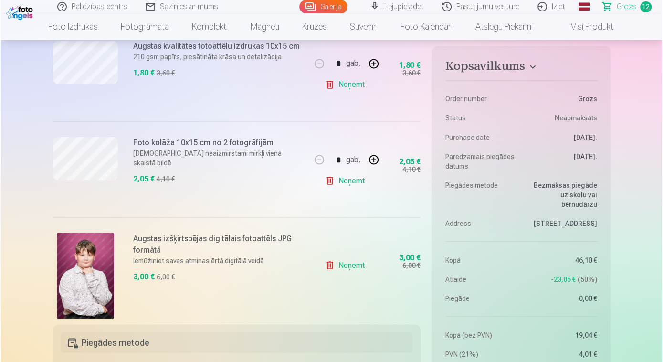
scroll to position [1084, 0]
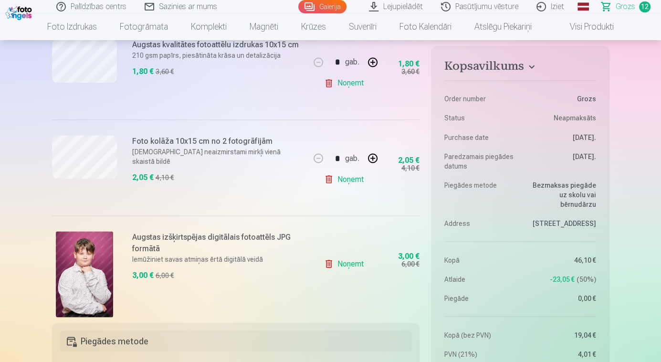
click at [86, 279] on img at bounding box center [84, 274] width 57 height 86
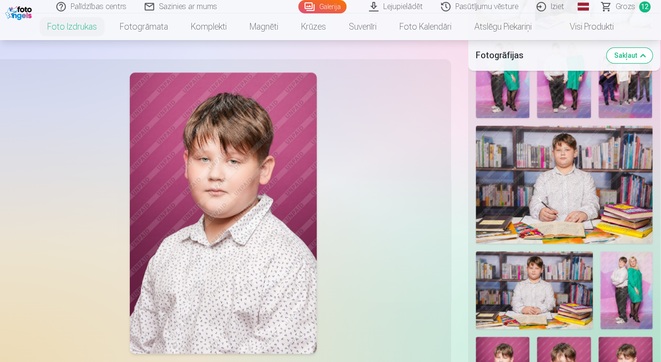
scroll to position [477, 0]
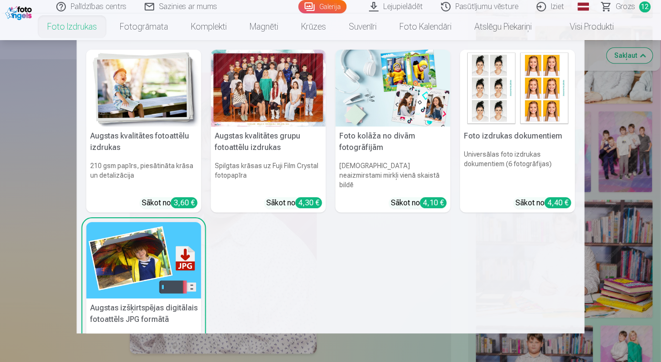
click at [55, 31] on link "Foto izdrukas" at bounding box center [72, 26] width 73 height 27
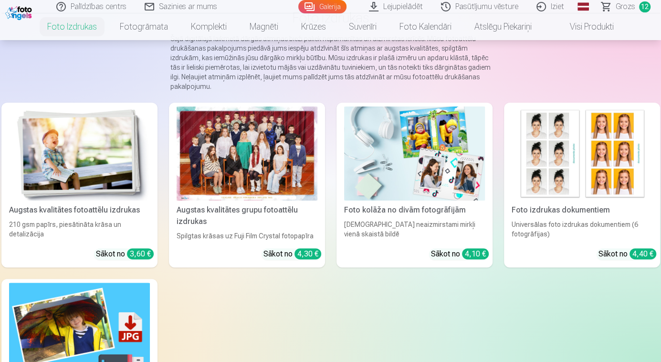
scroll to position [260, 0]
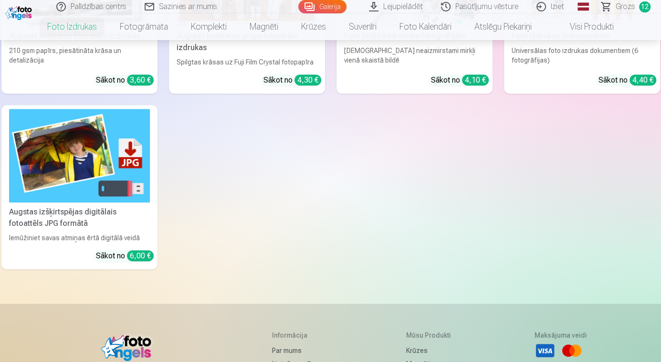
click at [76, 214] on div "Augstas izšķirtspējas digitālais fotoattēls JPG formātā" at bounding box center [79, 217] width 148 height 23
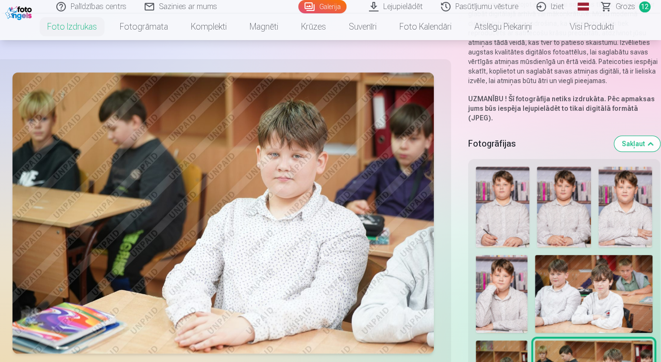
scroll to position [173, 0]
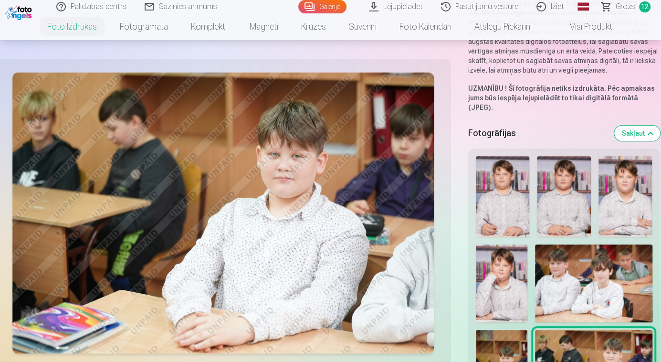
click at [575, 338] on img at bounding box center [593, 369] width 117 height 78
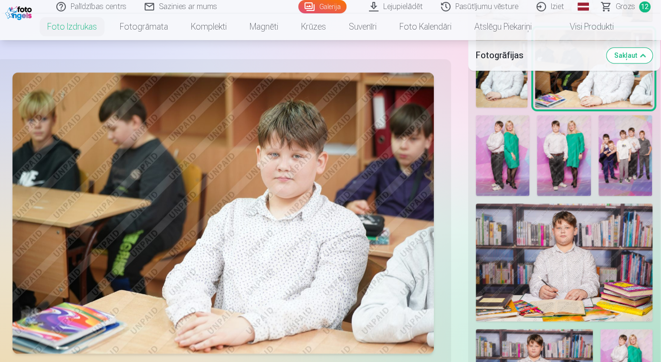
scroll to position [564, 0]
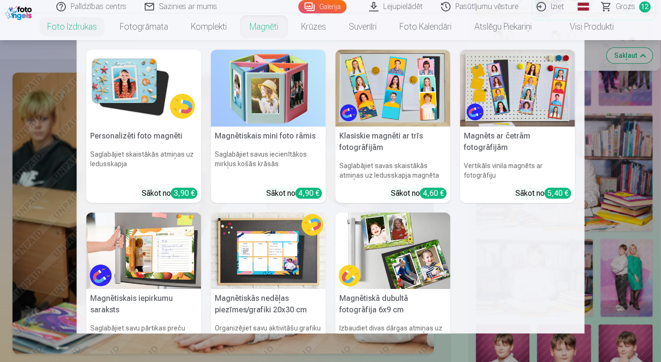
click at [279, 48] on div "Personalizēti foto magnēti Saglabājiet skaistākās atmiņas uz ledusskapja Sākot …" at bounding box center [331, 228] width 508 height 376
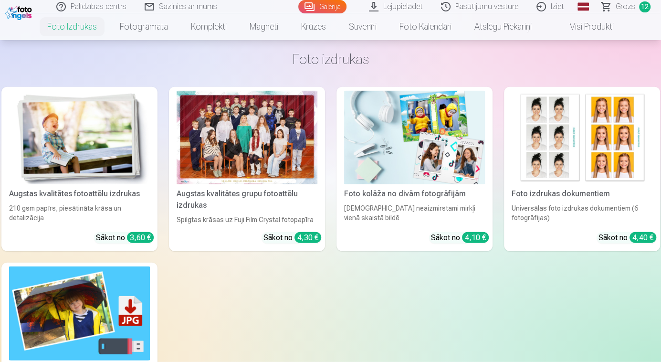
scroll to position [1648, 0]
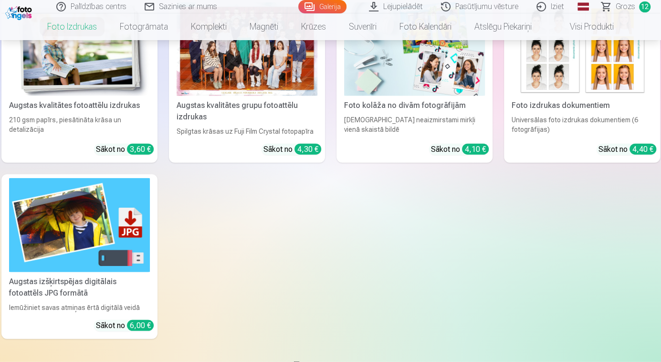
click at [29, 278] on div "Augstas izšķirtspējas digitālais fotoattēls JPG formātā" at bounding box center [79, 287] width 148 height 23
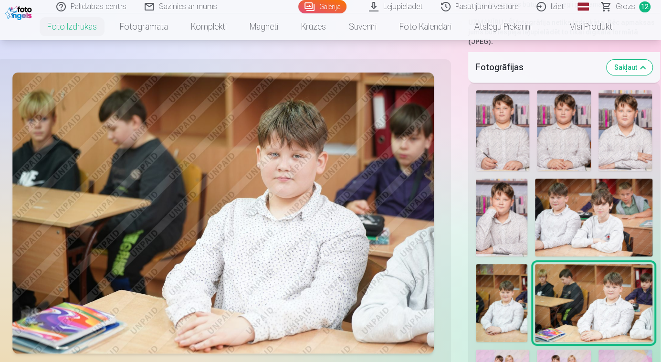
scroll to position [173, 0]
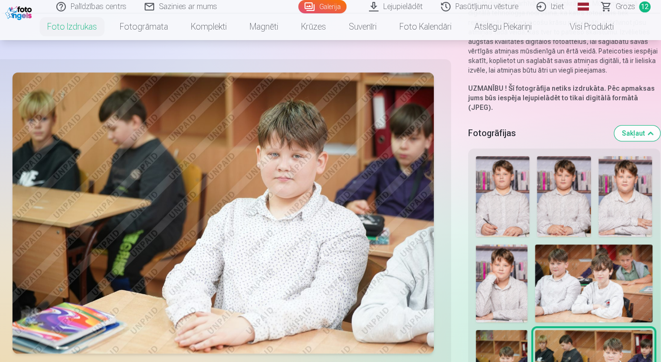
click at [631, 7] on span "Grozs" at bounding box center [626, 6] width 20 height 11
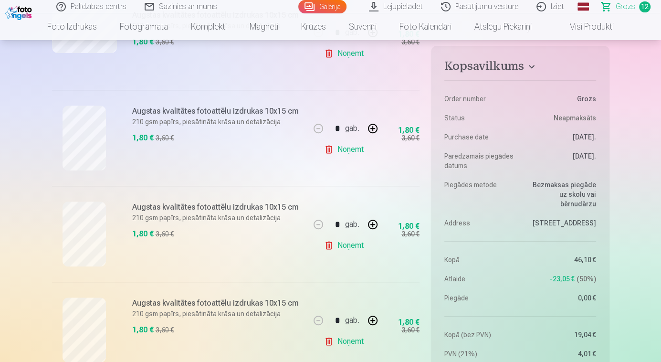
scroll to position [260, 0]
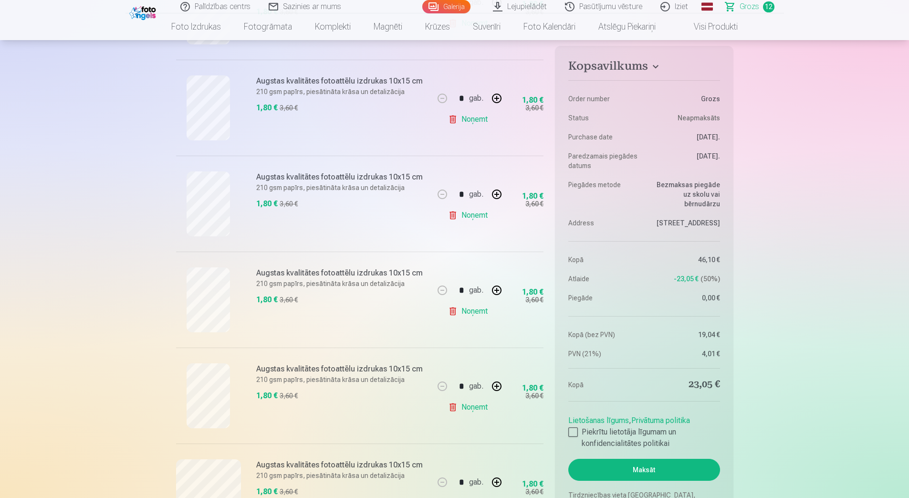
scroll to position [591, 0]
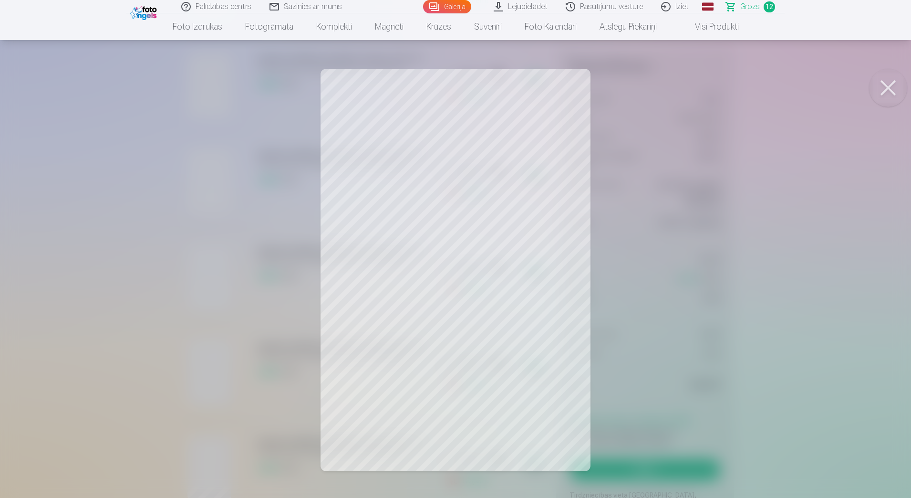
click at [726, 88] on button at bounding box center [888, 88] width 38 height 38
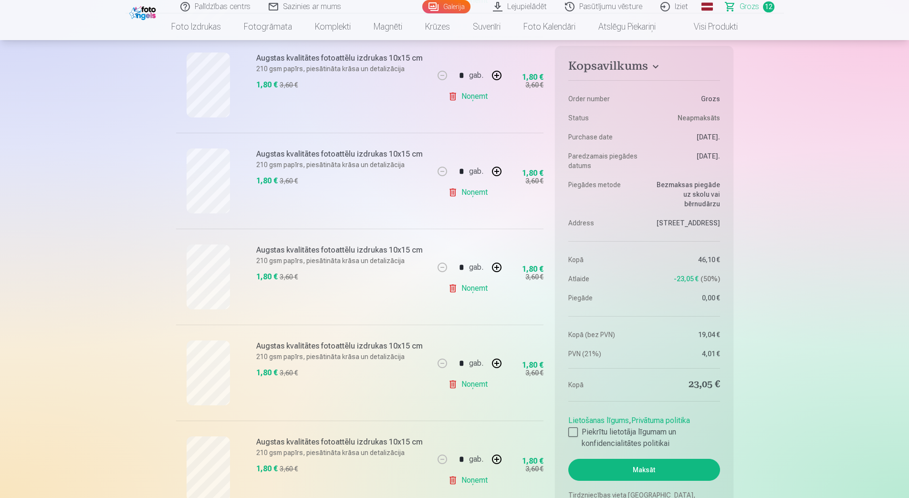
click at [478, 384] on link "Noņemt" at bounding box center [469, 384] width 43 height 19
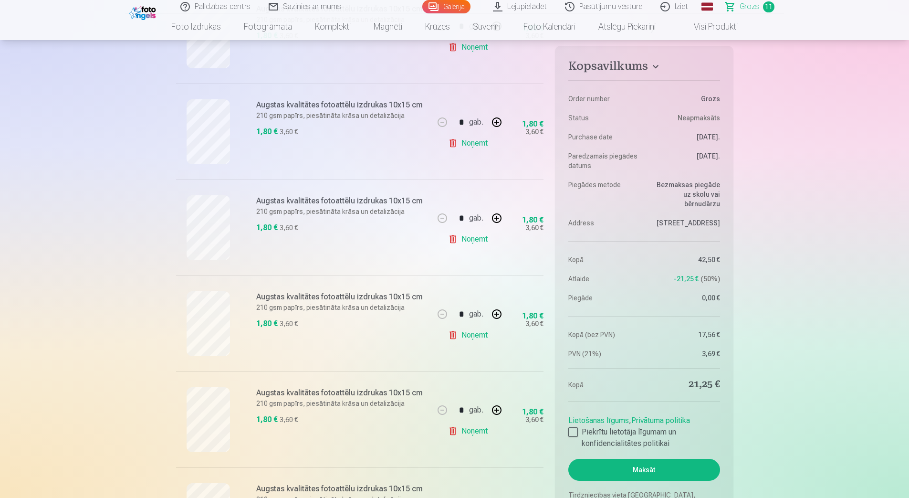
scroll to position [233, 0]
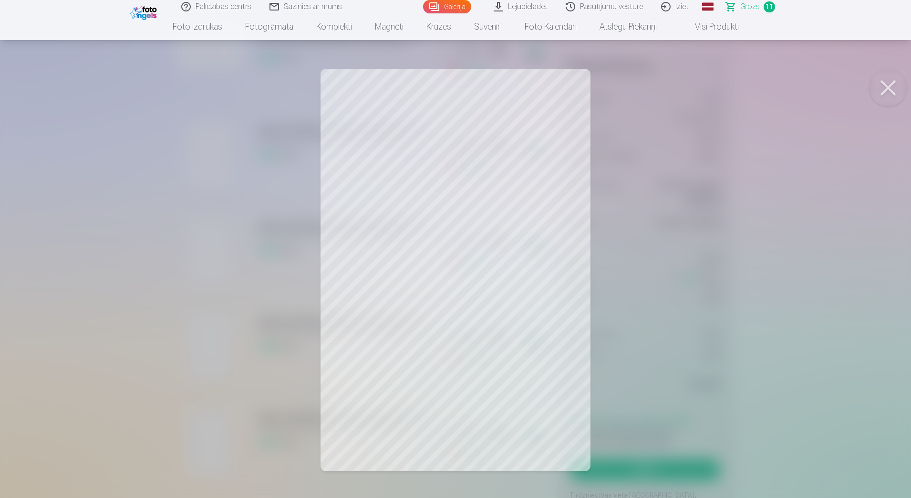
click at [726, 84] on button at bounding box center [888, 88] width 38 height 38
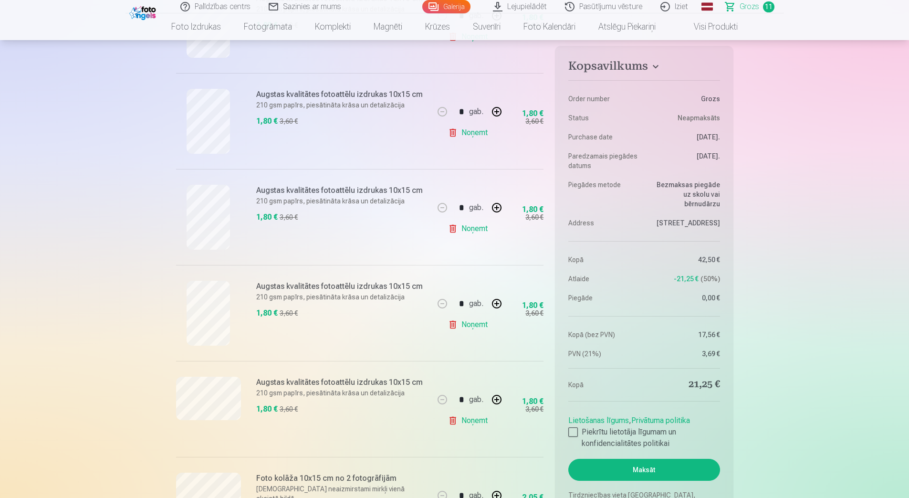
scroll to position [711, 0]
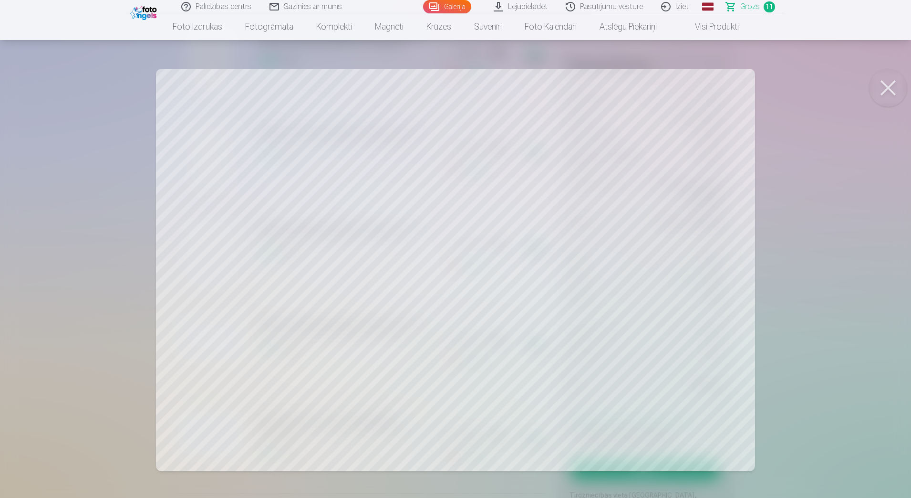
click at [726, 87] on button at bounding box center [888, 88] width 38 height 38
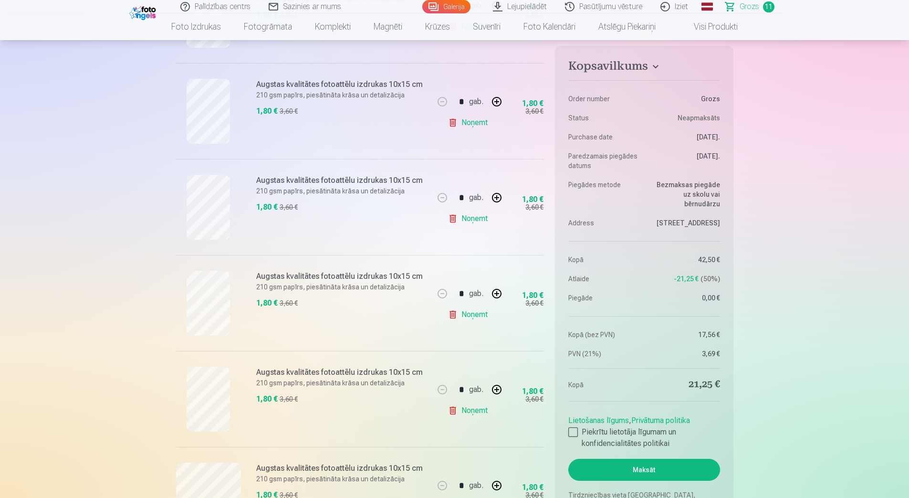
scroll to position [532, 0]
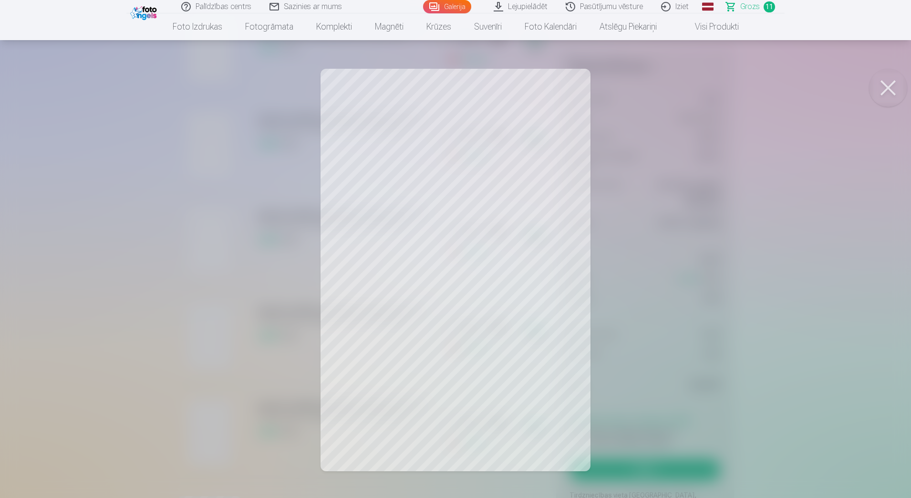
click at [726, 89] on button at bounding box center [888, 88] width 38 height 38
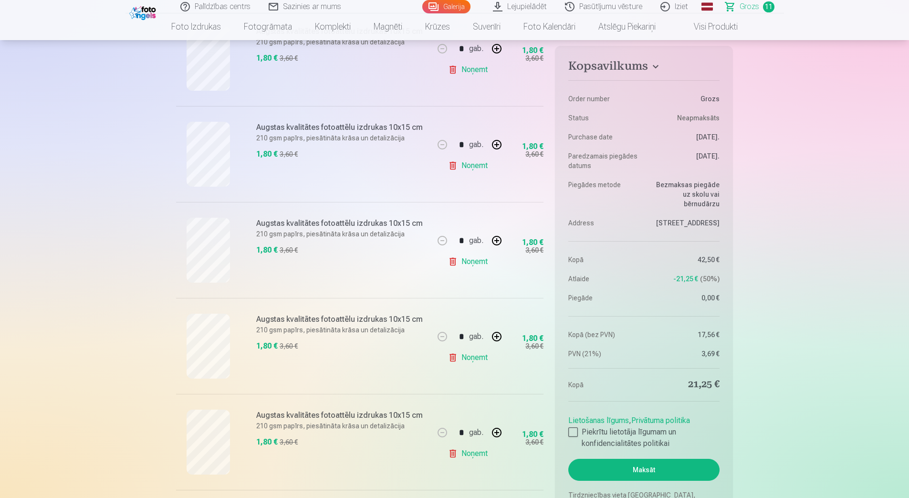
scroll to position [412, 0]
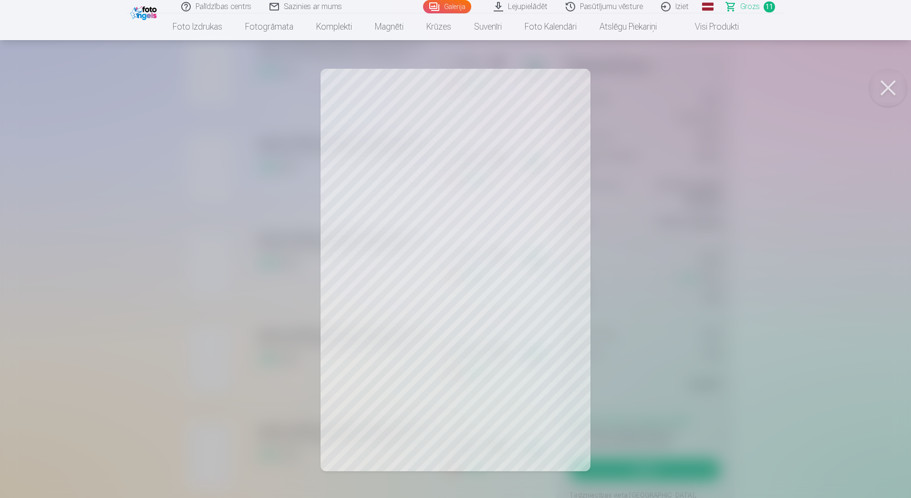
click at [726, 86] on button at bounding box center [888, 88] width 38 height 38
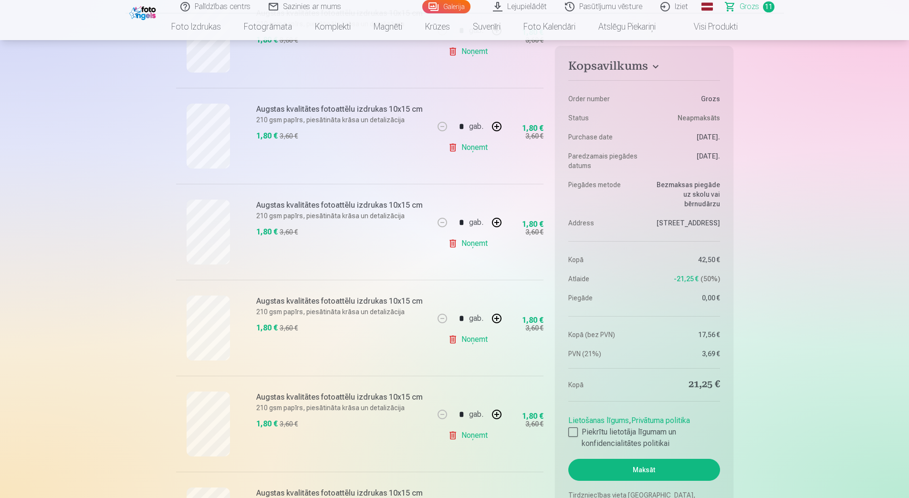
scroll to position [472, 0]
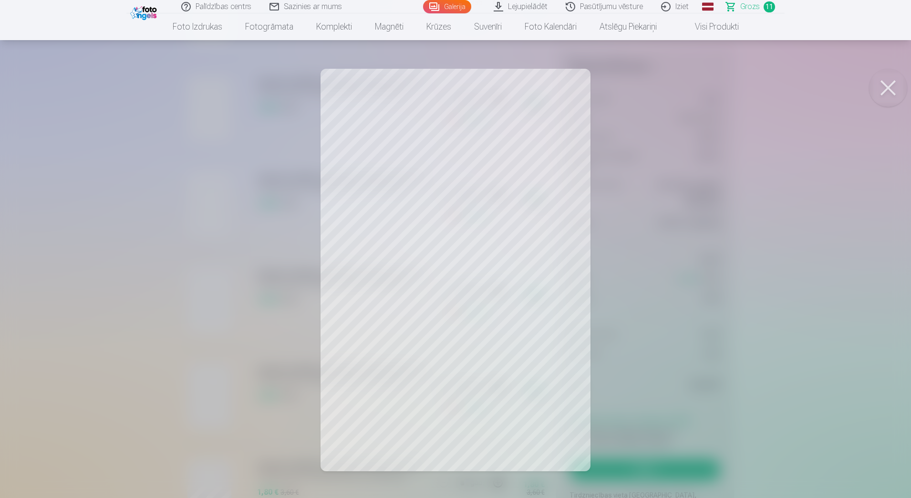
click at [726, 93] on button at bounding box center [888, 88] width 38 height 38
click at [726, 83] on button at bounding box center [888, 88] width 38 height 38
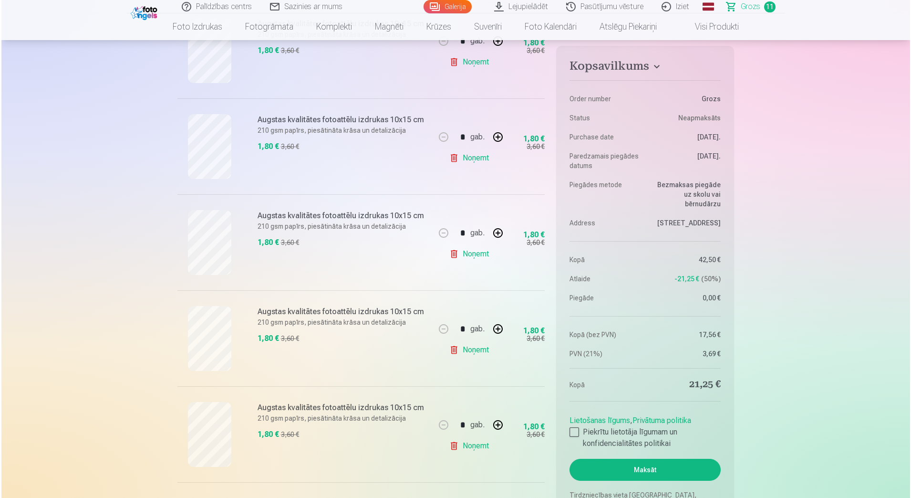
scroll to position [591, 0]
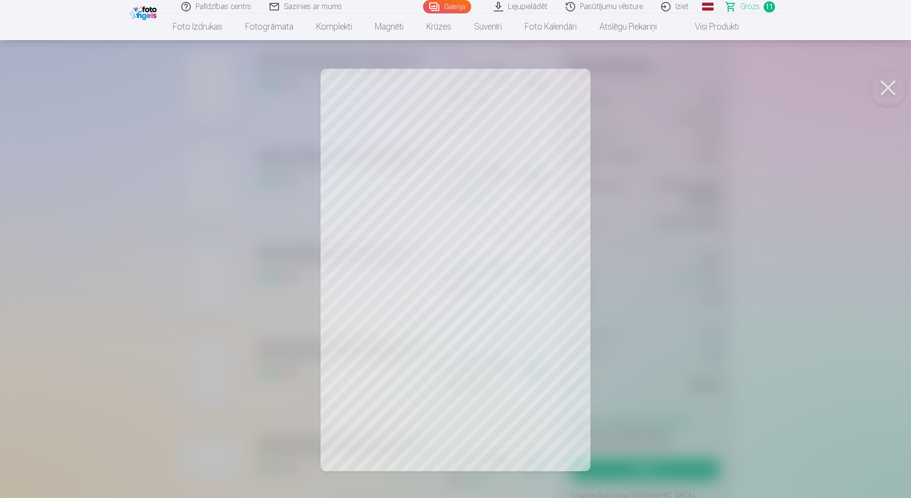
click at [726, 86] on button at bounding box center [888, 88] width 38 height 38
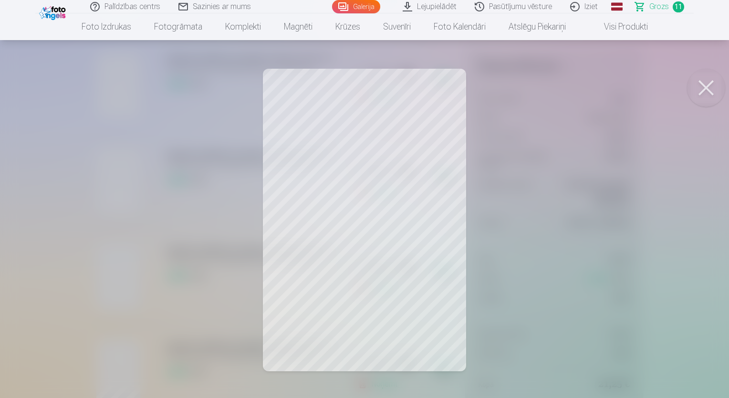
click at [708, 85] on button at bounding box center [706, 88] width 38 height 38
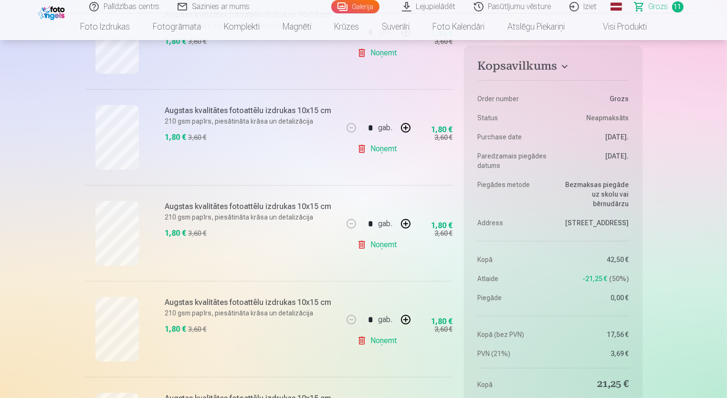
scroll to position [544, 0]
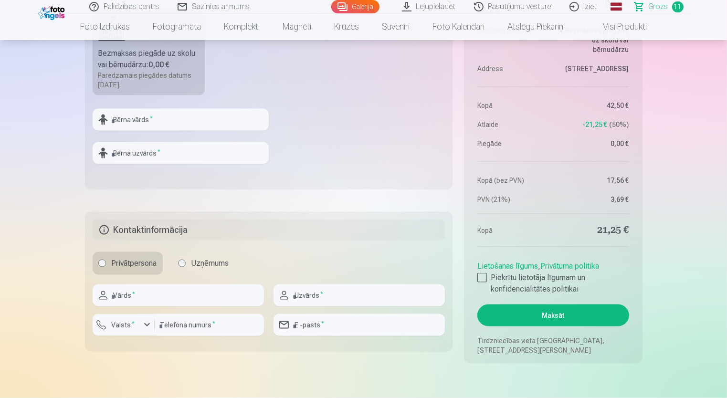
scroll to position [1450, 0]
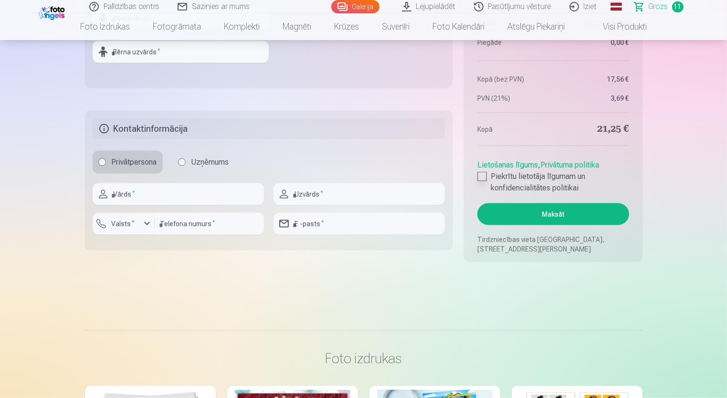
click at [482, 172] on div at bounding box center [482, 177] width 10 height 10
click at [129, 202] on input "text" at bounding box center [178, 194] width 171 height 22
type input "********"
type input "**********"
type input "********"
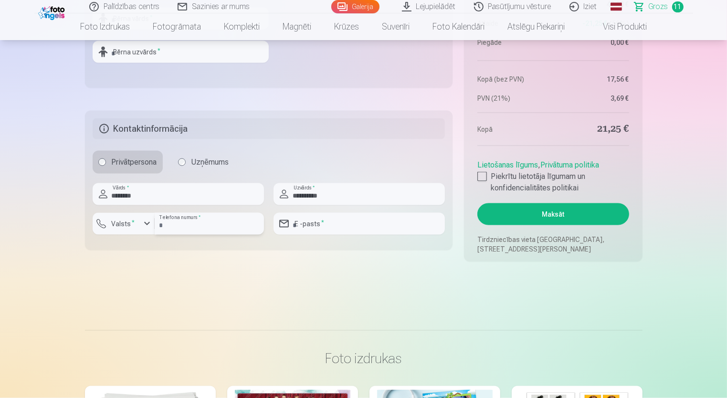
type input "**********"
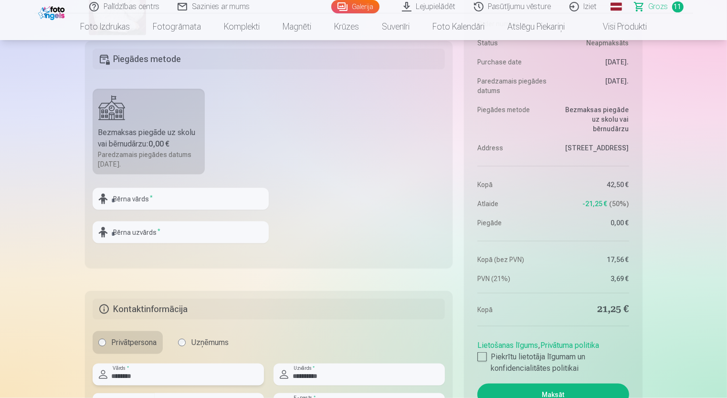
scroll to position [1212, 0]
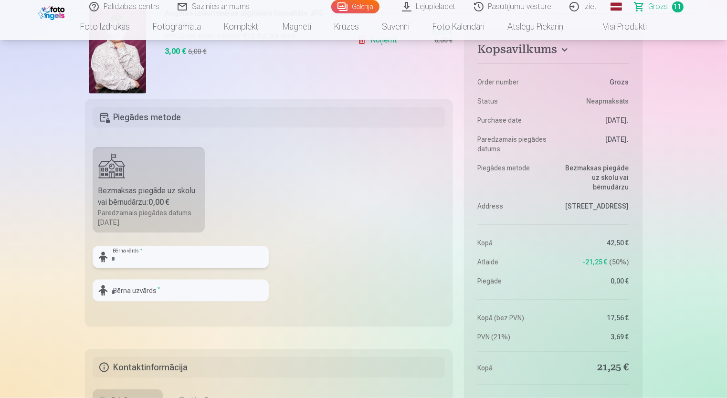
click at [134, 257] on input "text" at bounding box center [181, 257] width 176 height 22
click at [307, 227] on fieldset "Piegādes metode Bezmaksas piegāde uz skolu vai bērnudārzu : 0,00 € Paredzamais …" at bounding box center [269, 212] width 368 height 227
drag, startPoint x: 173, startPoint y: 260, endPoint x: 188, endPoint y: 261, distance: 14.8
click at [173, 260] on input "text" at bounding box center [181, 257] width 176 height 22
type input "*"
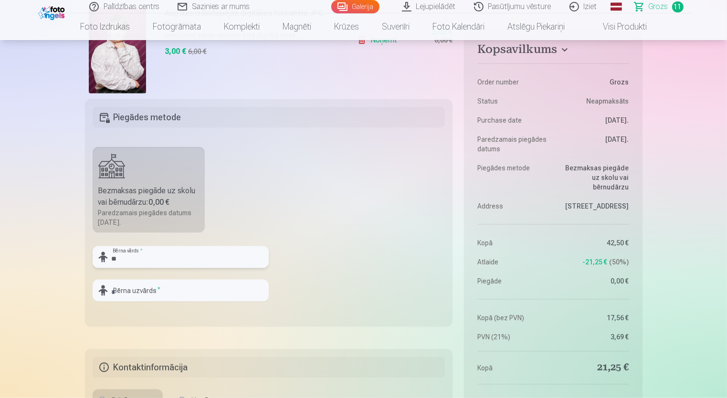
type input "*"
type input "*****"
click at [204, 292] on input "text" at bounding box center [181, 291] width 176 height 22
type input "**********"
click at [332, 281] on fieldset "**********" at bounding box center [269, 212] width 368 height 227
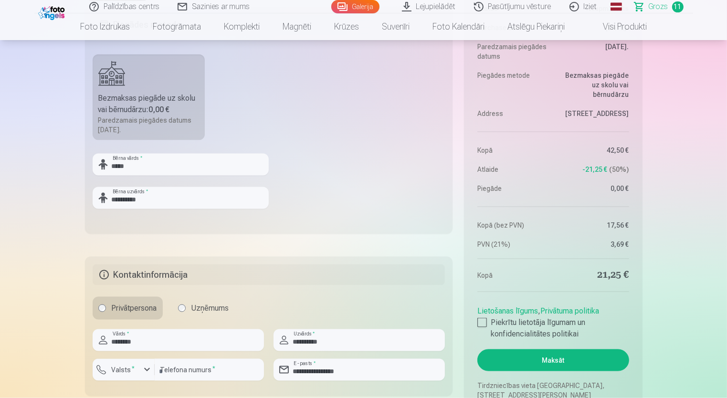
scroll to position [1403, 0]
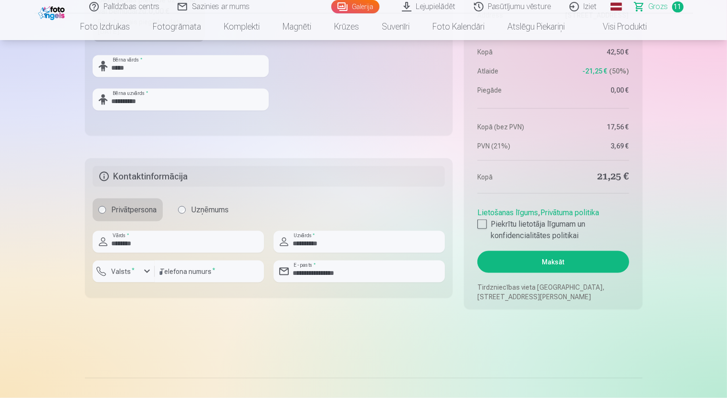
click at [551, 260] on button "Maksāt" at bounding box center [552, 262] width 151 height 22
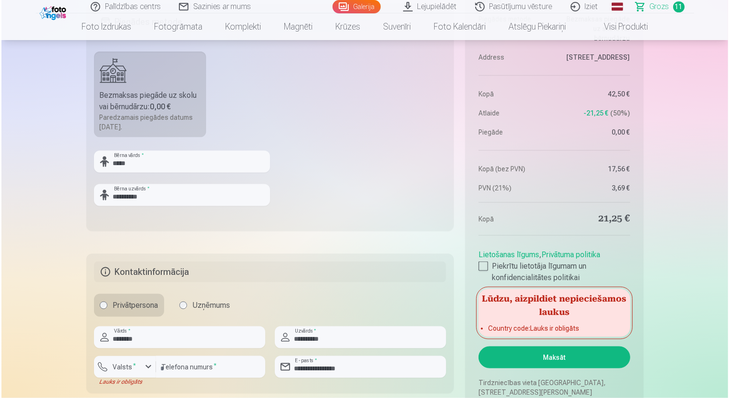
scroll to position [1450, 0]
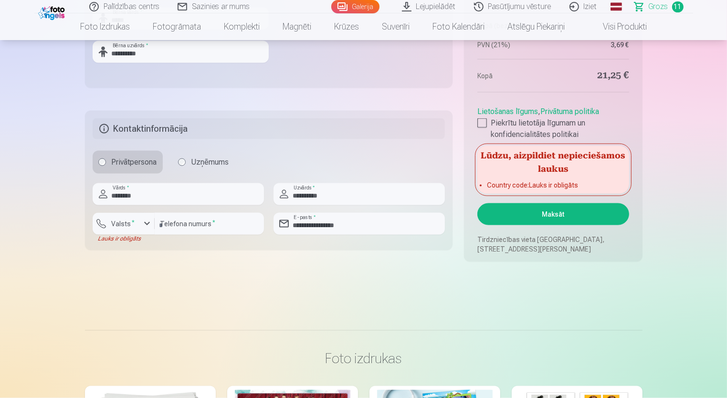
click at [109, 227] on label "Valsts *" at bounding box center [123, 224] width 31 height 10
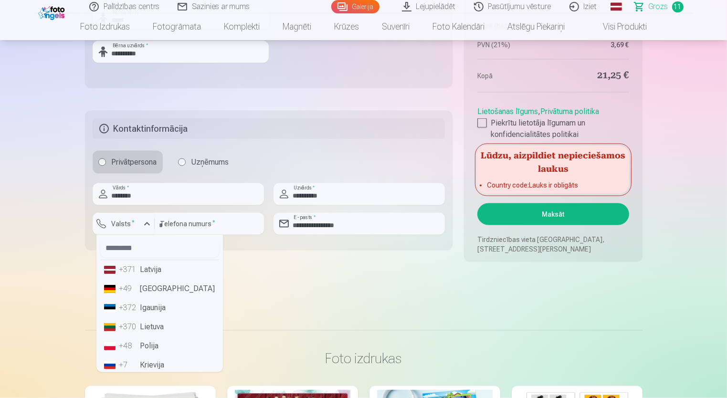
click at [139, 275] on li "+371 Latvija" at bounding box center [159, 269] width 119 height 19
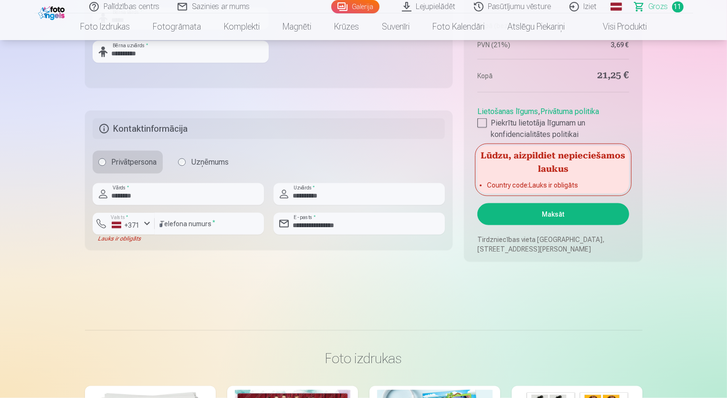
click at [517, 221] on button "Maksāt" at bounding box center [552, 214] width 151 height 22
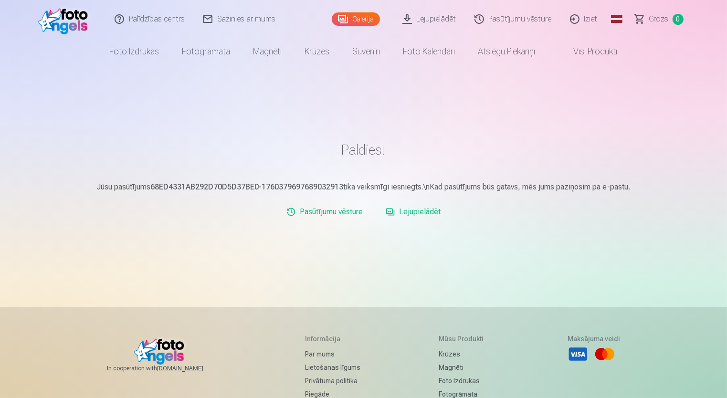
click at [592, 19] on link "Iziet" at bounding box center [584, 19] width 46 height 38
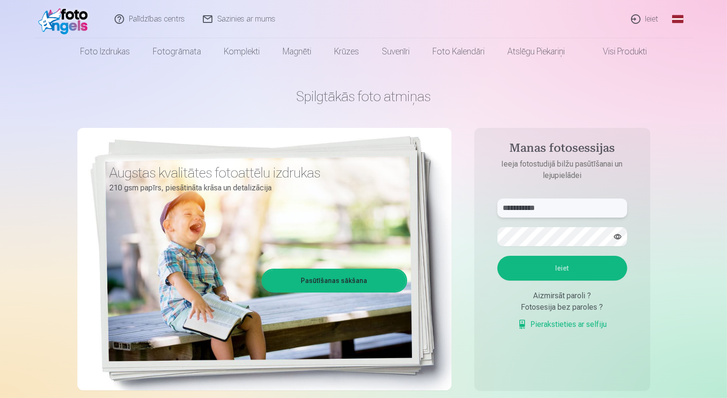
click at [527, 207] on input "**********" at bounding box center [562, 208] width 130 height 19
type input "**********"
click at [464, 250] on div "**********" at bounding box center [363, 239] width 573 height 348
click at [596, 267] on button "Ieiet" at bounding box center [562, 268] width 130 height 25
